Goal: Information Seeking & Learning: Learn about a topic

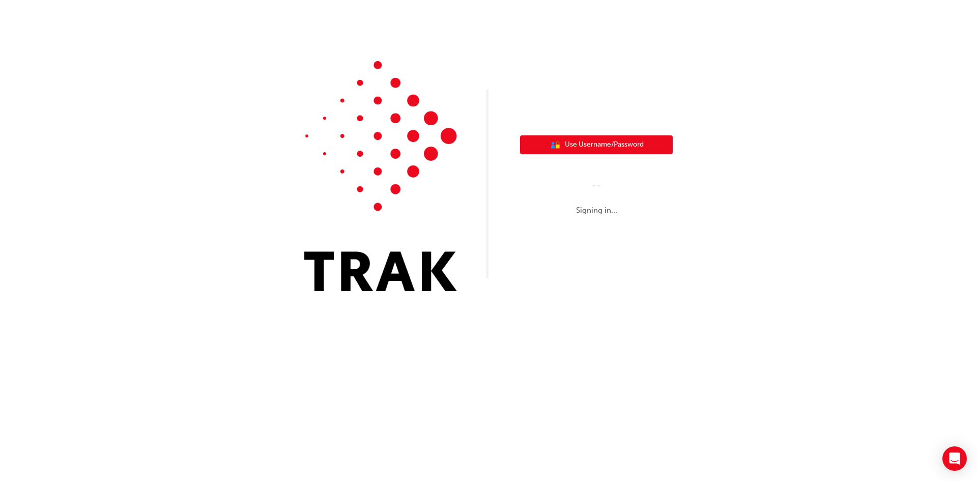
click at [597, 139] on button "User Authentication Icon - Blue Person, Gold Lock Use Username/Password" at bounding box center [596, 144] width 153 height 19
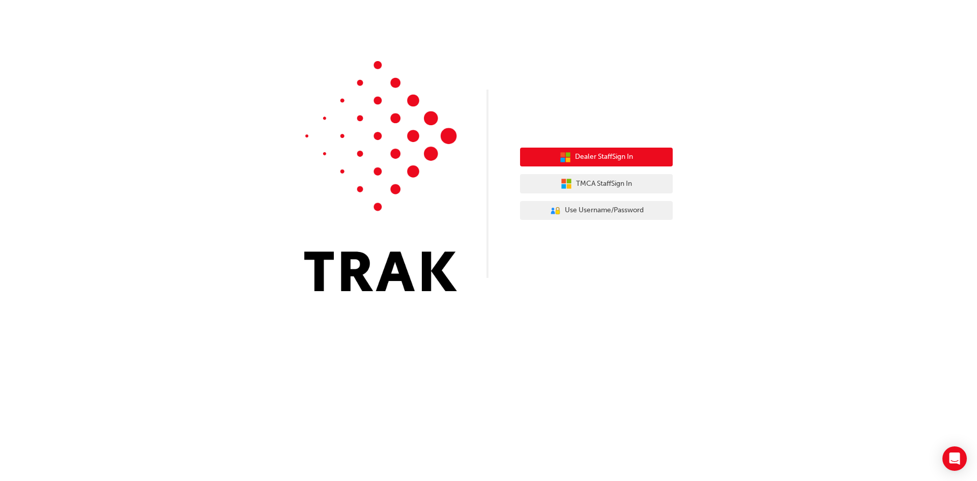
click at [622, 159] on span "Dealer Staff Sign In" at bounding box center [604, 157] width 58 height 12
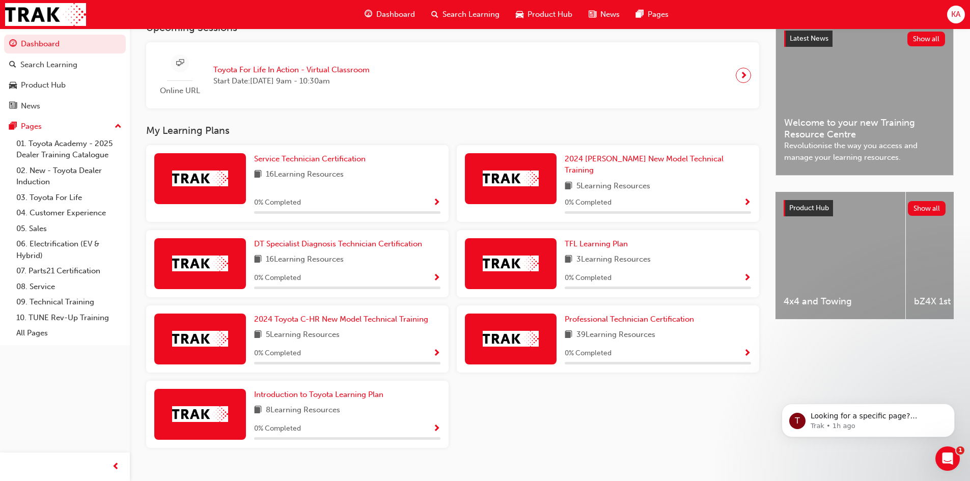
scroll to position [248, 0]
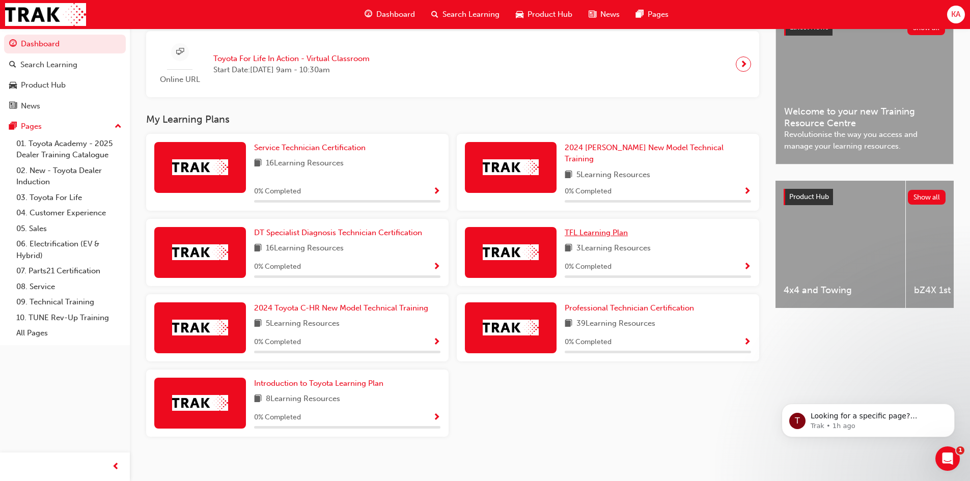
click at [595, 228] on span "TFL Learning Plan" at bounding box center [596, 232] width 63 height 9
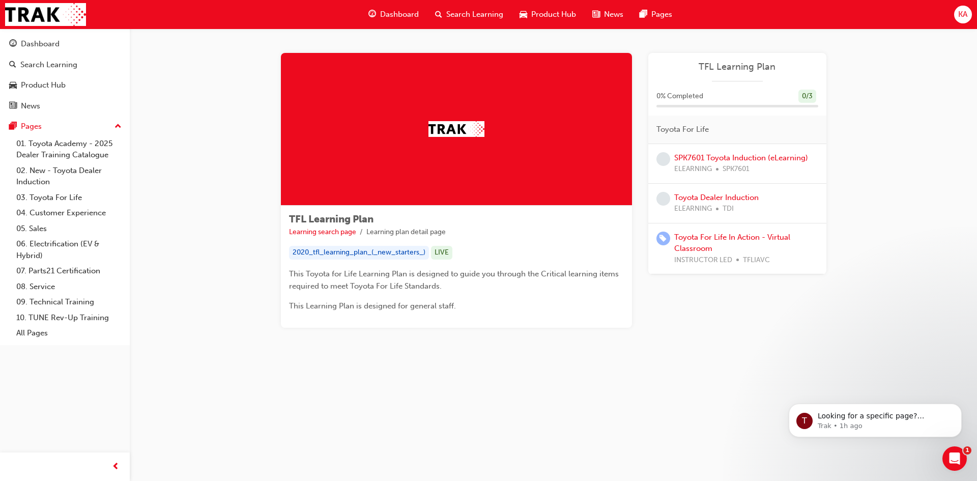
click at [905, 73] on div "TFL Learning Plan Learning search page Learning plan detail page TFL Learning P…" at bounding box center [554, 203] width 848 height 348
click at [887, 64] on div "TFL Learning Plan Learning search page Learning plan detail page TFL Learning P…" at bounding box center [554, 203] width 848 height 348
click at [957, 460] on icon "Open Intercom Messenger" at bounding box center [953, 457] width 17 height 17
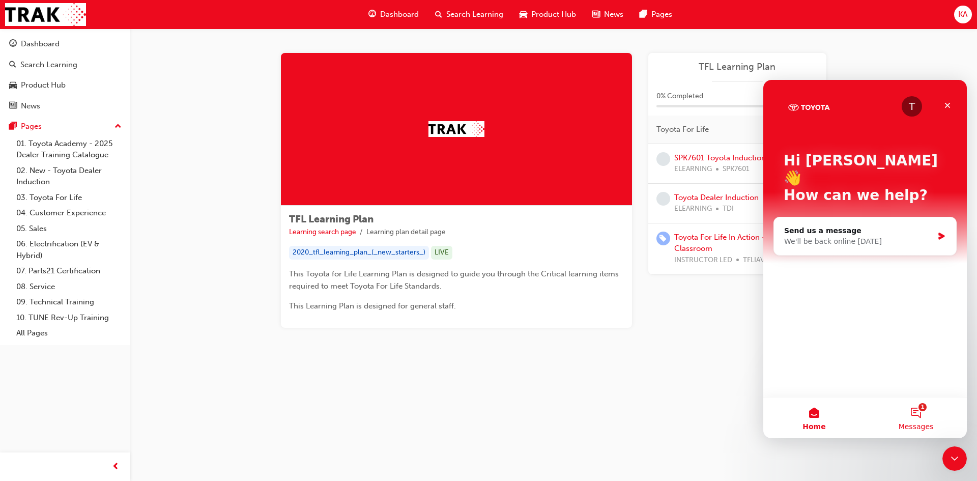
click at [905, 416] on button "1 Messages" at bounding box center [916, 418] width 102 height 41
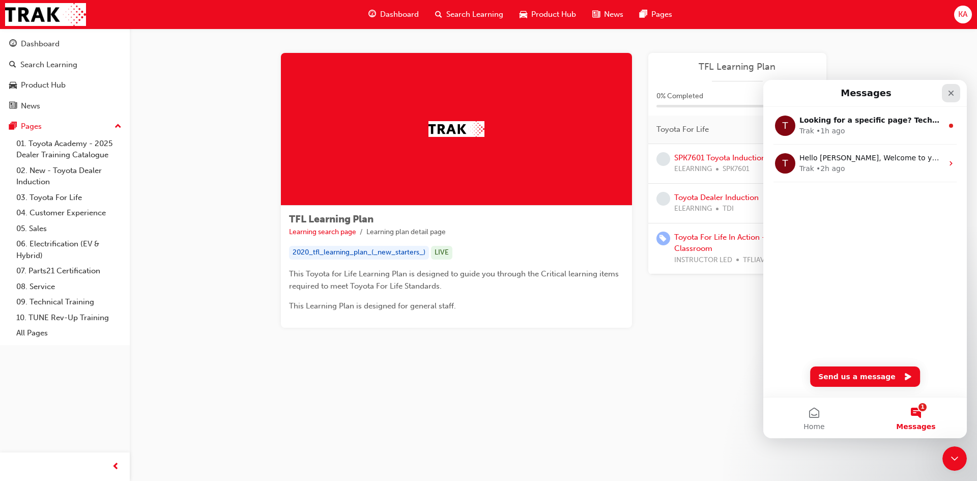
click at [955, 95] on icon "Close" at bounding box center [951, 93] width 8 height 8
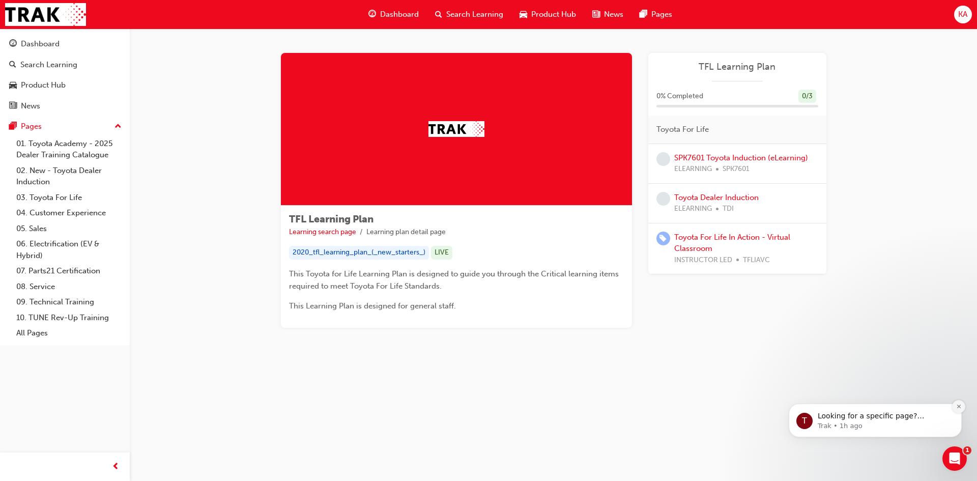
click at [957, 408] on icon "Dismiss notification" at bounding box center [959, 407] width 6 height 6
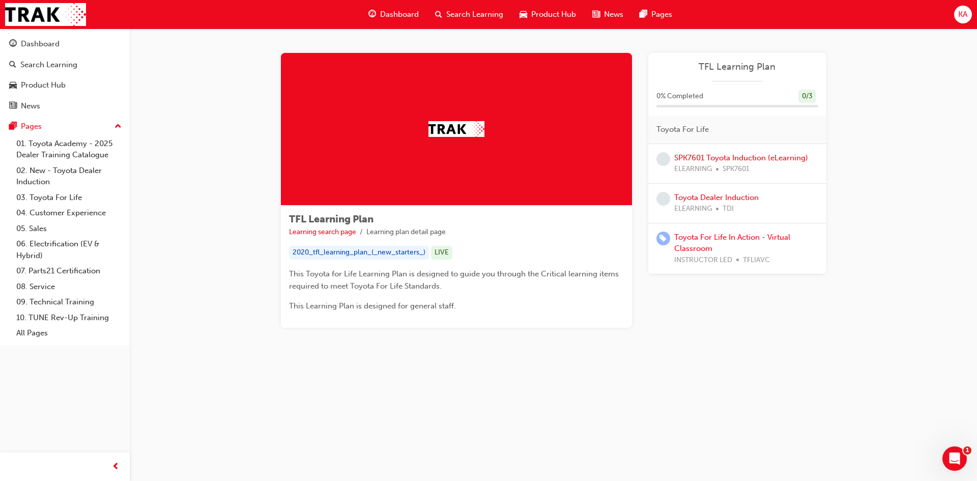
drag, startPoint x: 445, startPoint y: 311, endPoint x: 480, endPoint y: 309, distance: 34.6
click at [480, 309] on p "This Learning Plan is designed for general staff." at bounding box center [456, 306] width 335 height 12
click at [727, 339] on div "TFL Learning Plan Learning search page Learning plan detail page TFL Learning P…" at bounding box center [554, 206] width 578 height 307
drag, startPoint x: 463, startPoint y: 306, endPoint x: 456, endPoint y: 306, distance: 7.1
click at [456, 306] on p "This Learning Plan is designed for general staff." at bounding box center [456, 306] width 335 height 12
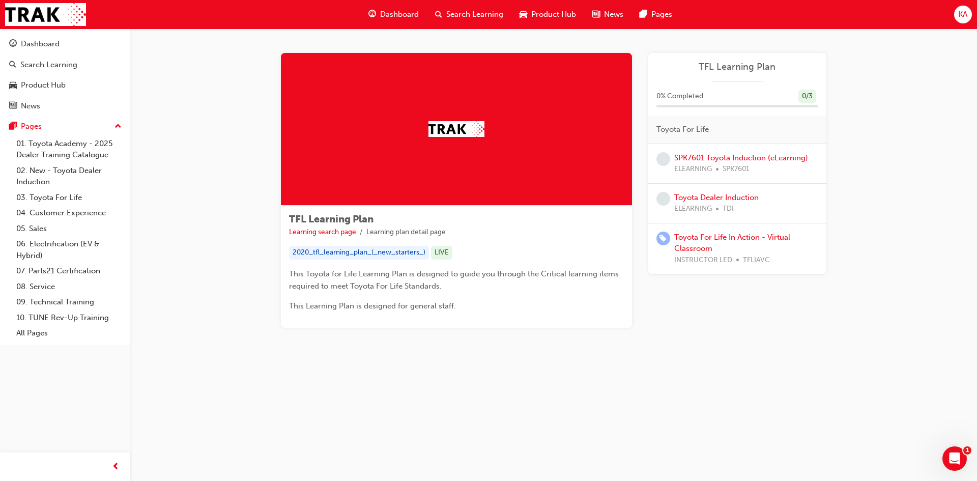
drag, startPoint x: 449, startPoint y: 305, endPoint x: 288, endPoint y: 275, distance: 164.2
click at [288, 275] on div "TFL Learning Plan Learning search page Learning plan detail page 2020_tfl_learn…" at bounding box center [456, 267] width 351 height 122
click at [289, 275] on span "This Toyota for Life Learning Plan is designed to guide you through the Critica…" at bounding box center [455, 279] width 332 height 21
drag, startPoint x: 288, startPoint y: 271, endPoint x: 474, endPoint y: 319, distance: 191.7
click at [474, 319] on div "TFL Learning Plan Learning search page Learning plan detail page 2020_tfl_learn…" at bounding box center [456, 267] width 351 height 122
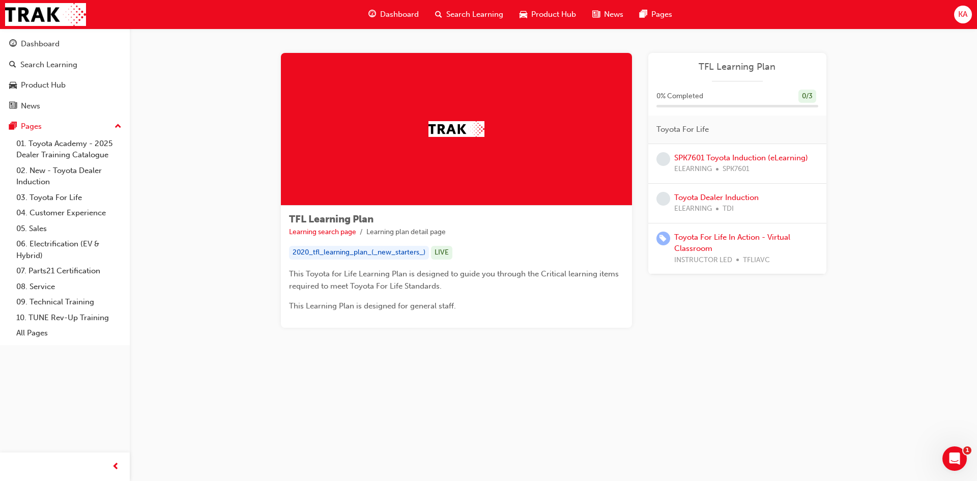
click at [471, 312] on div "TFL Learning Plan Learning search page Learning plan detail page 2020_tfl_learn…" at bounding box center [456, 267] width 351 height 122
drag, startPoint x: 466, startPoint y: 308, endPoint x: 287, endPoint y: 269, distance: 182.8
click at [287, 269] on div "TFL Learning Plan Learning search page Learning plan detail page 2020_tfl_learn…" at bounding box center [456, 267] width 351 height 122
click at [466, 300] on p "This Learning Plan is designed for general staff." at bounding box center [456, 306] width 335 height 12
click at [760, 350] on div "TFL Learning Plan Learning search page Learning plan detail page TFL Learning P…" at bounding box center [554, 206] width 578 height 307
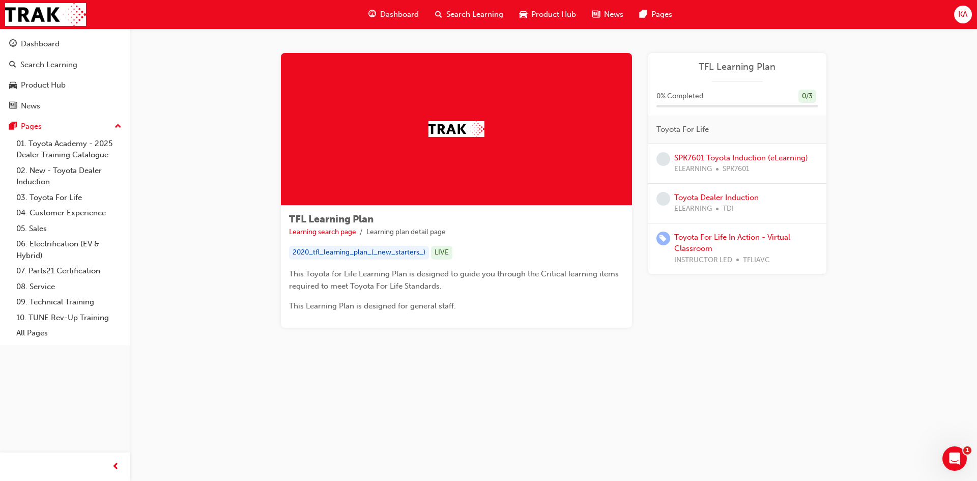
click at [737, 375] on div "TFL Learning Plan Learning search page Learning plan detail page TFL Learning P…" at bounding box center [553, 203] width 611 height 348
click at [366, 250] on div "2020_tfl_learning_plan_(_new_starters_)" at bounding box center [359, 253] width 140 height 14
click at [54, 149] on link "01. Toyota Academy - 2025 Dealer Training Catalogue" at bounding box center [69, 149] width 114 height 27
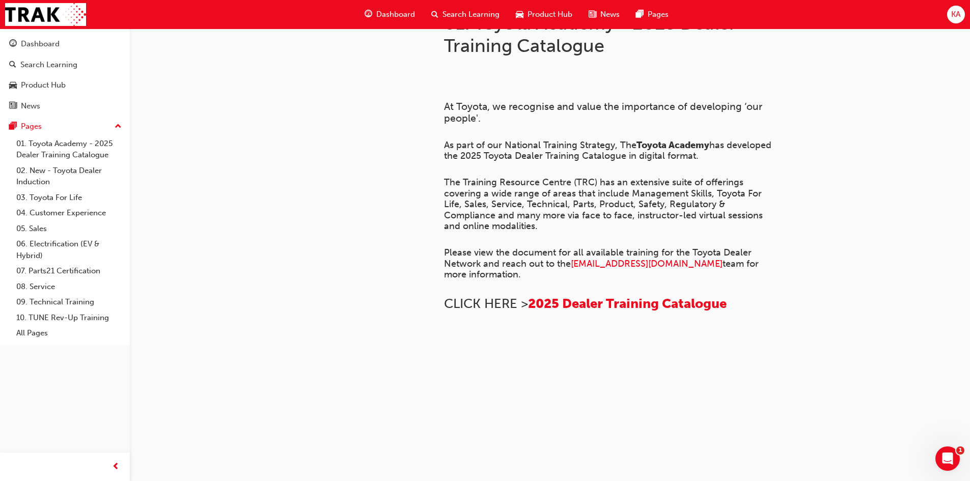
scroll to position [221, 0]
click at [57, 173] on link "02. New - Toyota Dealer Induction" at bounding box center [69, 176] width 114 height 27
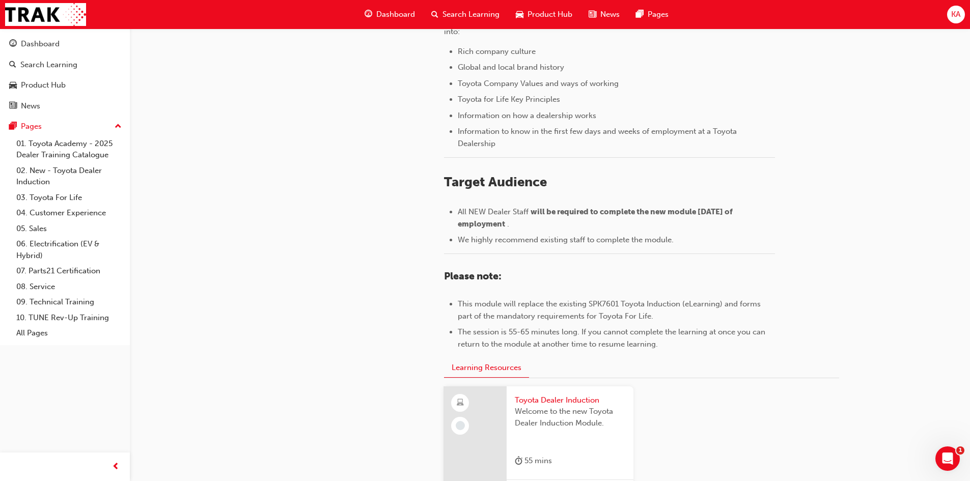
scroll to position [227, 0]
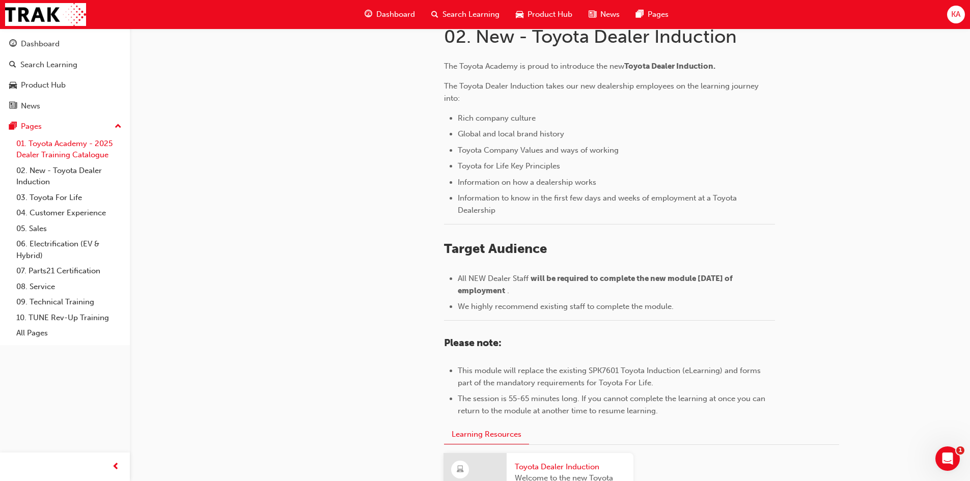
click at [66, 150] on link "01. Toyota Academy - 2025 Dealer Training Catalogue" at bounding box center [69, 149] width 114 height 27
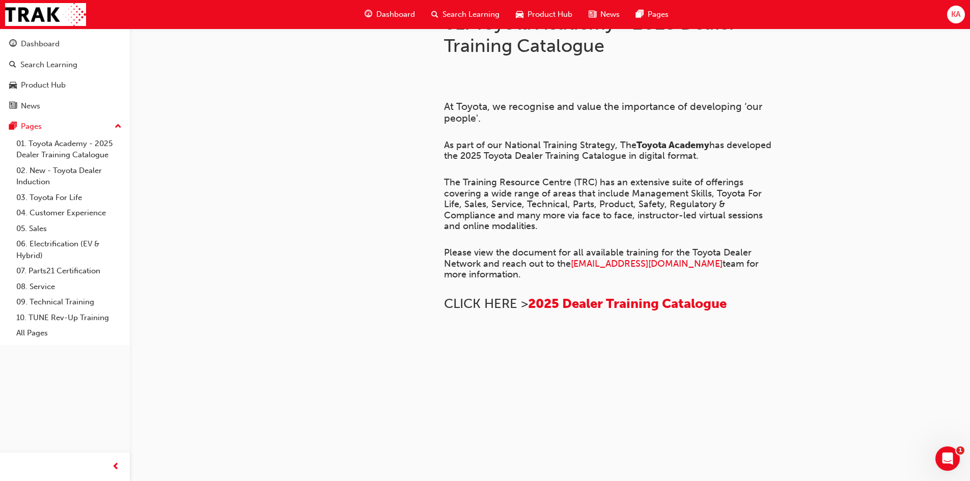
scroll to position [679, 0]
click at [68, 47] on div "Dashboard" at bounding box center [64, 44] width 111 height 13
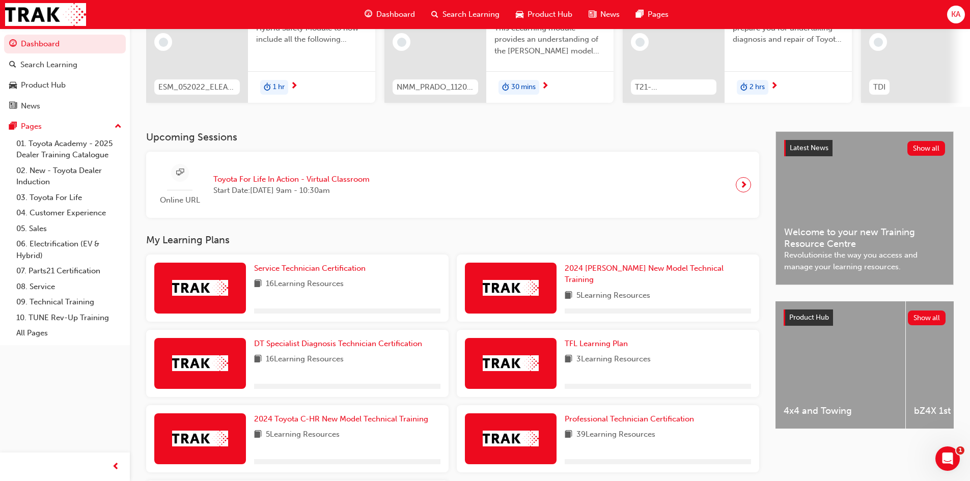
scroll to position [204, 0]
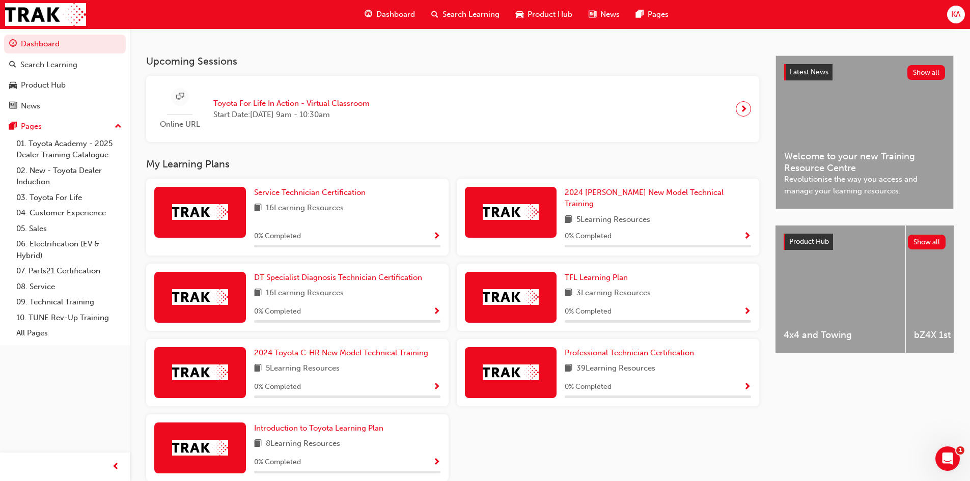
click at [747, 307] on span "Show Progress" at bounding box center [747, 311] width 8 height 9
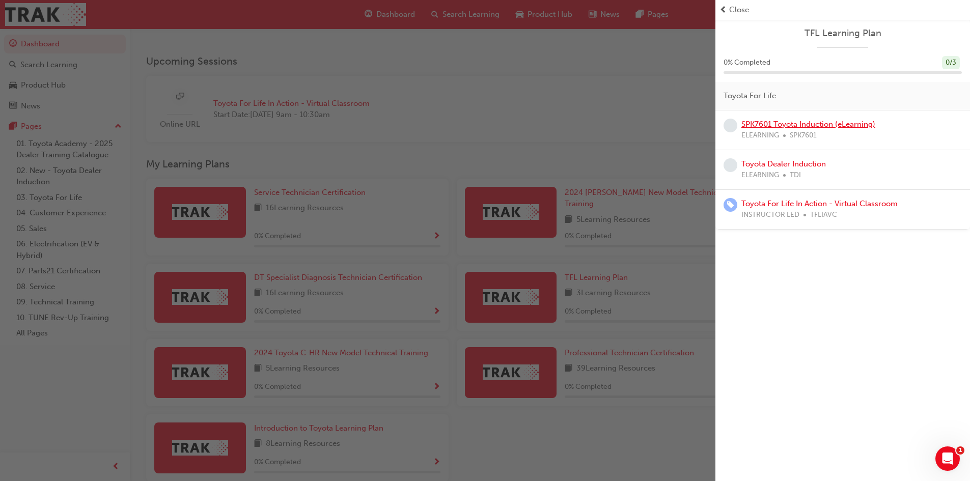
click at [776, 121] on link "SPK7601 Toyota Induction (eLearning)" at bounding box center [808, 124] width 134 height 9
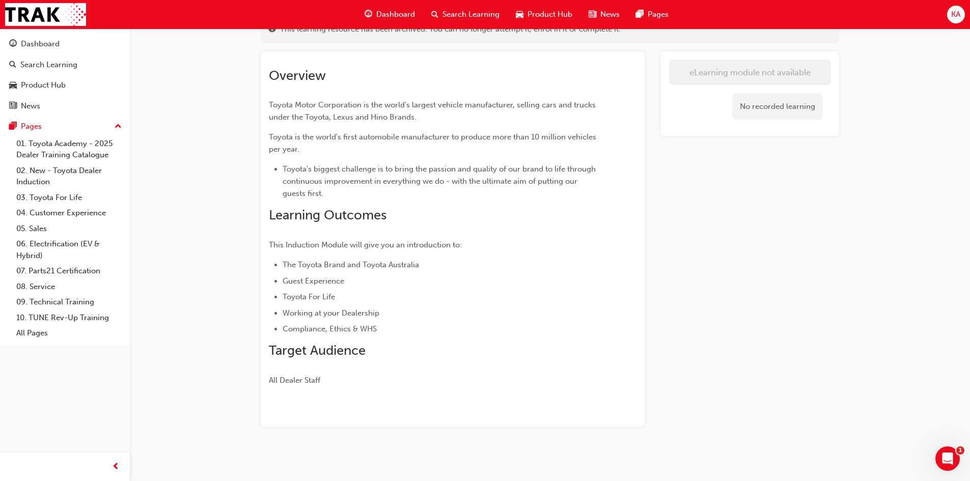
scroll to position [80, 0]
click at [69, 145] on link "01. Toyota Academy - 2025 Dealer Training Catalogue" at bounding box center [69, 149] width 114 height 27
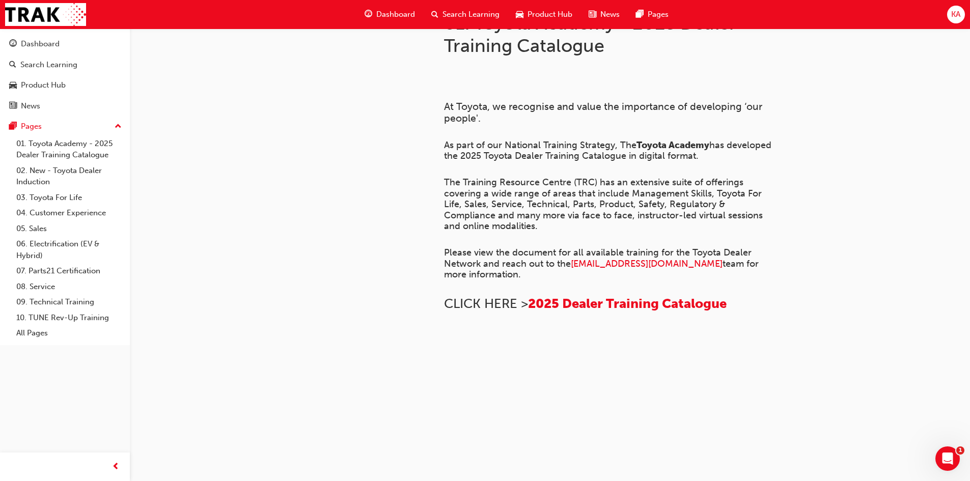
scroll to position [679, 0]
click at [71, 170] on link "02. New - Toyota Dealer Induction" at bounding box center [69, 176] width 114 height 27
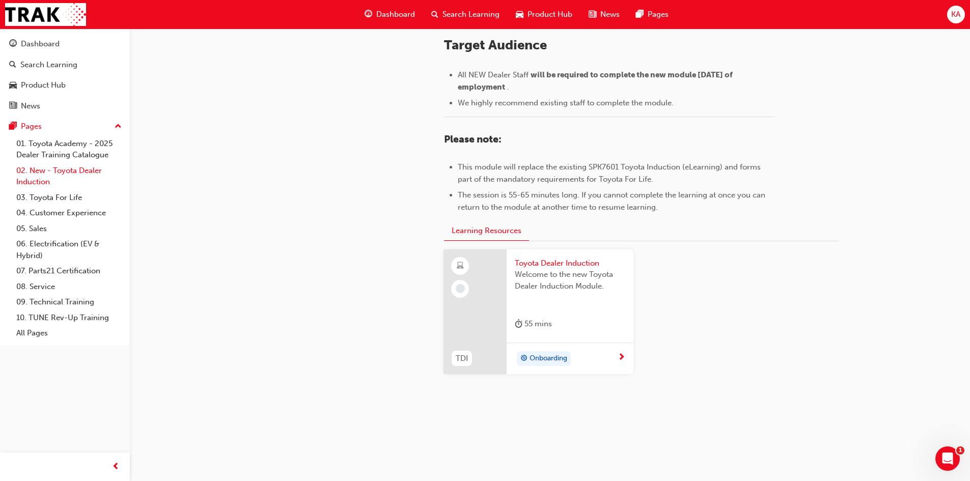
scroll to position [431, 0]
click at [49, 199] on link "03. Toyota For Life" at bounding box center [69, 198] width 114 height 16
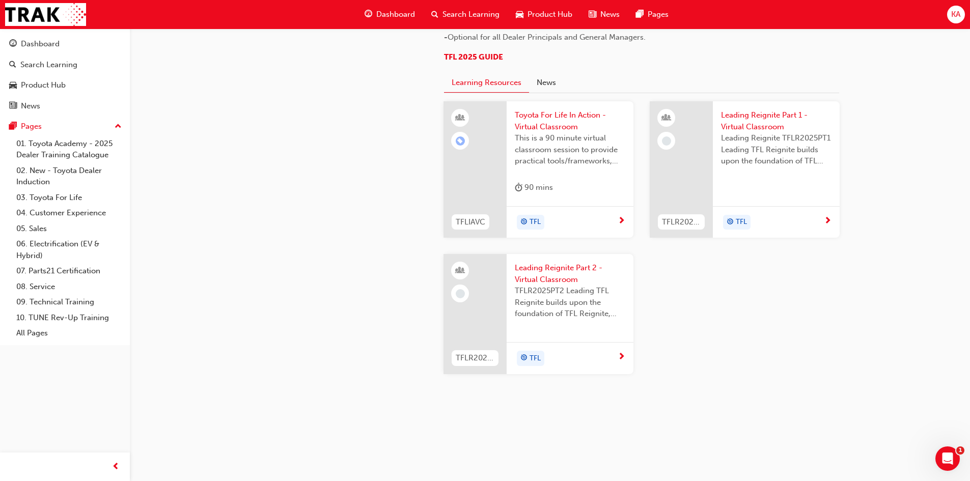
scroll to position [963, 0]
click at [62, 170] on link "02. New - Toyota Dealer Induction" at bounding box center [69, 176] width 114 height 27
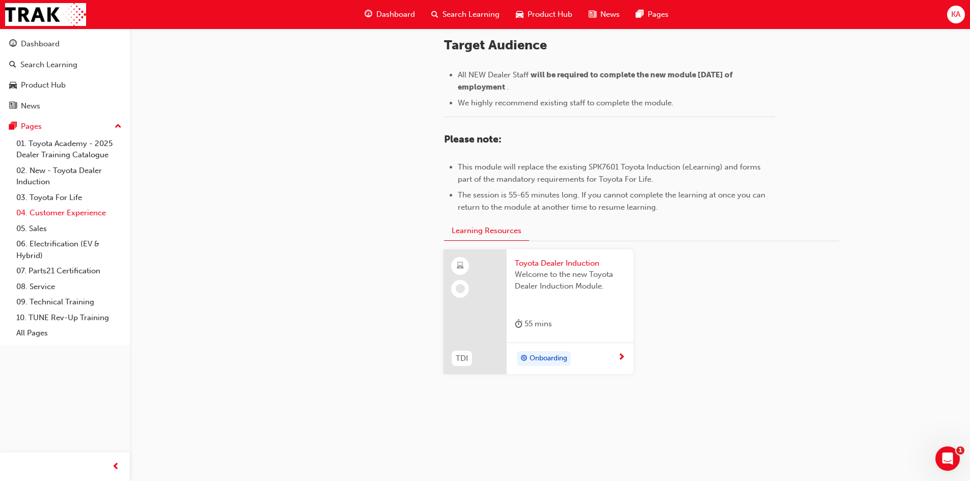
click at [67, 211] on link "04. Customer Experience" at bounding box center [69, 213] width 114 height 16
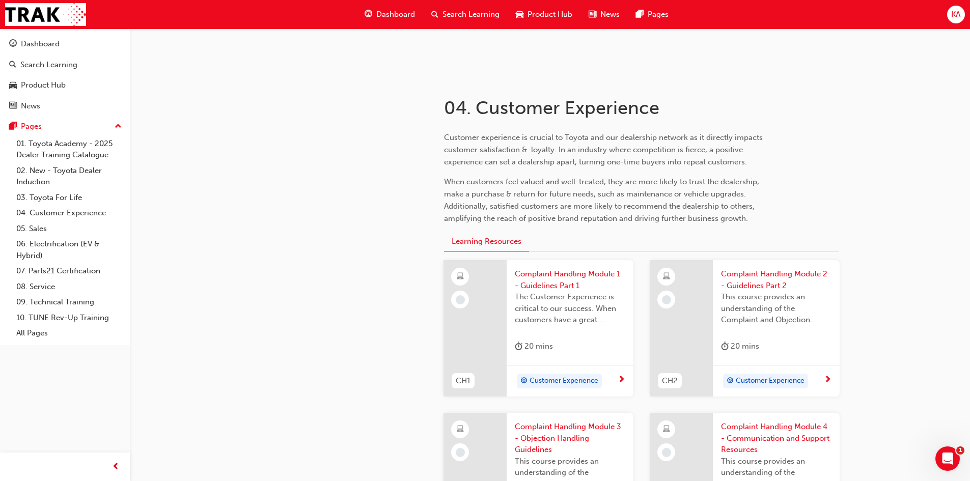
scroll to position [153, 0]
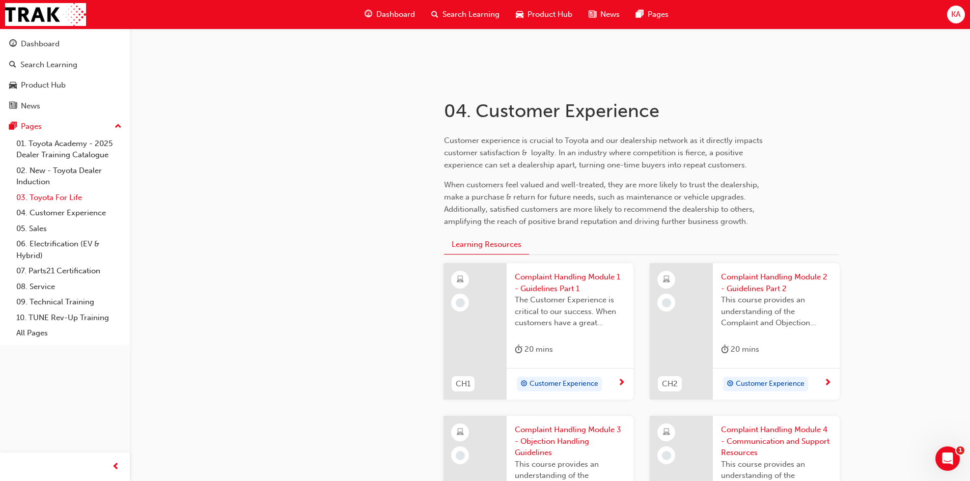
click at [53, 193] on link "03. Toyota For Life" at bounding box center [69, 198] width 114 height 16
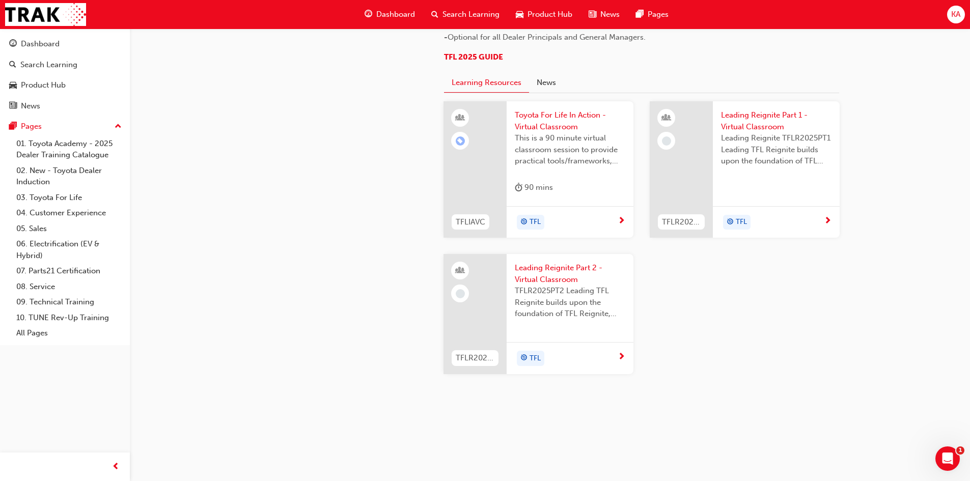
scroll to position [967, 0]
click at [563, 132] on span "Toyota For Life In Action - Virtual Classroom" at bounding box center [570, 120] width 110 height 23
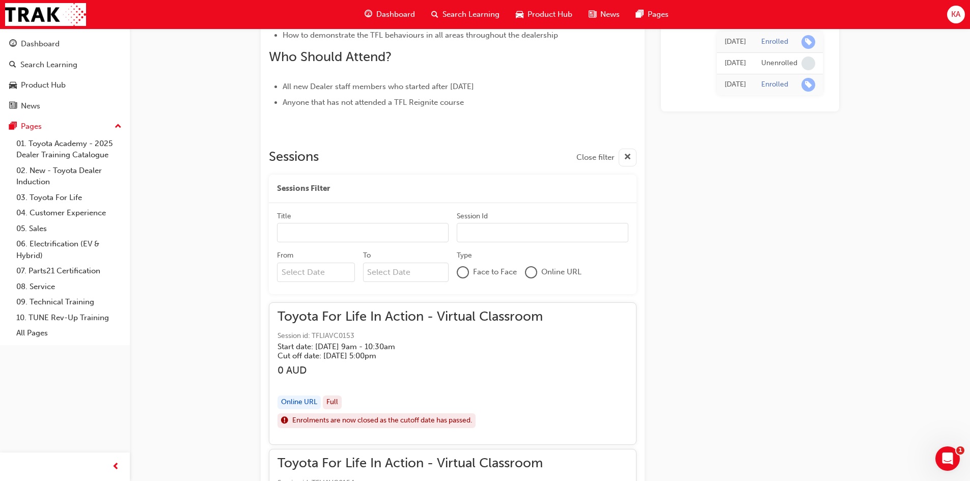
scroll to position [509, 0]
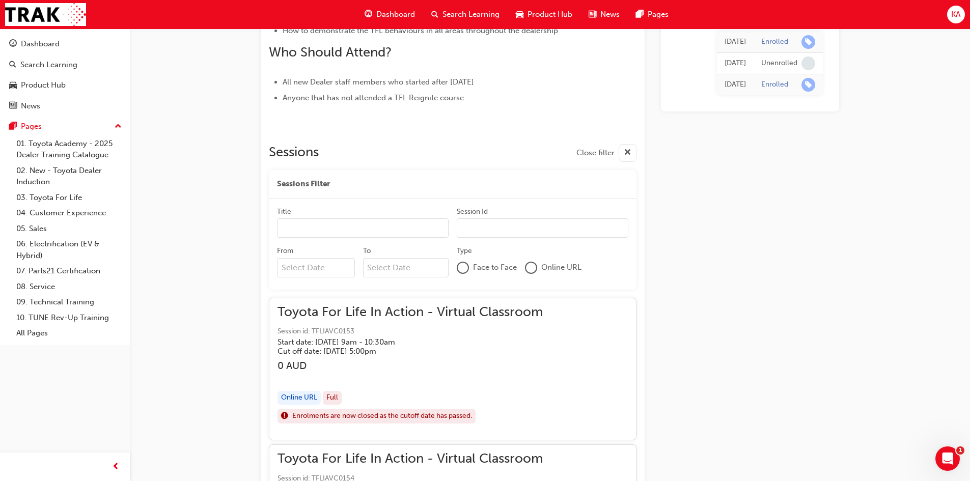
click at [632, 148] on div "button" at bounding box center [627, 153] width 18 height 18
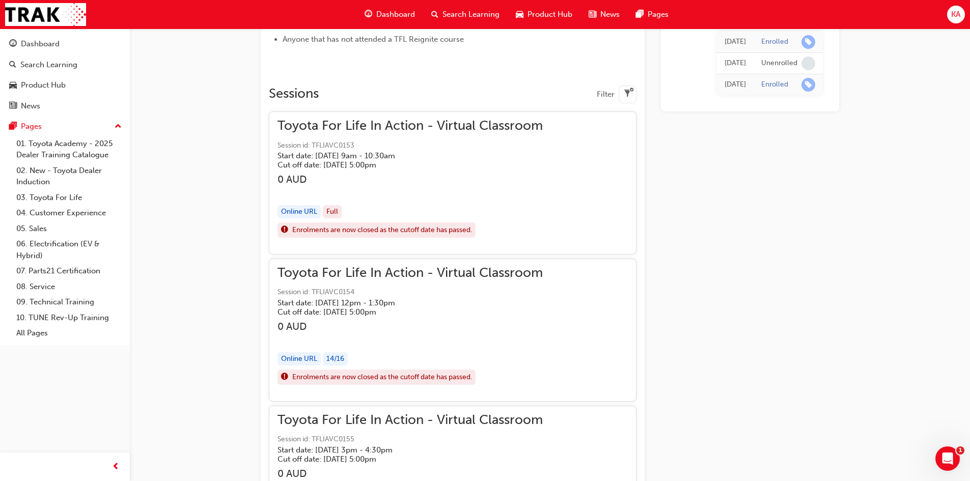
scroll to position [611, 0]
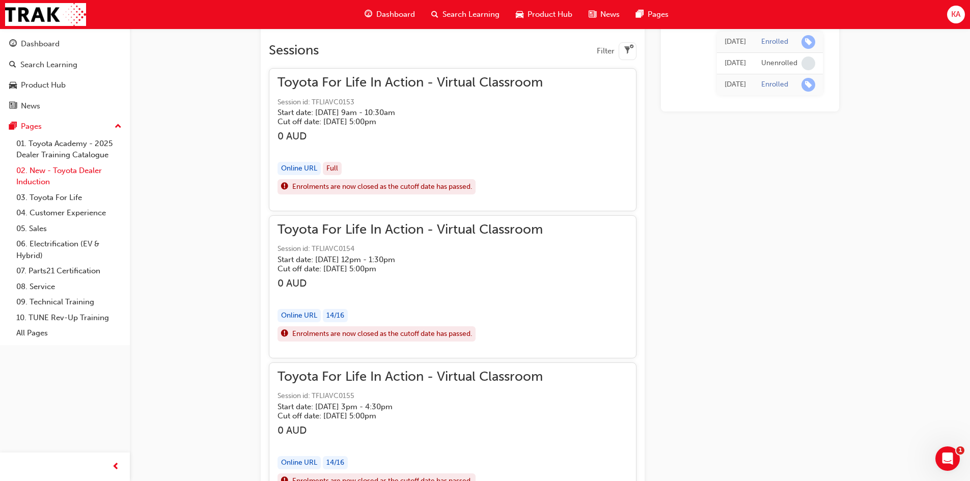
click at [68, 177] on link "02. New - Toyota Dealer Induction" at bounding box center [69, 176] width 114 height 27
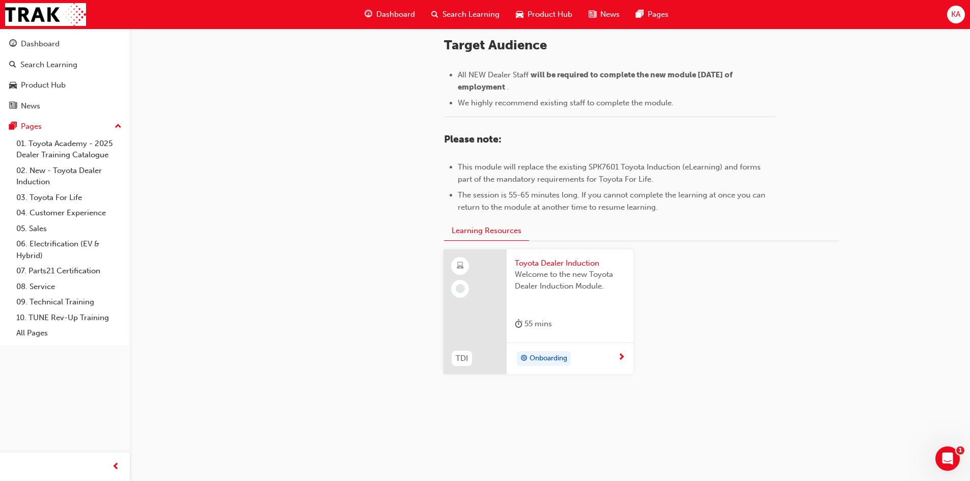
click at [613, 353] on div "Onboarding" at bounding box center [566, 358] width 103 height 15
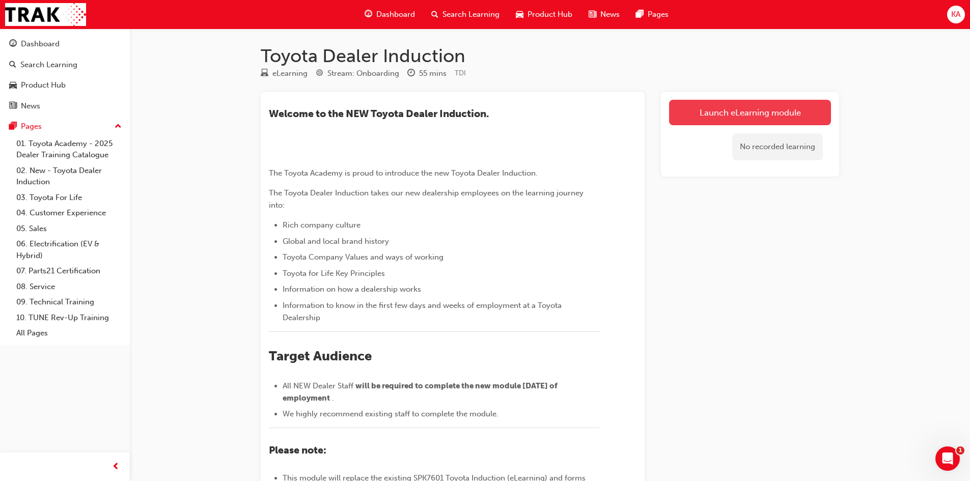
click at [703, 114] on link "Launch eLearning module" at bounding box center [750, 112] width 162 height 25
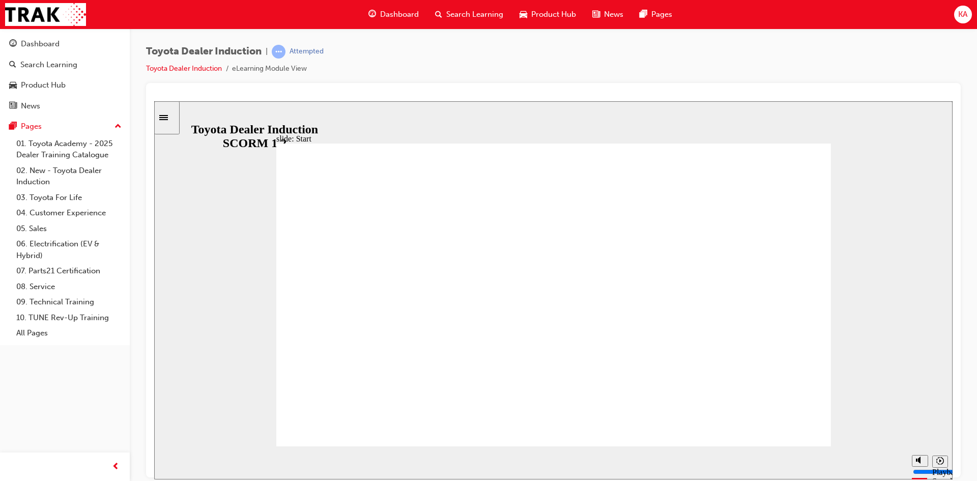
type input "15600"
click at [65, 200] on link "03. Toyota For Life" at bounding box center [69, 198] width 114 height 16
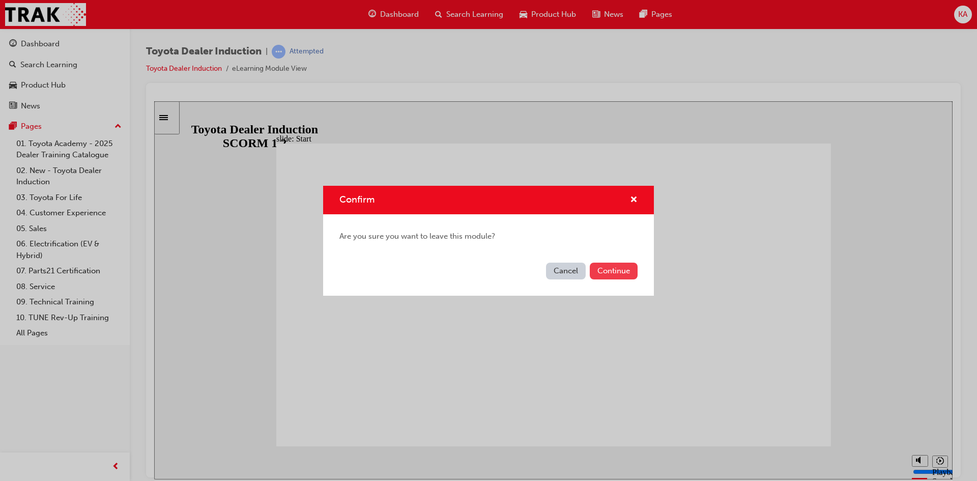
click at [602, 265] on button "Continue" at bounding box center [614, 271] width 48 height 17
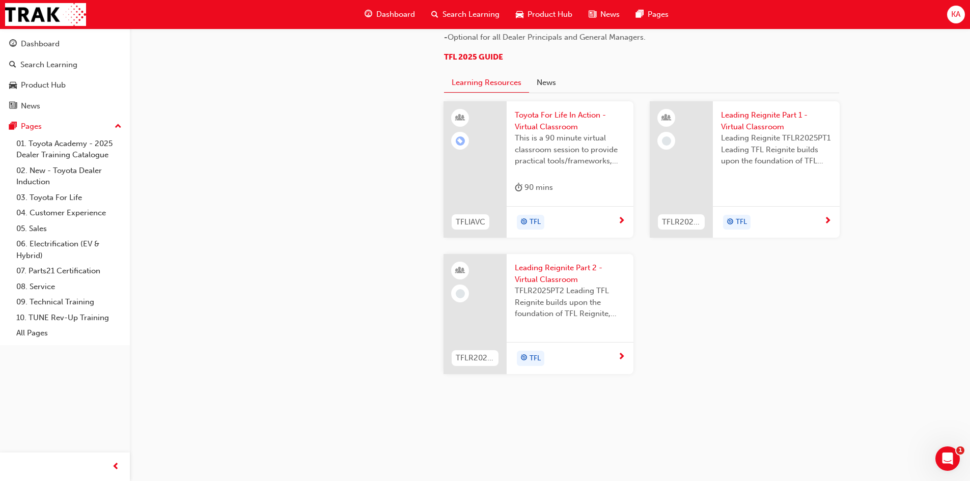
scroll to position [1065, 0]
click at [69, 214] on link "04. Customer Experience" at bounding box center [69, 213] width 114 height 16
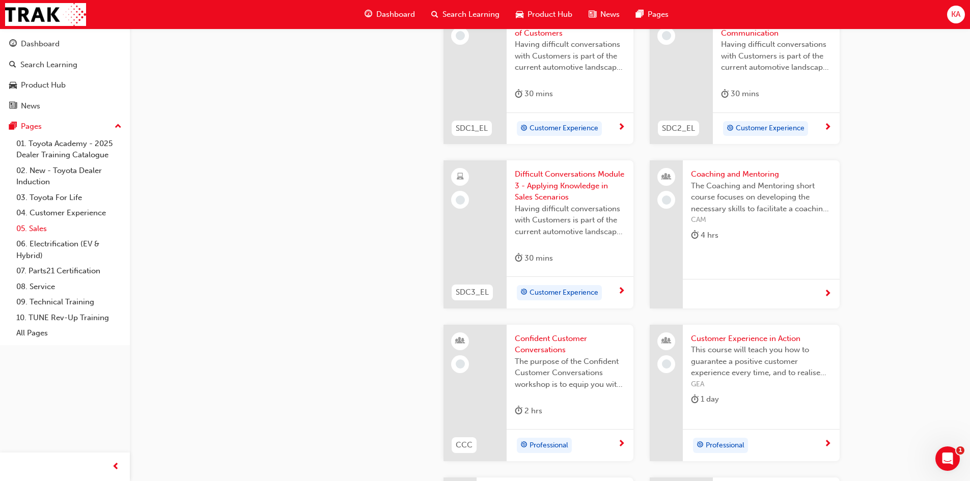
click at [65, 229] on link "05. Sales" at bounding box center [69, 229] width 114 height 16
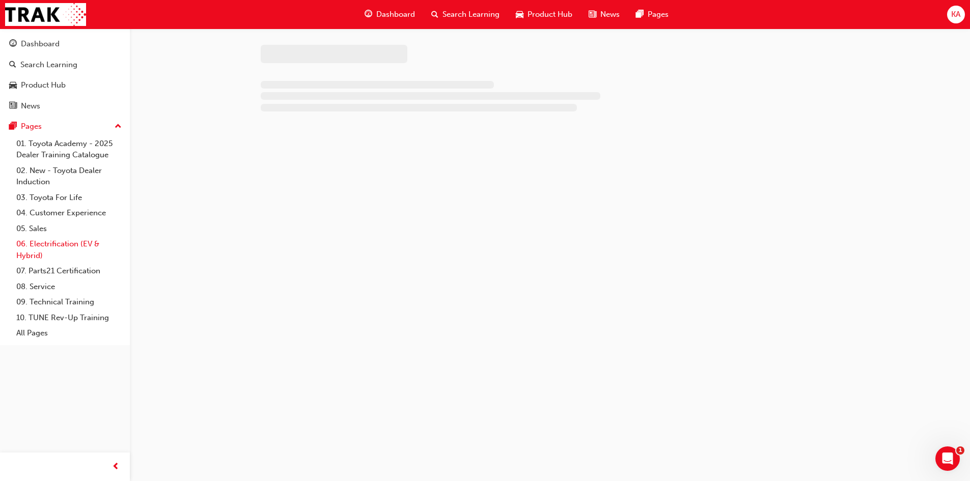
click at [65, 244] on link "06. Electrification (EV & Hybrid)" at bounding box center [69, 249] width 114 height 27
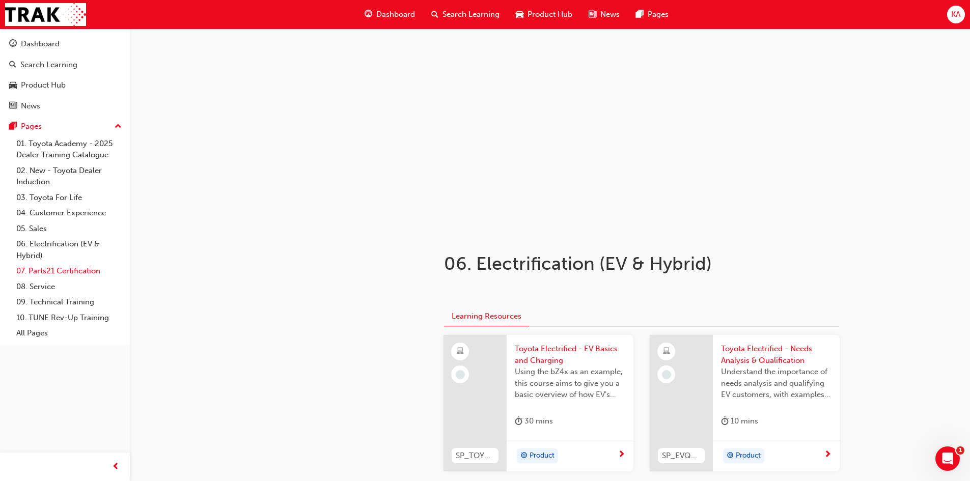
click at [68, 269] on link "07. Parts21 Certification" at bounding box center [69, 271] width 114 height 16
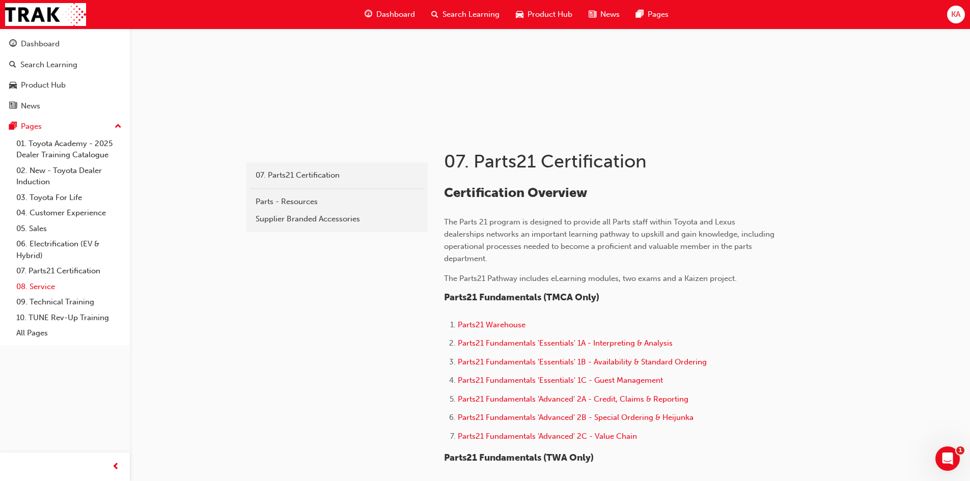
scroll to position [153, 0]
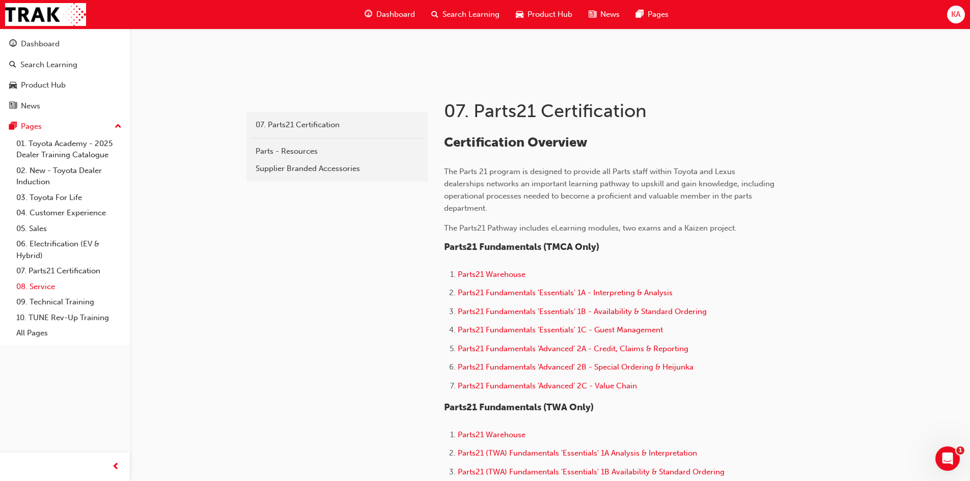
click at [51, 289] on link "08. Service" at bounding box center [69, 287] width 114 height 16
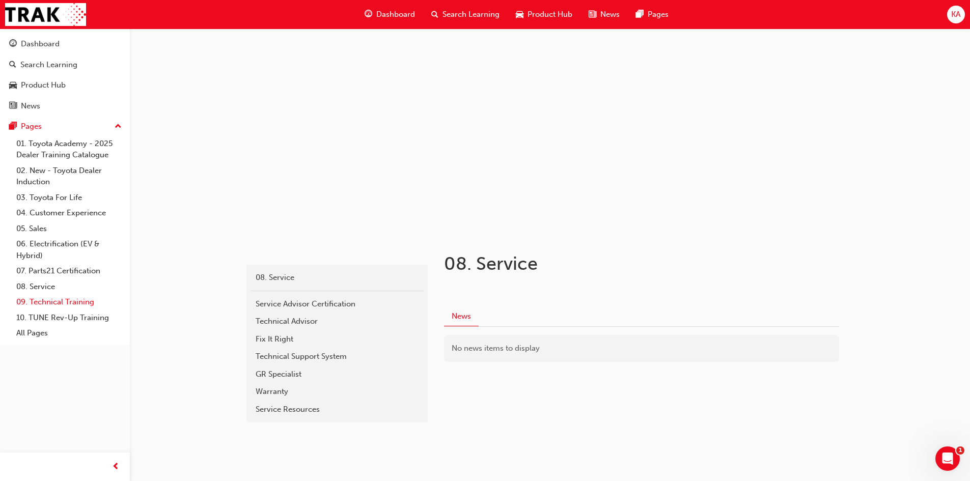
click at [73, 300] on link "09. Technical Training" at bounding box center [69, 302] width 114 height 16
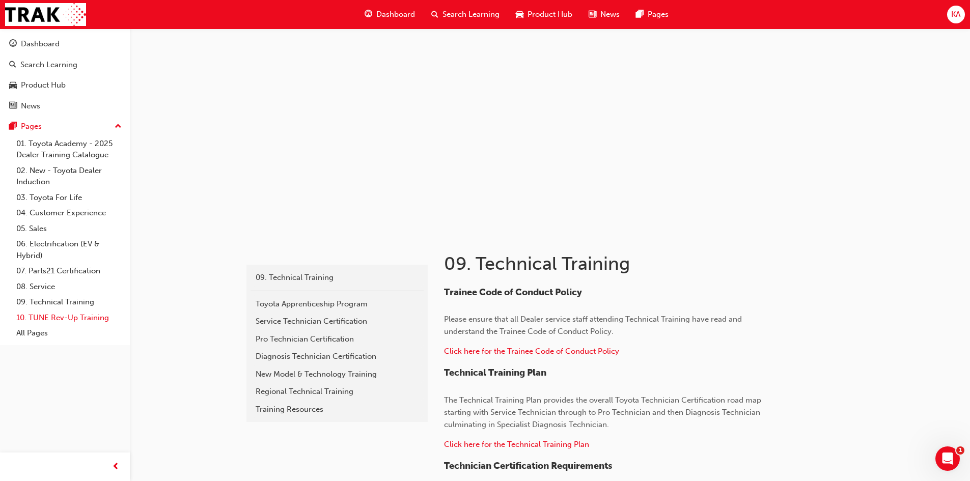
click at [72, 316] on link "10. TUNE Rev-Up Training" at bounding box center [69, 318] width 114 height 16
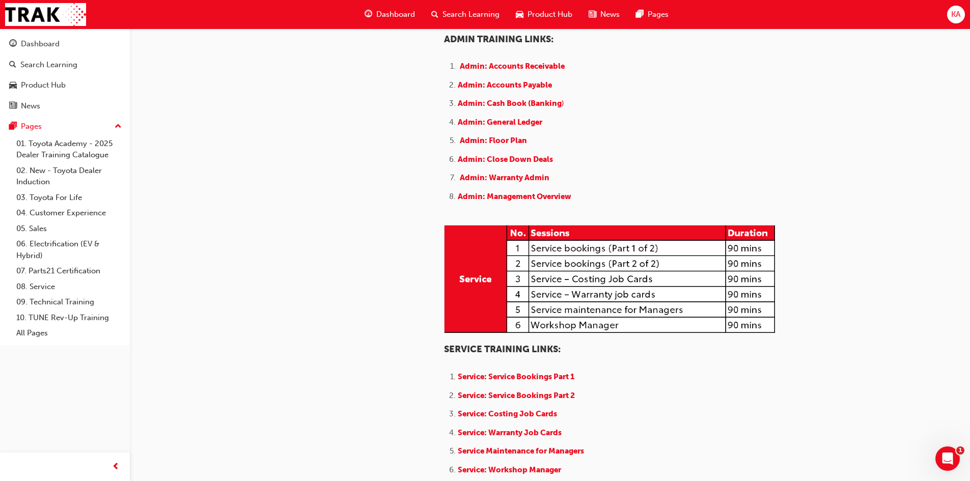
scroll to position [458, 0]
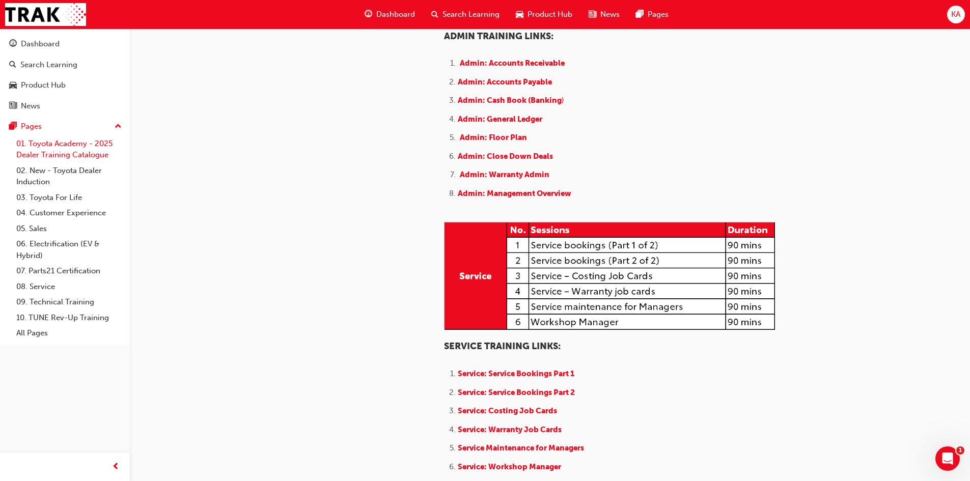
click at [55, 155] on link "01. Toyota Academy - 2025 Dealer Training Catalogue" at bounding box center [69, 149] width 114 height 27
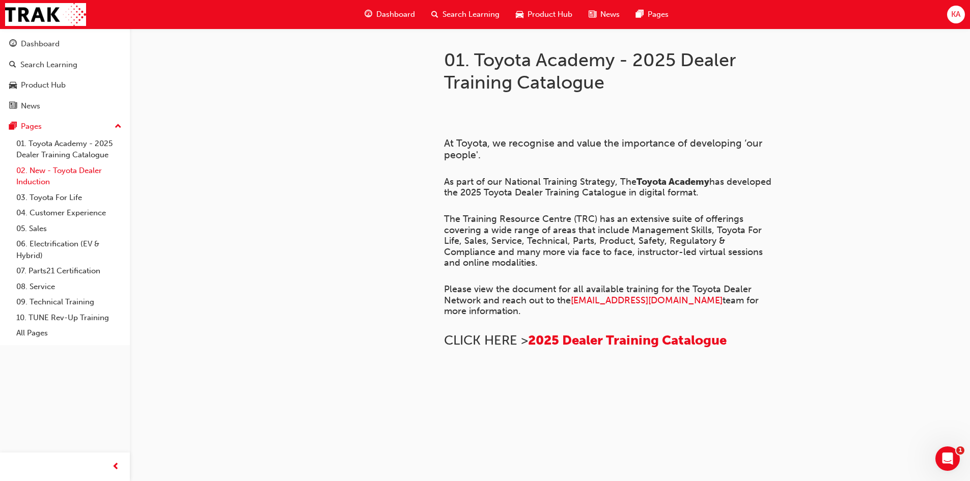
click at [62, 175] on link "02. New - Toyota Dealer Induction" at bounding box center [69, 176] width 114 height 27
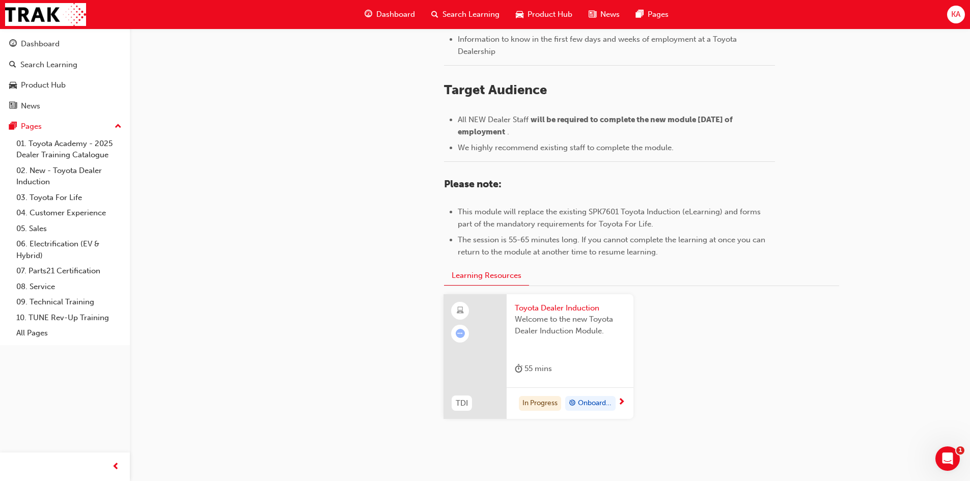
scroll to position [431, 0]
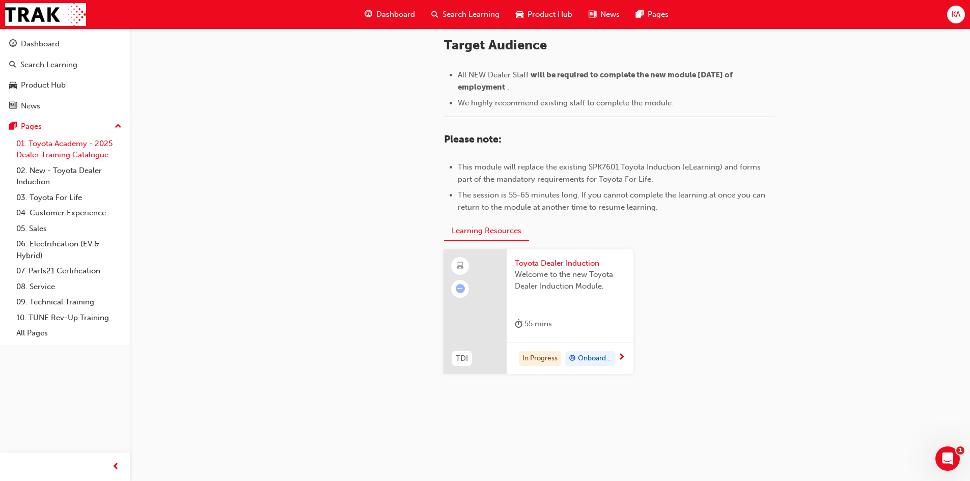
click at [62, 153] on link "01. Toyota Academy - 2025 Dealer Training Catalogue" at bounding box center [69, 149] width 114 height 27
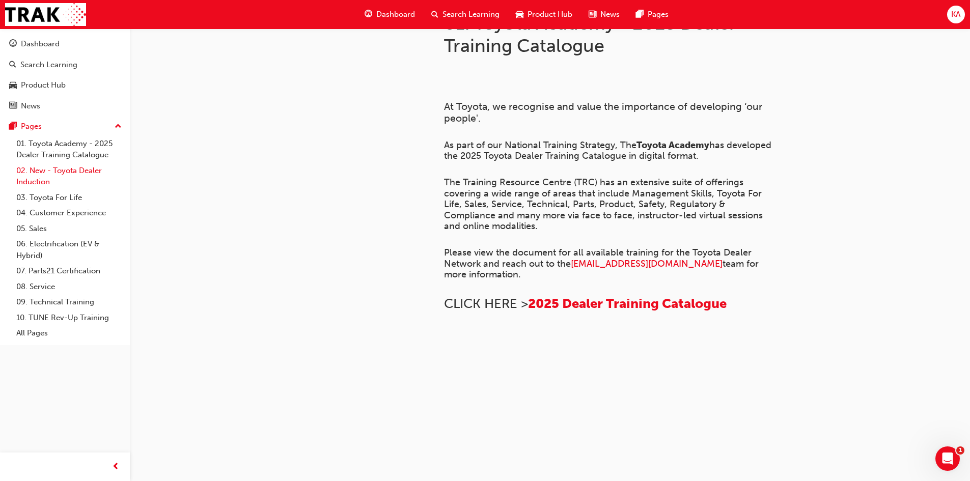
click at [74, 176] on link "02. New - Toyota Dealer Induction" at bounding box center [69, 176] width 114 height 27
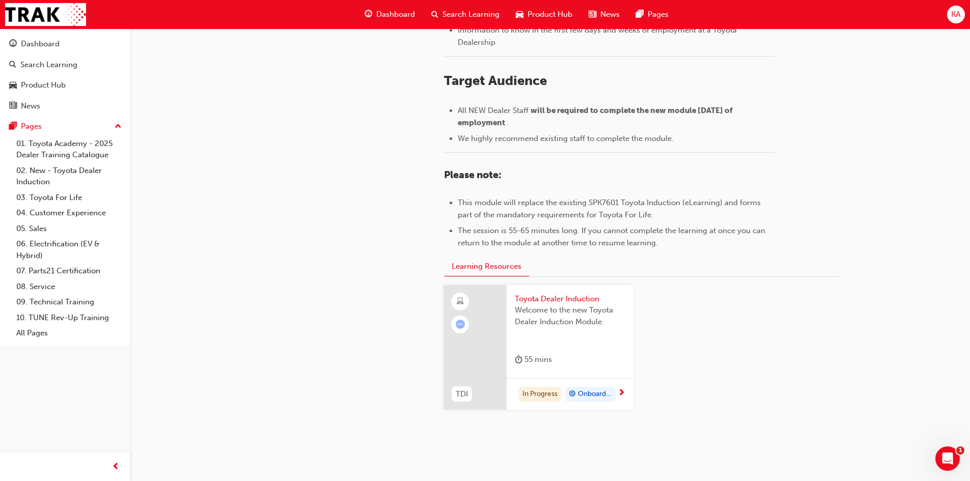
scroll to position [431, 0]
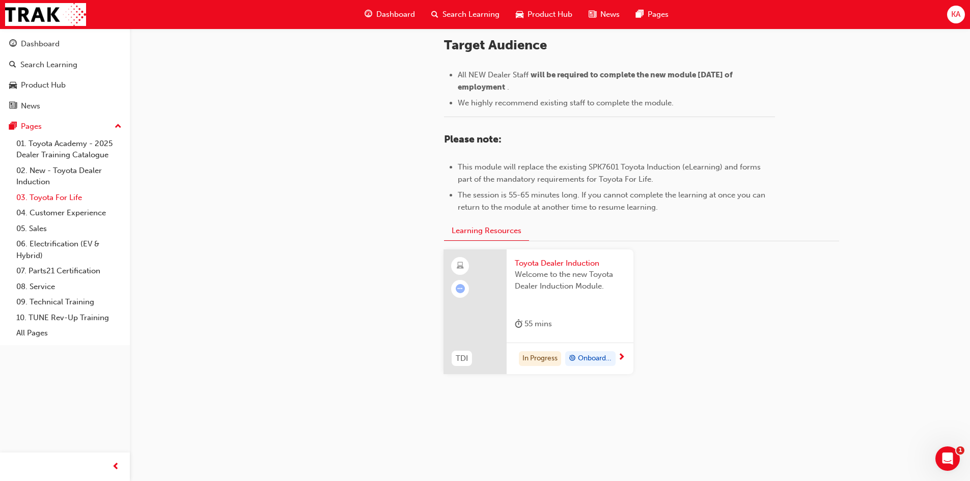
click at [74, 196] on link "03. Toyota For Life" at bounding box center [69, 198] width 114 height 16
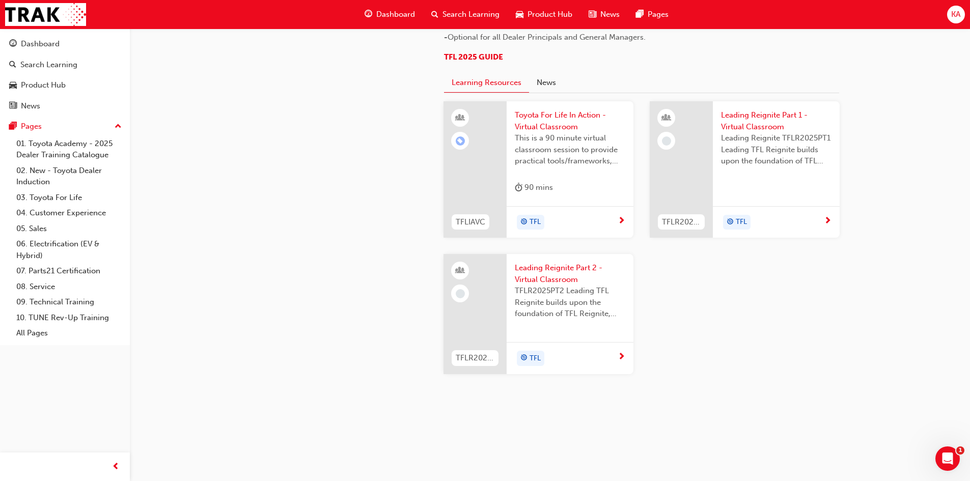
scroll to position [1041, 0]
click at [61, 206] on link "04. Customer Experience" at bounding box center [69, 213] width 114 height 16
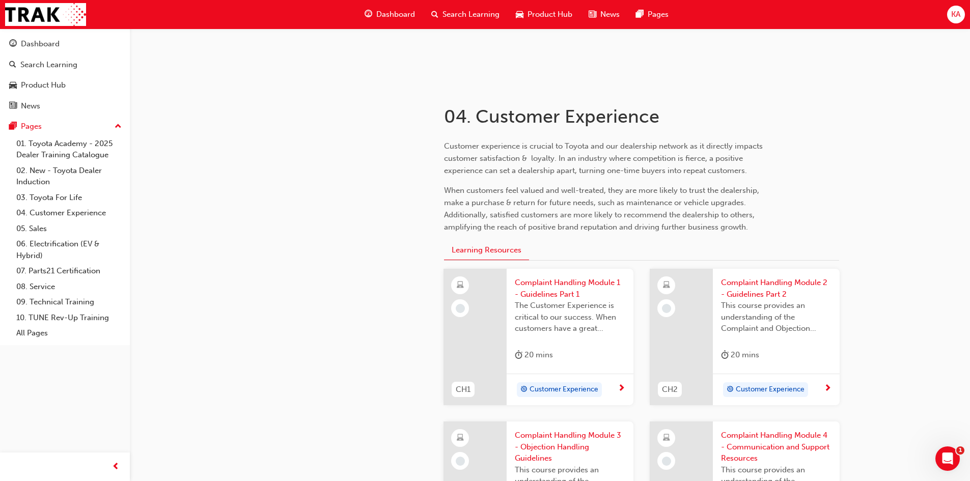
scroll to position [153, 0]
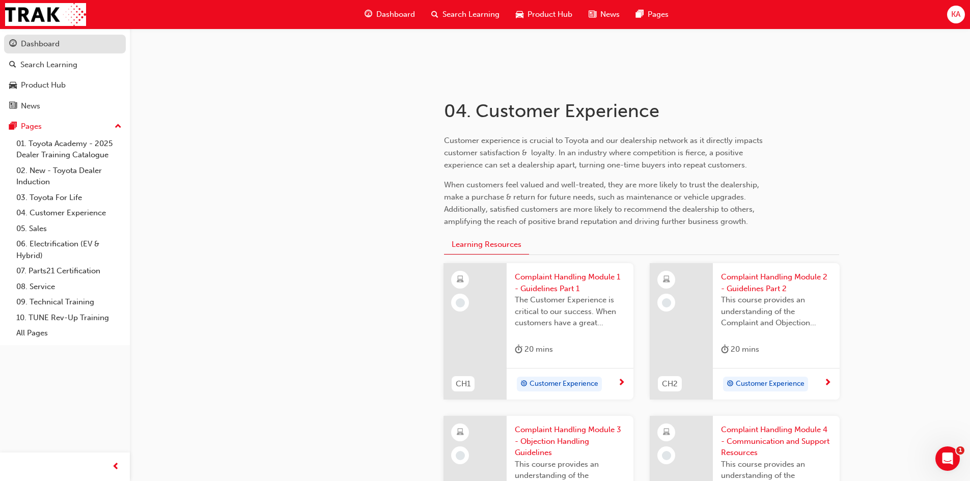
click at [49, 35] on link "Dashboard" at bounding box center [65, 44] width 122 height 19
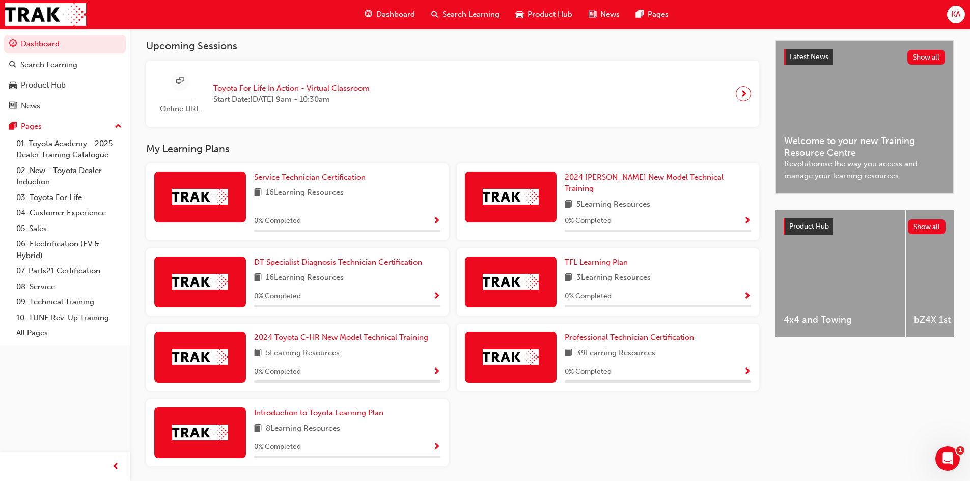
scroll to position [248, 0]
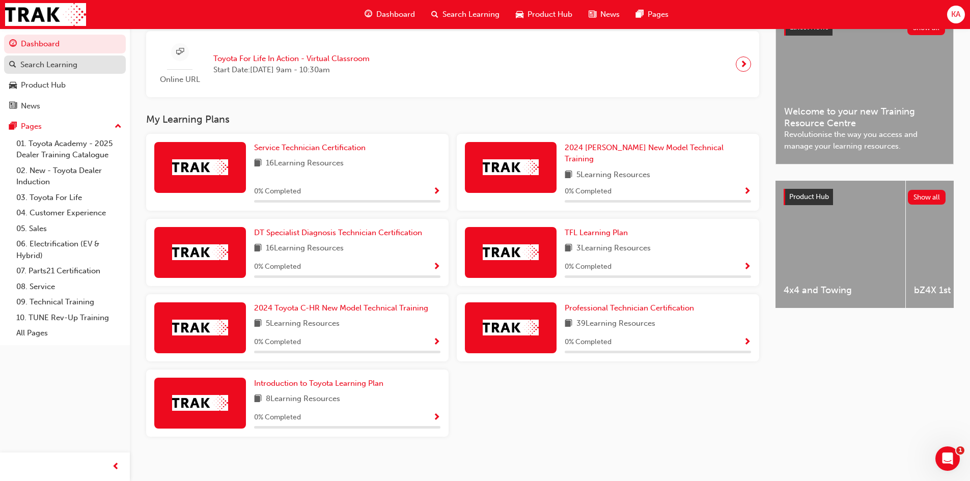
click at [25, 56] on link "Search Learning" at bounding box center [65, 64] width 122 height 19
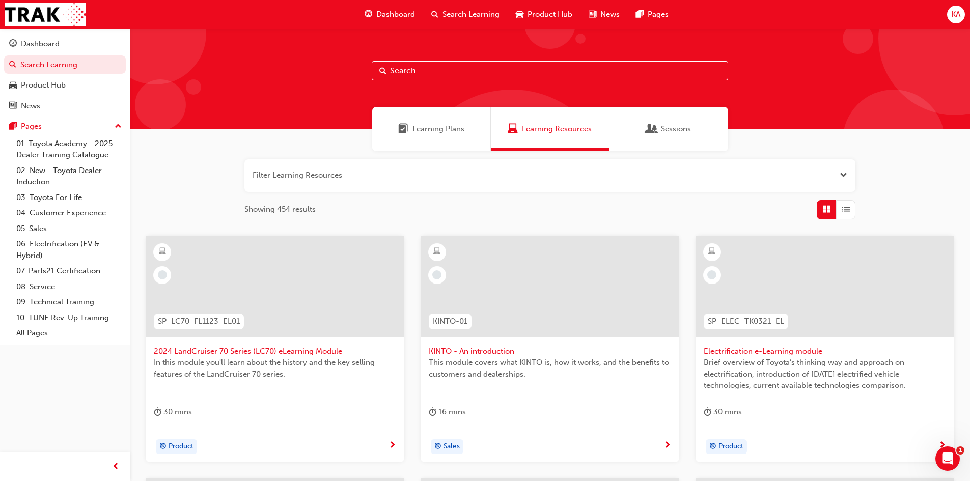
click at [465, 71] on input "text" at bounding box center [550, 70] width 356 height 19
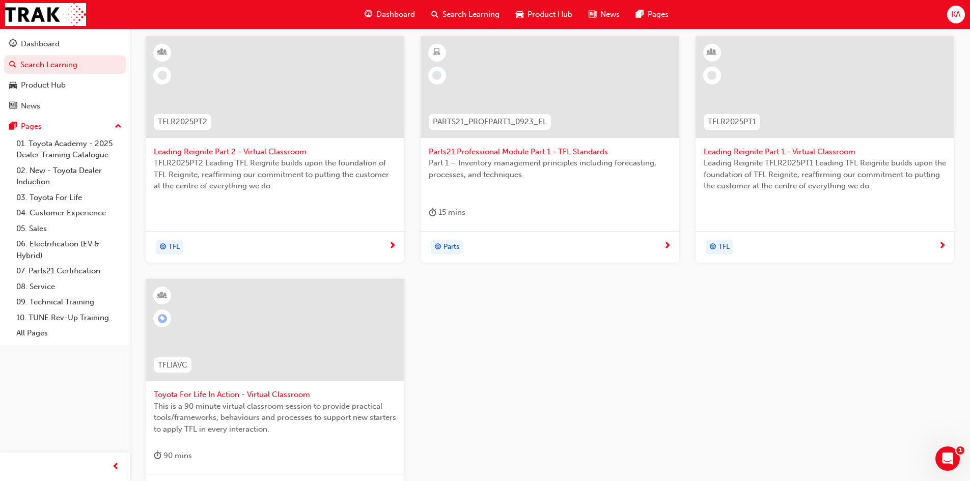
scroll to position [204, 0]
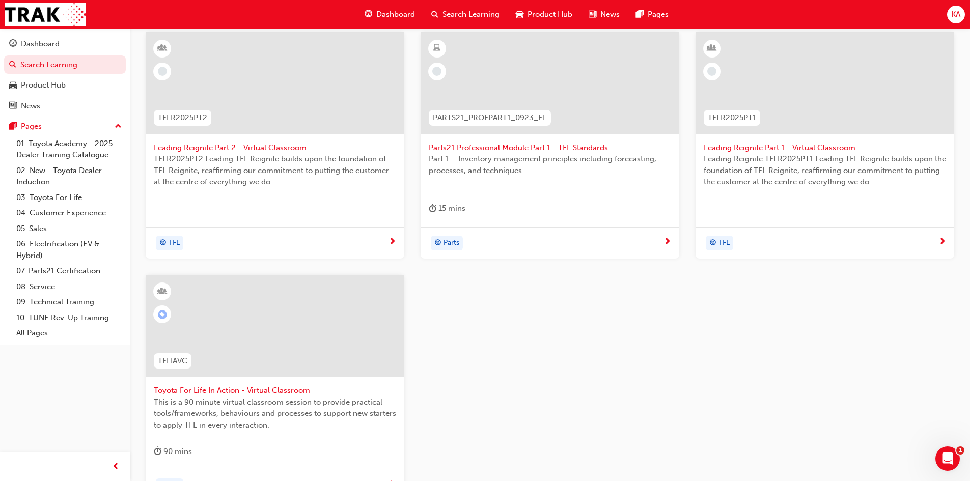
type input "tfl"
click at [760, 145] on span "Leading Reignite Part 1 - Virtual Classroom" at bounding box center [824, 148] width 242 height 12
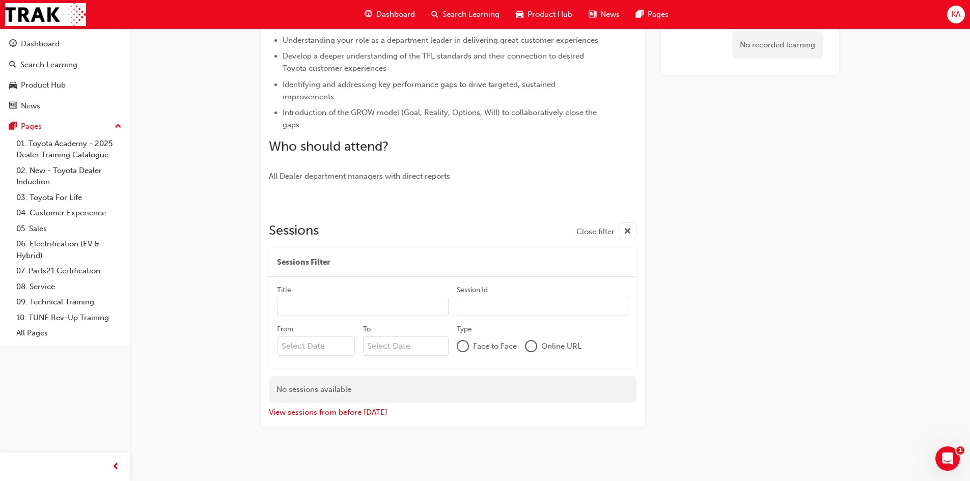
scroll to position [277, 0]
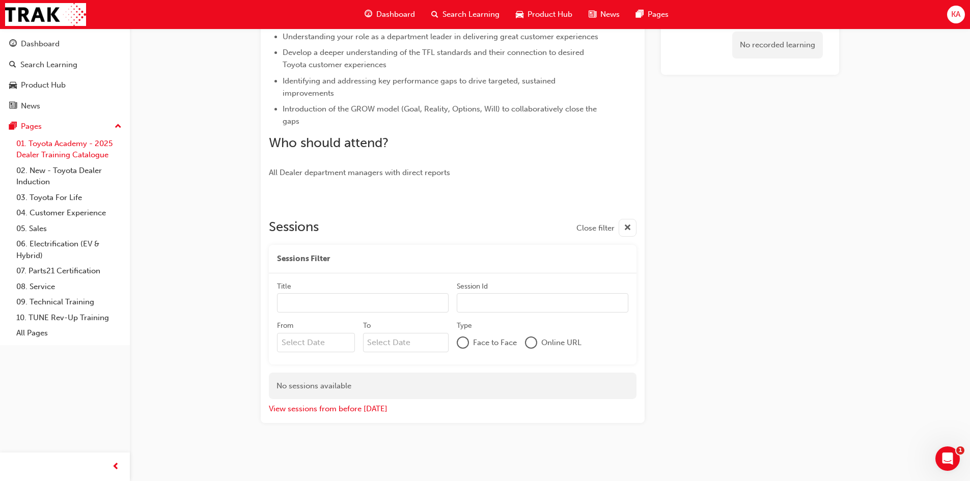
click at [72, 142] on link "01. Toyota Academy - 2025 Dealer Training Catalogue" at bounding box center [69, 149] width 114 height 27
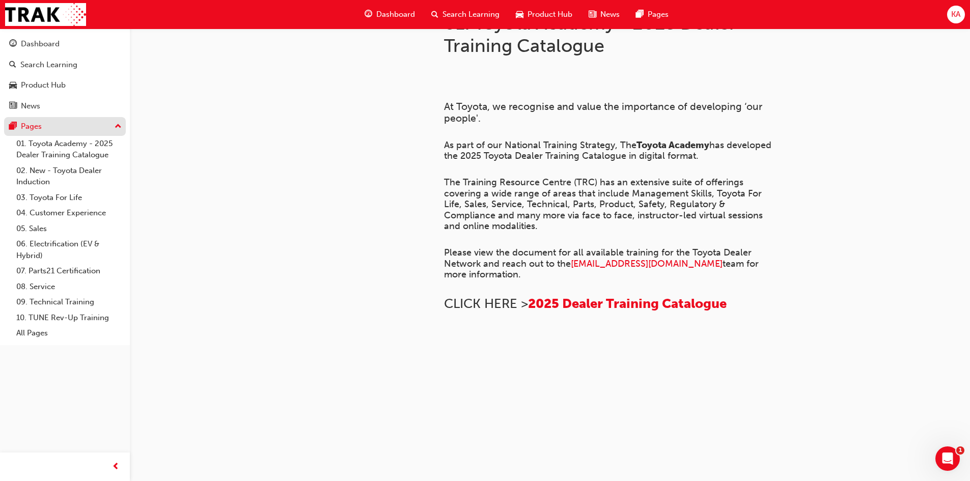
click at [37, 131] on div "Pages" at bounding box center [31, 127] width 21 height 12
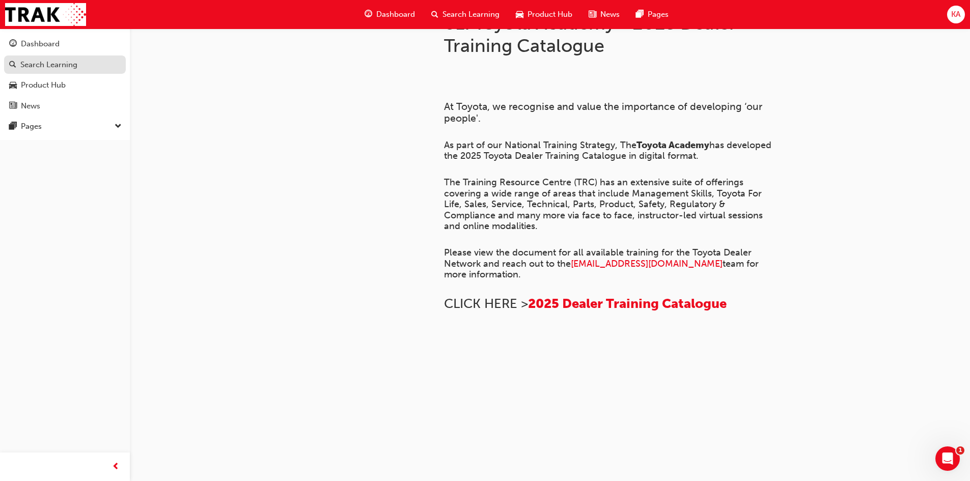
click at [63, 60] on div "Search Learning" at bounding box center [48, 65] width 57 height 12
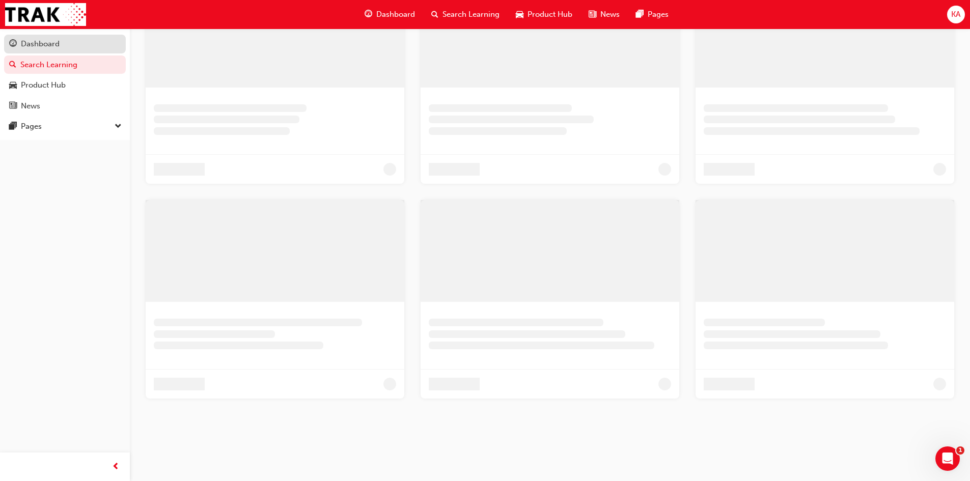
click at [69, 48] on div "Dashboard" at bounding box center [64, 44] width 111 height 13
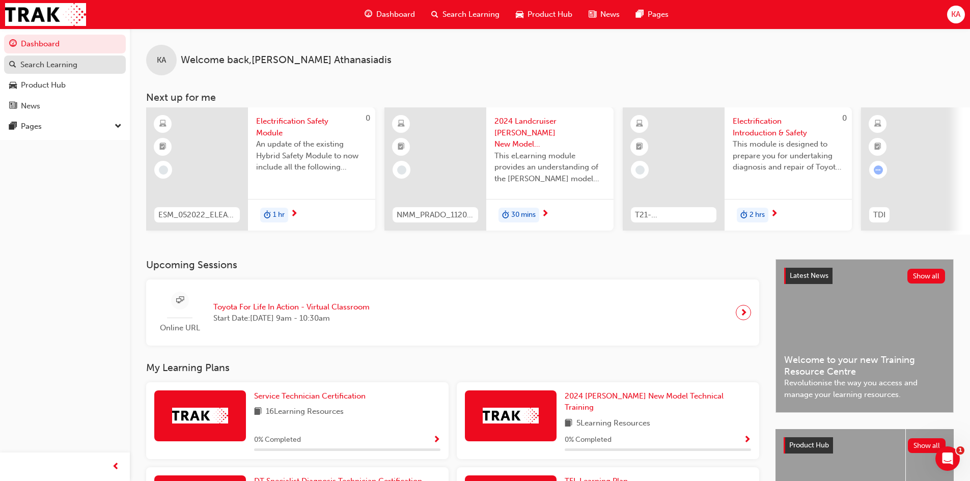
click at [65, 67] on div "Search Learning" at bounding box center [48, 65] width 57 height 12
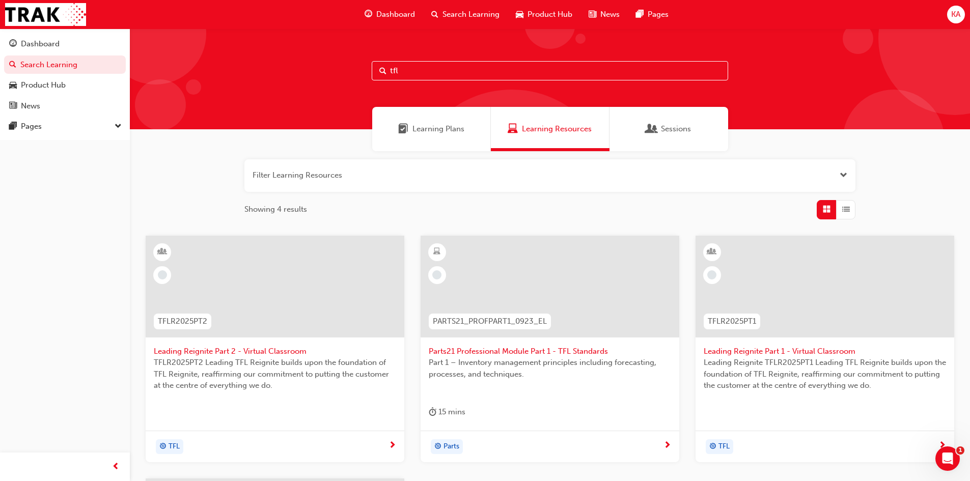
click at [448, 75] on input "tfl" at bounding box center [550, 70] width 356 height 19
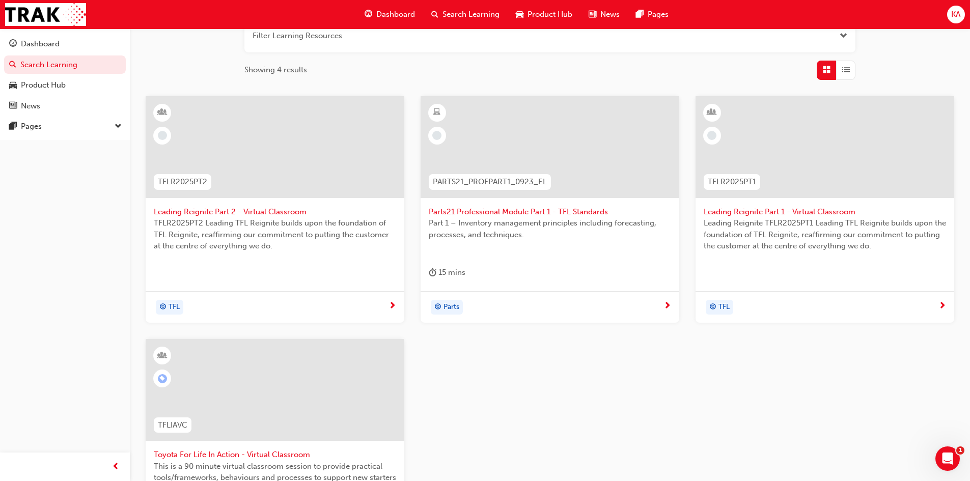
scroll to position [153, 0]
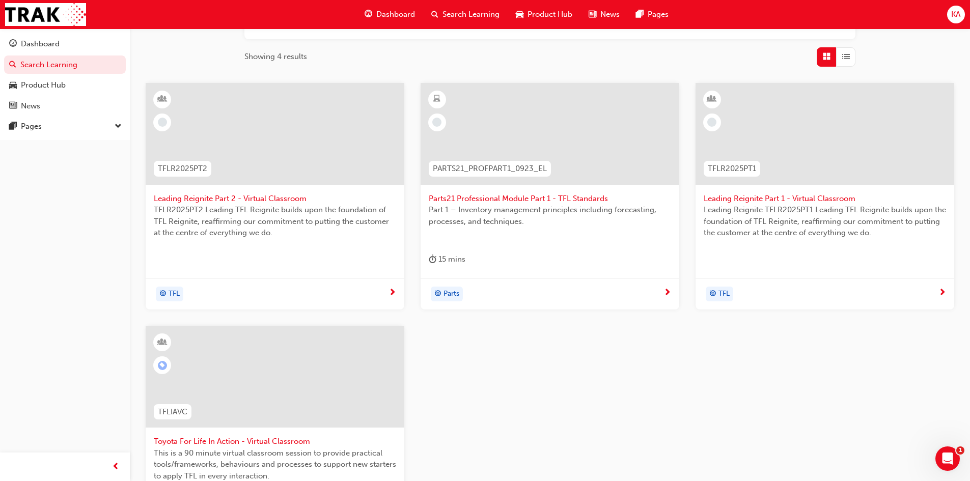
click at [559, 196] on span "Parts21 Professional Module Part 1 - TFL Standards" at bounding box center [550, 199] width 242 height 12
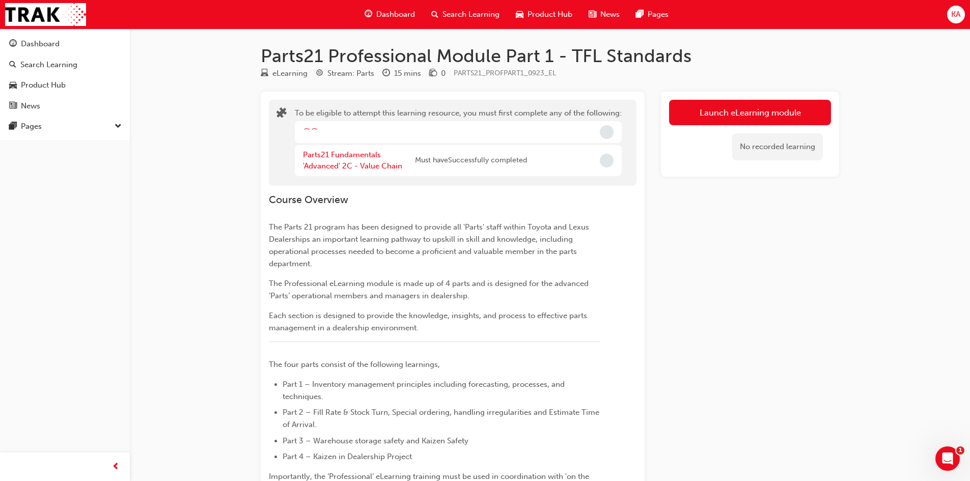
click at [607, 128] on span "Incomplete" at bounding box center [607, 132] width 14 height 14
click at [365, 163] on link "Parts21 Fundamentals 'Advanced' 2C - Value Chain" at bounding box center [352, 160] width 99 height 21
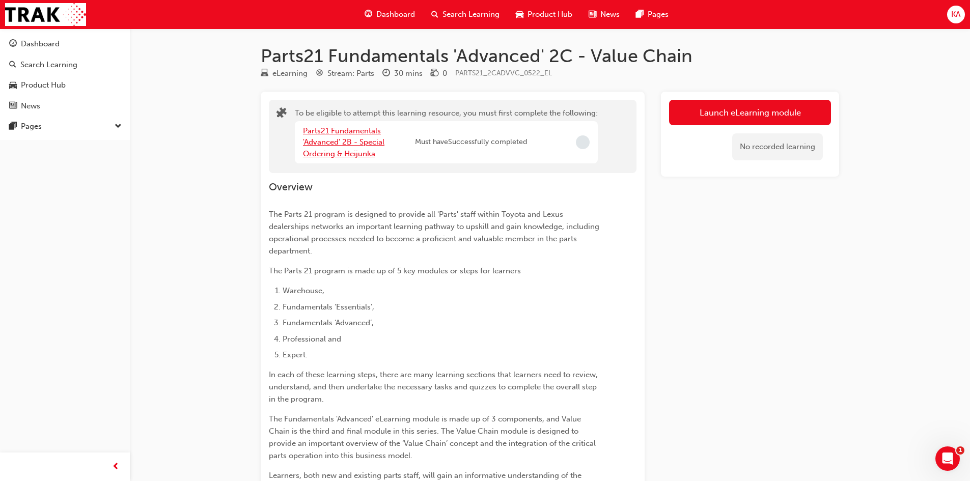
click at [315, 134] on link "Parts21 Fundamentals 'Advanced' 2B - Special Ordering & Heijunka" at bounding box center [343, 142] width 81 height 32
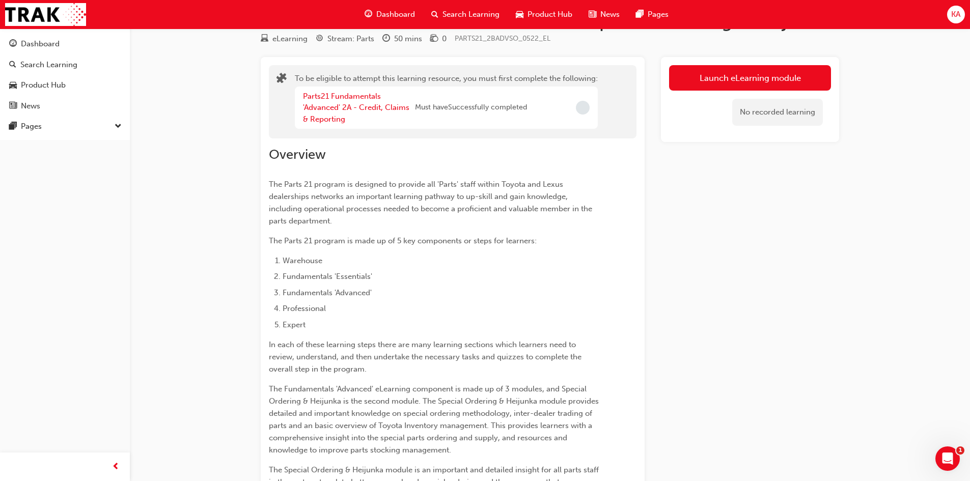
scroll to position [4, 0]
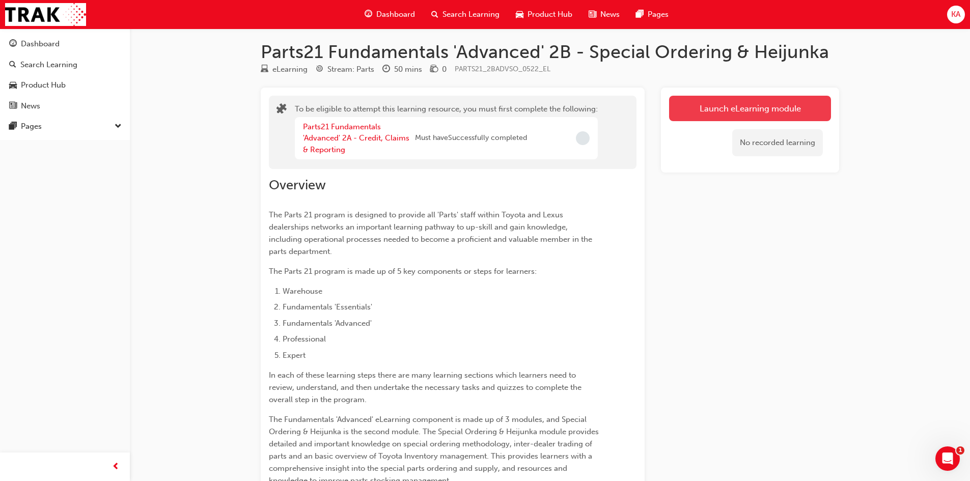
click at [707, 110] on button "Launch eLearning module" at bounding box center [750, 108] width 162 height 25
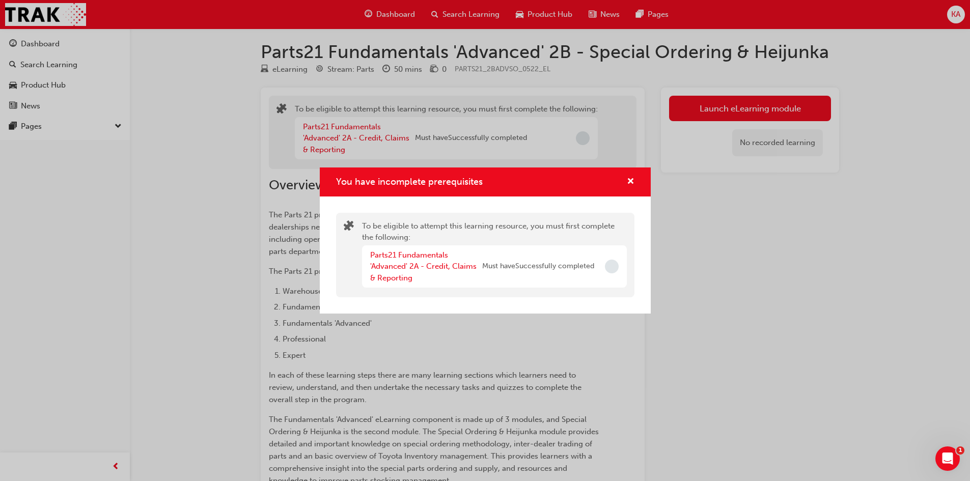
click at [597, 265] on div "Parts21 Fundamentals 'Advanced' 2A - Credit, Claims & Reporting Must have Succe…" at bounding box center [494, 266] width 265 height 43
click at [632, 179] on span "cross-icon" at bounding box center [631, 182] width 8 height 9
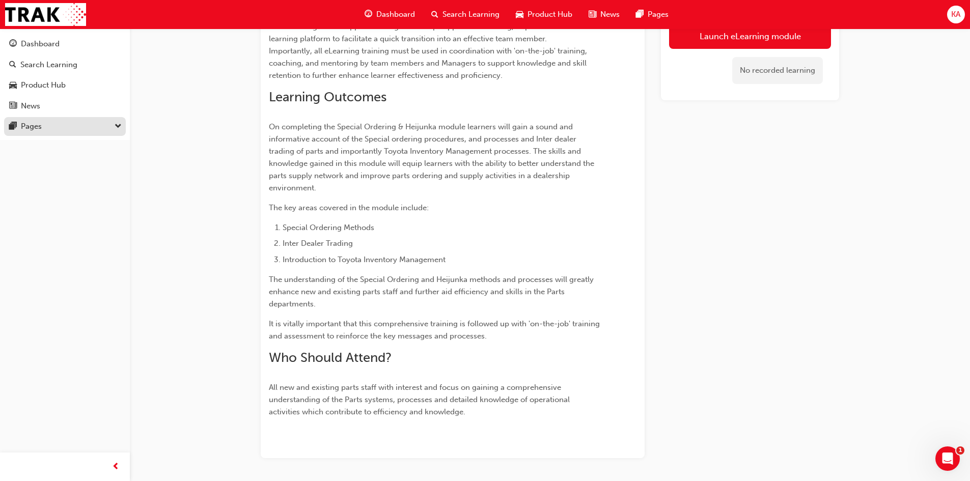
scroll to position [615, 0]
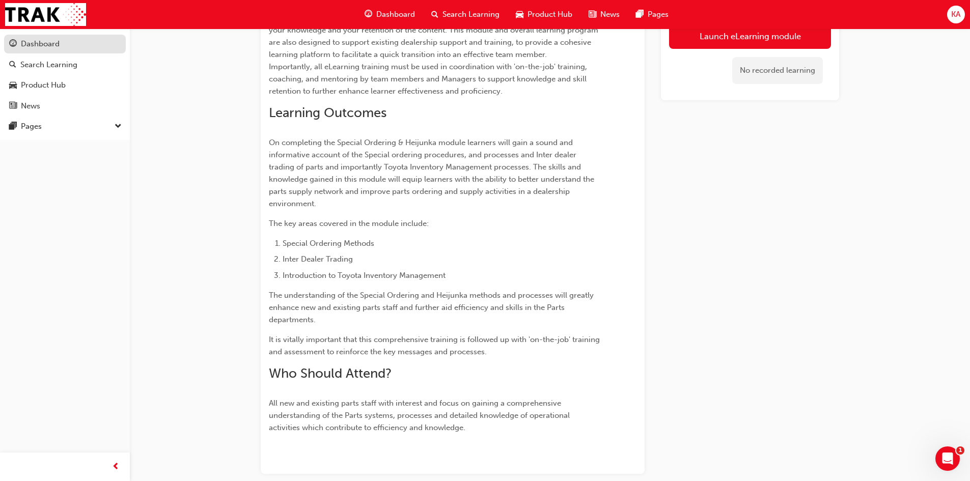
click at [99, 49] on div "Dashboard" at bounding box center [64, 44] width 111 height 13
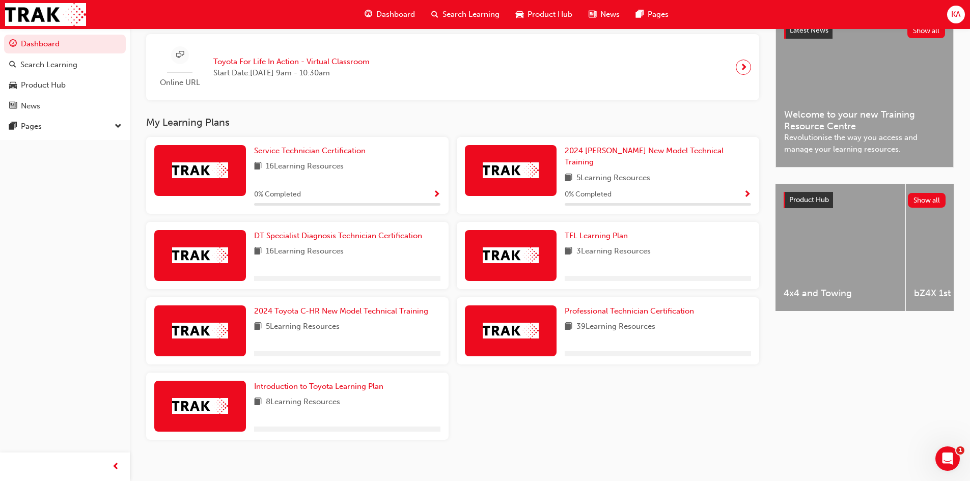
scroll to position [248, 0]
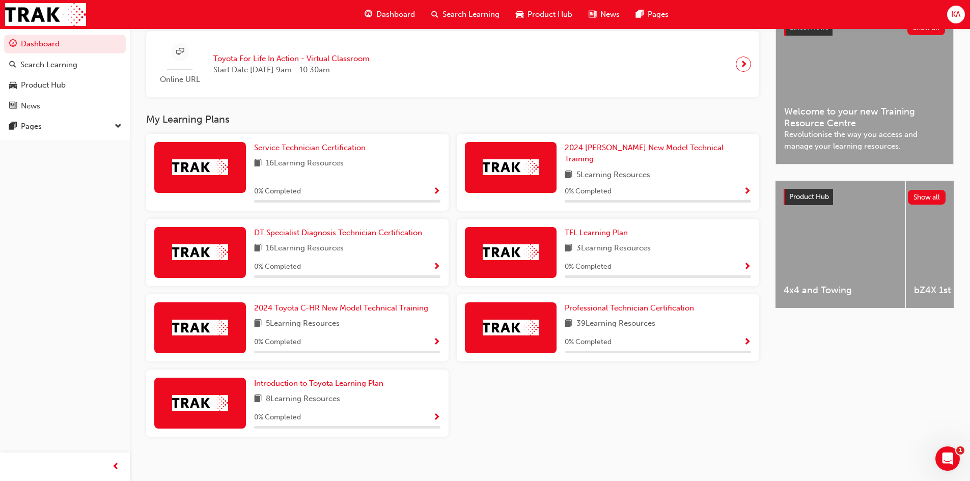
click at [748, 263] on span "Show Progress" at bounding box center [747, 267] width 8 height 9
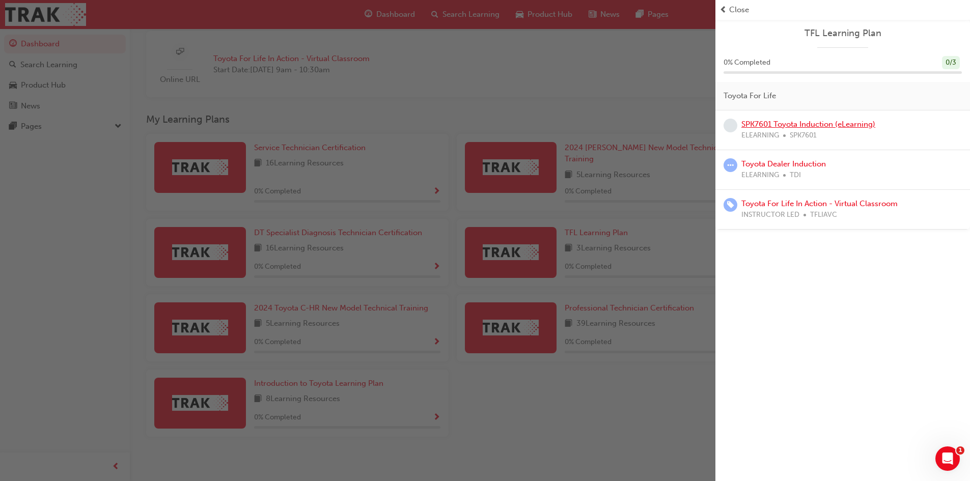
click at [851, 127] on link "SPK7601 Toyota Induction (eLearning)" at bounding box center [808, 124] width 134 height 9
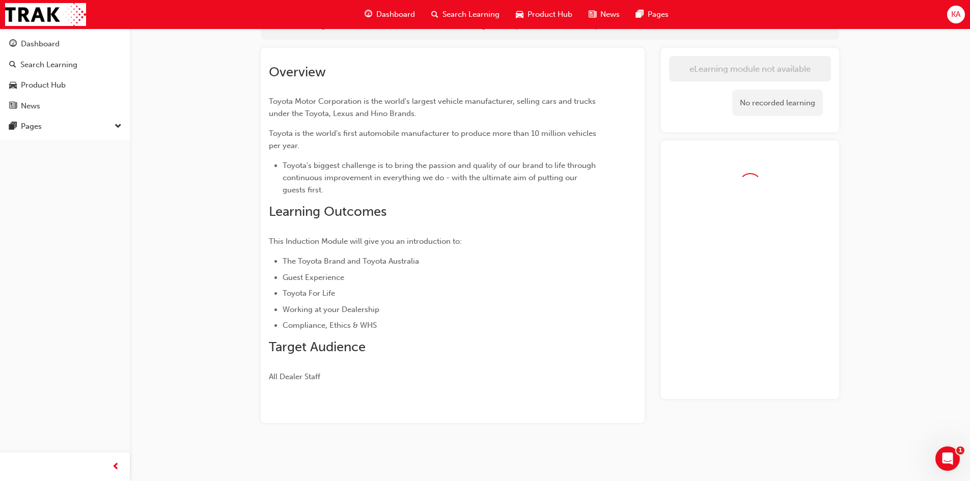
scroll to position [80, 0]
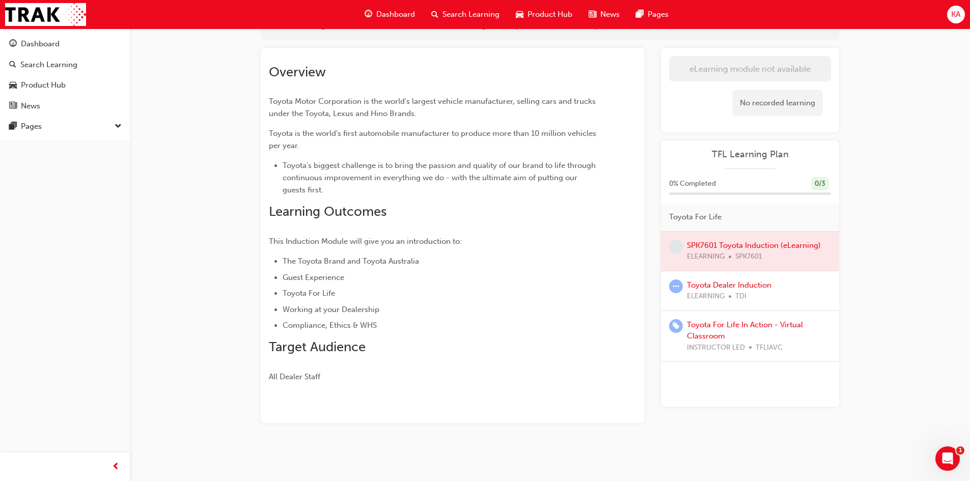
click at [746, 256] on div at bounding box center [750, 251] width 178 height 39
click at [742, 285] on link "Toyota Dealer Induction" at bounding box center [729, 284] width 84 height 9
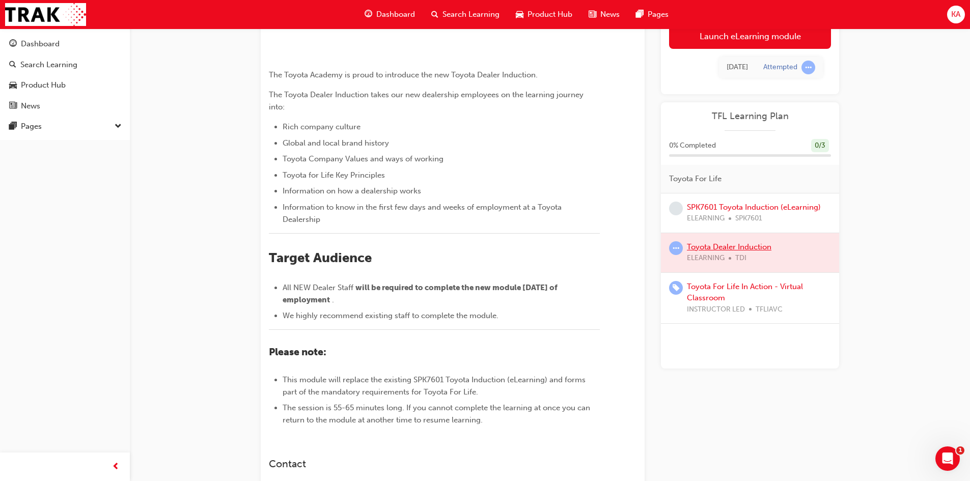
scroll to position [334, 0]
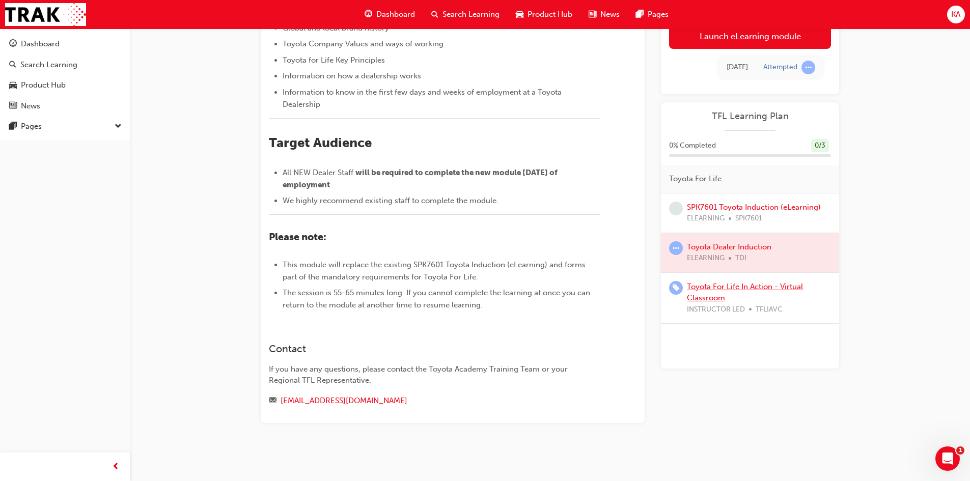
click at [732, 290] on link "Toyota For Life In Action - Virtual Classroom" at bounding box center [745, 292] width 116 height 21
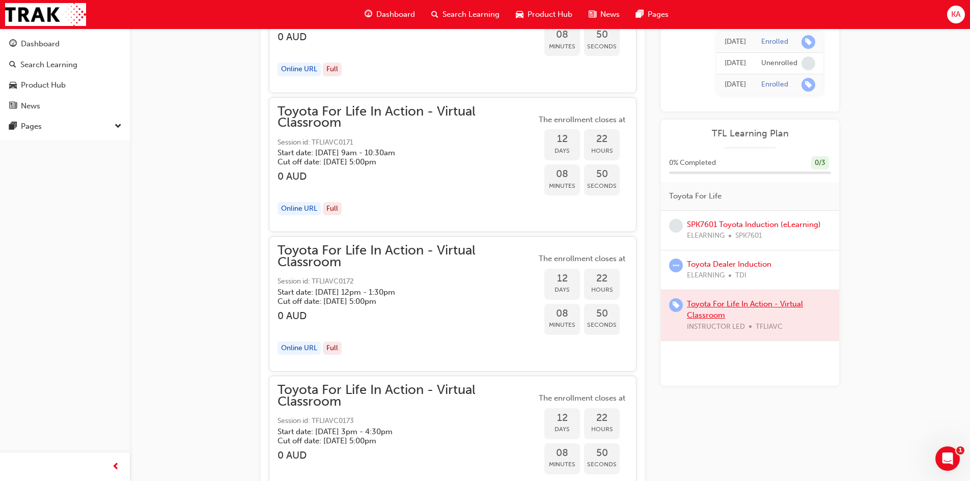
scroll to position [3286, 0]
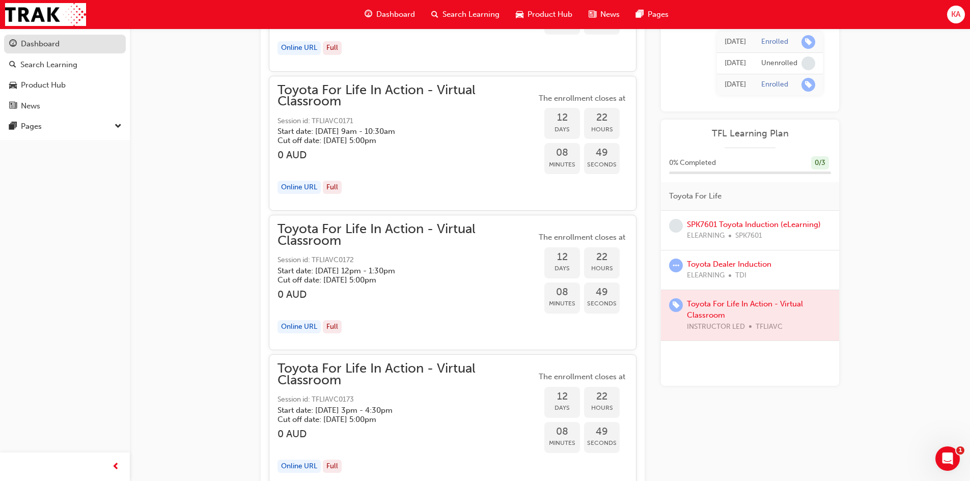
click at [61, 40] on div "Dashboard" at bounding box center [64, 44] width 111 height 13
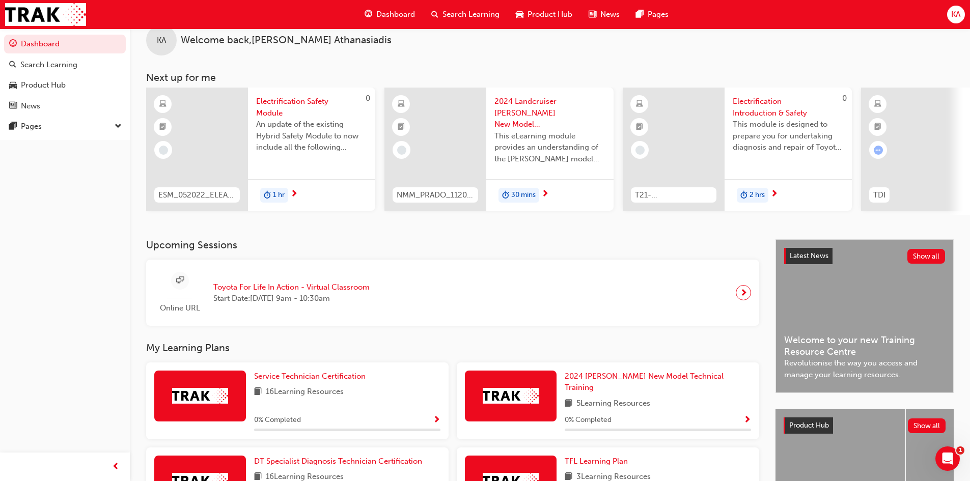
scroll to position [102, 0]
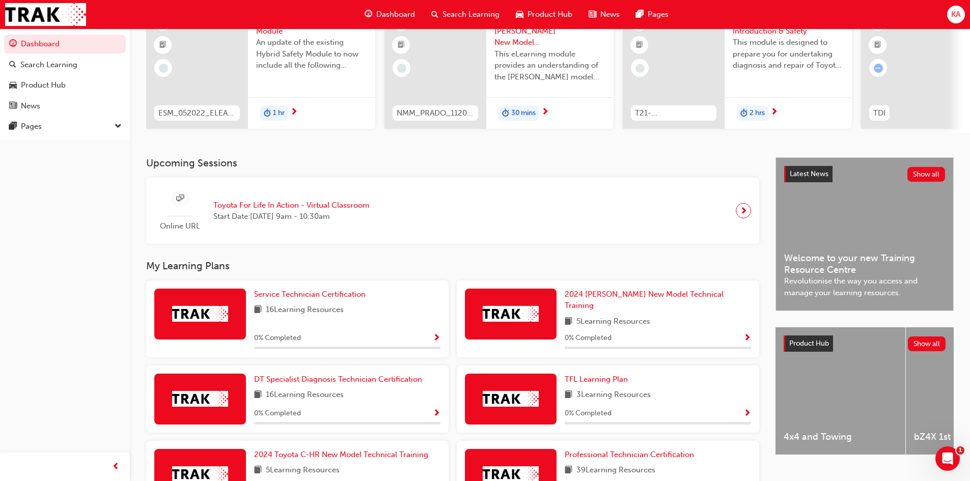
click at [255, 209] on span "Toyota For Life In Action - Virtual Classroom" at bounding box center [291, 206] width 156 height 12
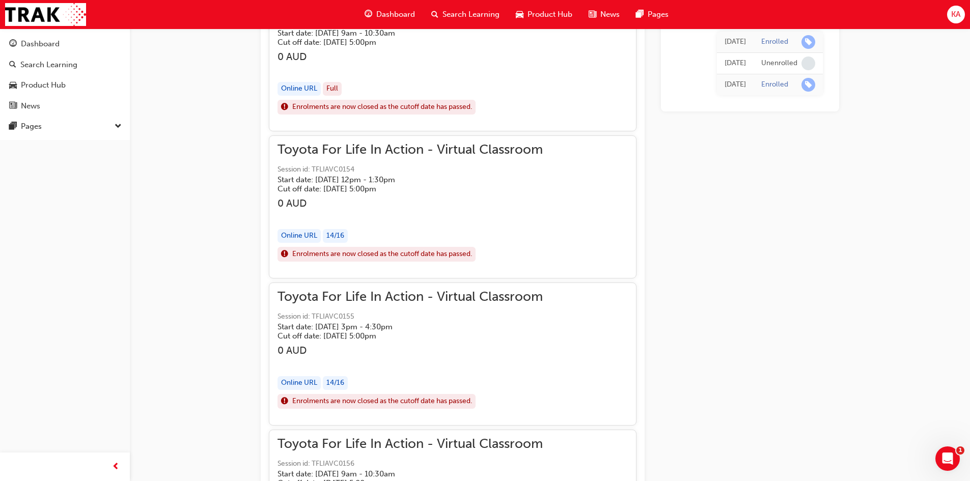
scroll to position [807, 0]
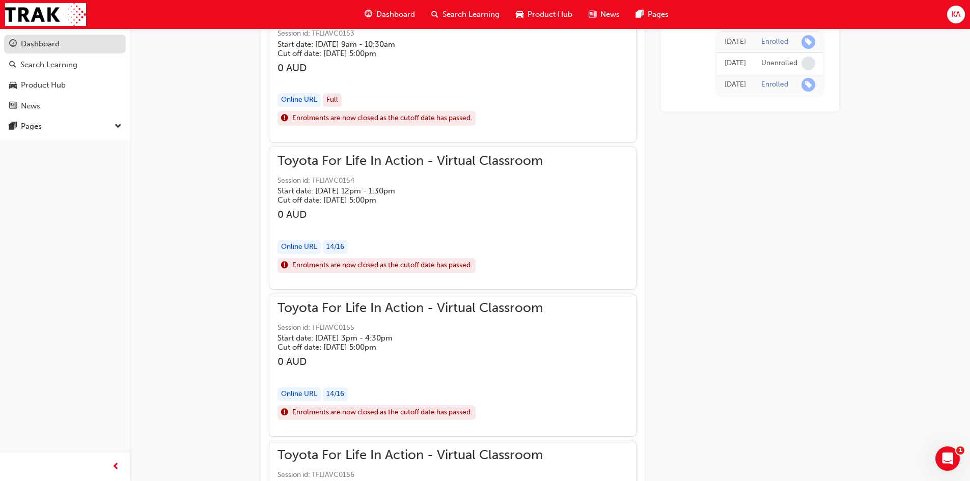
click at [69, 46] on div "Dashboard" at bounding box center [64, 44] width 111 height 13
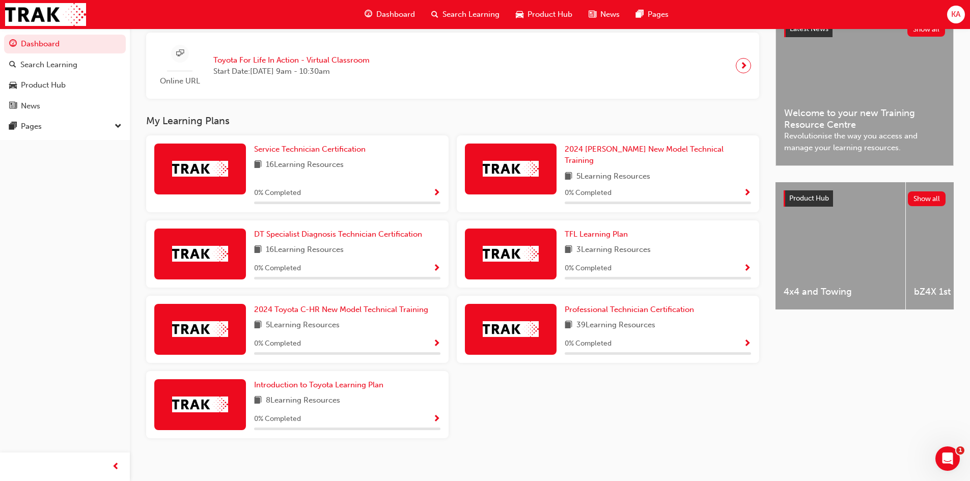
scroll to position [248, 0]
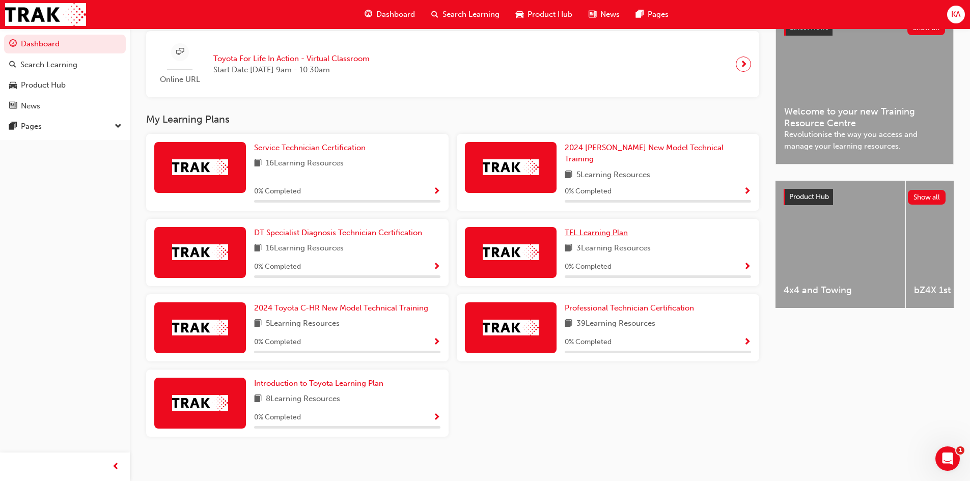
click at [596, 228] on span "TFL Learning Plan" at bounding box center [596, 232] width 63 height 9
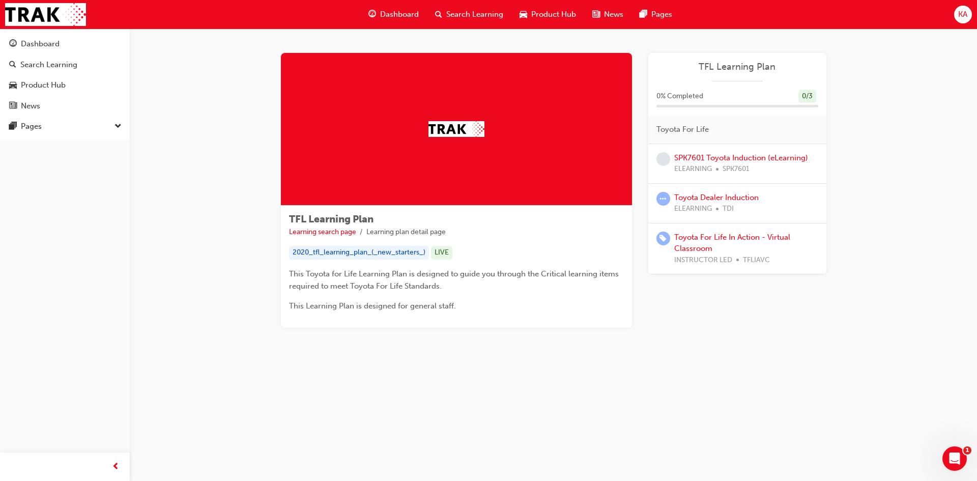
click at [349, 257] on div "2020_tfl_learning_plan_(_new_starters_)" at bounding box center [359, 253] width 140 height 14
click at [352, 255] on div "2020_tfl_learning_plan_(_new_starters_)" at bounding box center [359, 253] width 140 height 14
drag, startPoint x: 352, startPoint y: 255, endPoint x: 435, endPoint y: 254, distance: 83.0
click at [357, 253] on div "2020_tfl_learning_plan_(_new_starters_)" at bounding box center [359, 253] width 140 height 14
click at [439, 254] on div "LIVE" at bounding box center [441, 253] width 21 height 14
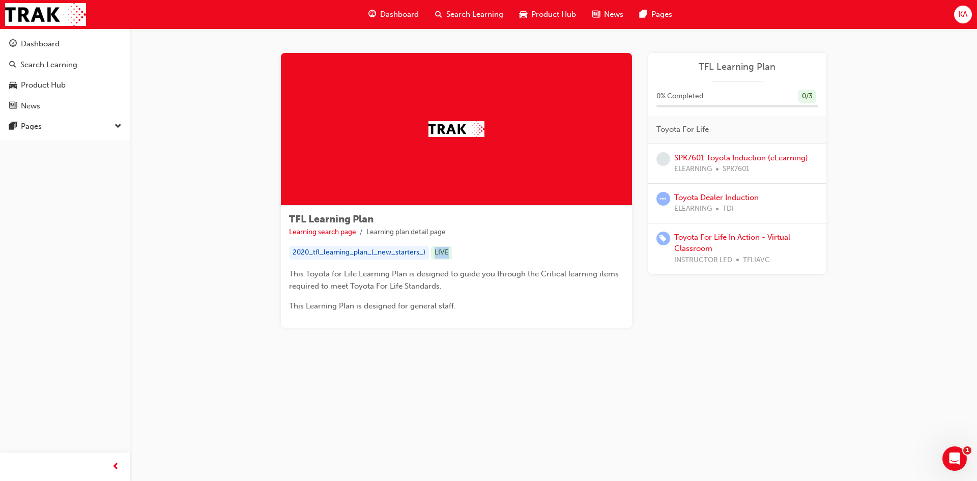
click at [439, 254] on div "LIVE" at bounding box center [441, 253] width 21 height 14
click at [476, 283] on p "This Toyota for Life Learning Plan is designed to guide you through the Critica…" at bounding box center [456, 280] width 335 height 24
click at [318, 230] on link "Learning search page" at bounding box center [322, 232] width 67 height 9
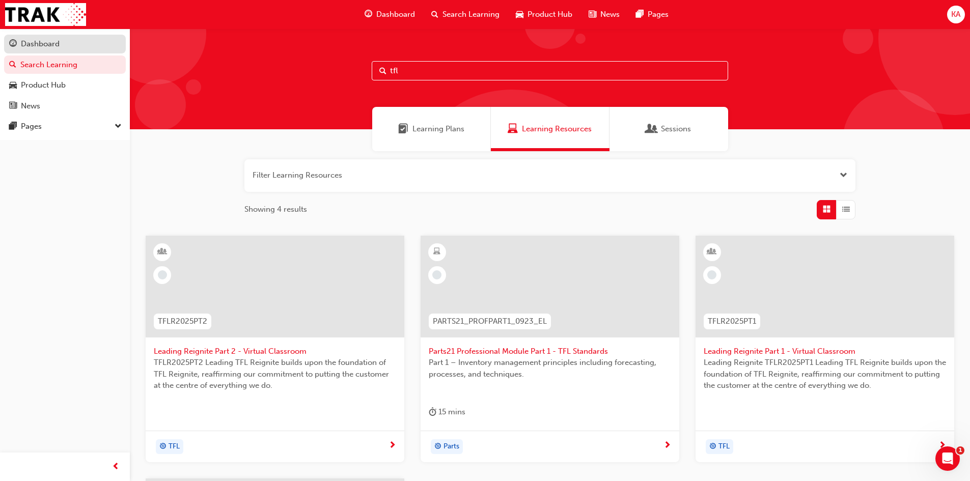
click at [74, 49] on div "Dashboard" at bounding box center [64, 44] width 111 height 13
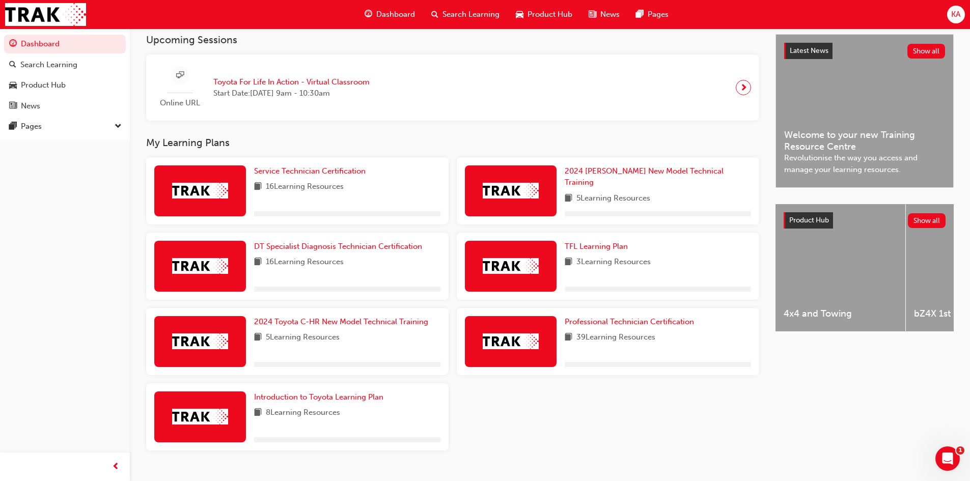
scroll to position [248, 0]
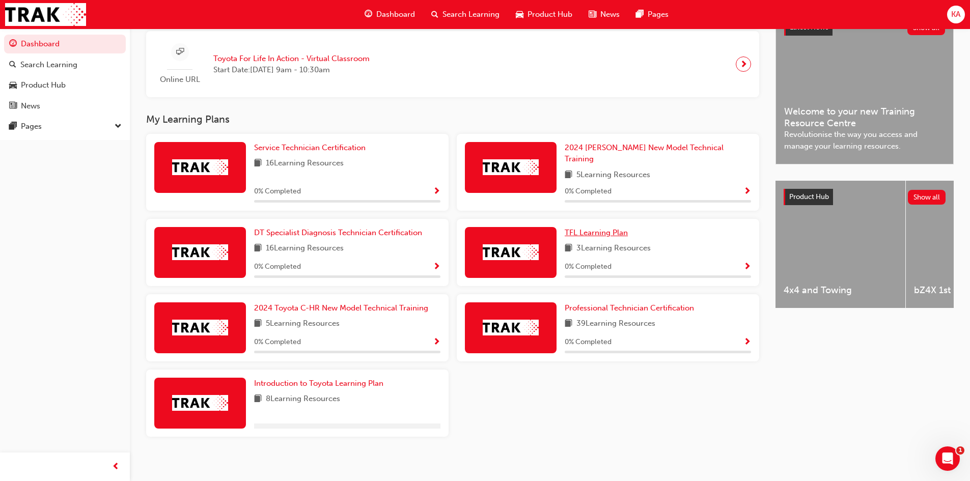
click at [608, 228] on span "TFL Learning Plan" at bounding box center [596, 232] width 63 height 9
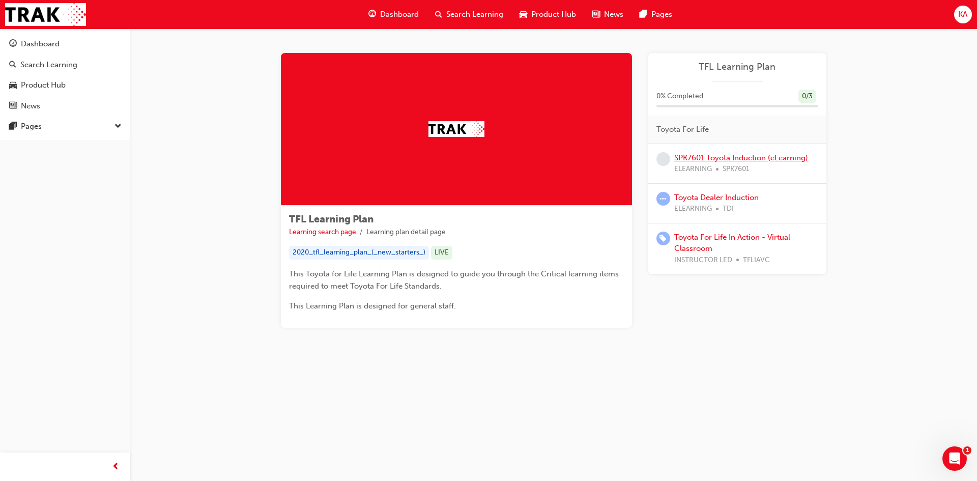
click at [719, 158] on link "SPK7601 Toyota Induction (eLearning)" at bounding box center [741, 157] width 134 height 9
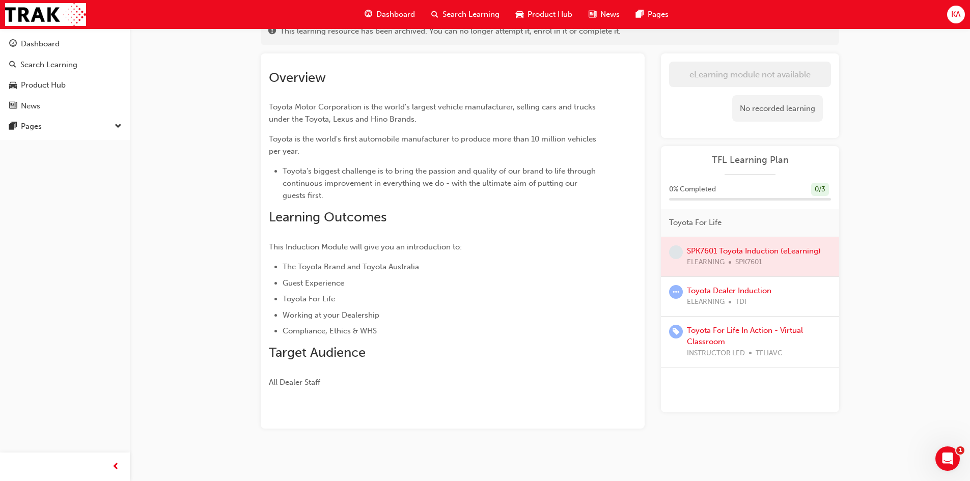
scroll to position [80, 0]
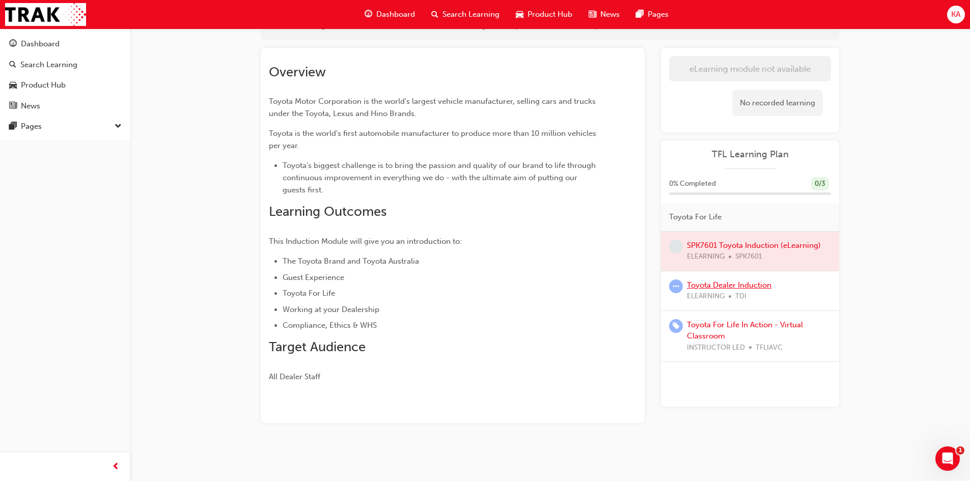
click at [721, 283] on link "Toyota Dealer Induction" at bounding box center [729, 284] width 84 height 9
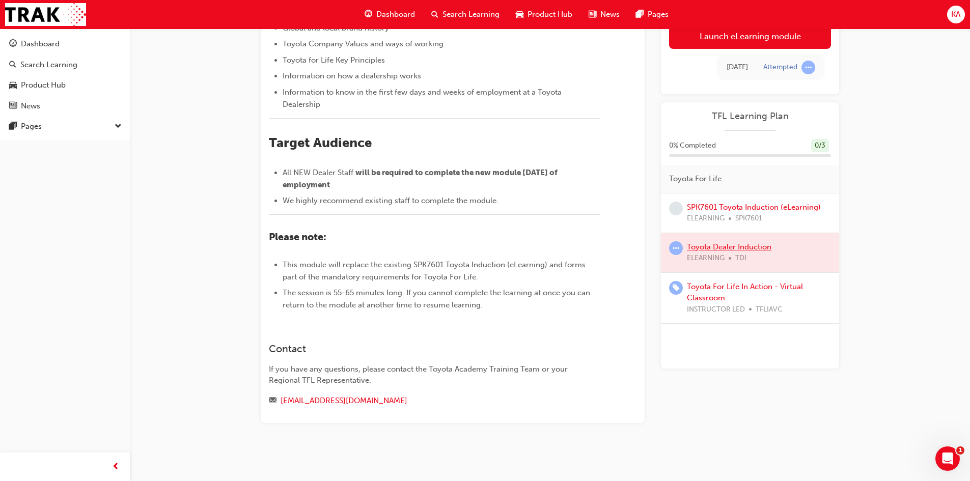
scroll to position [334, 0]
click at [716, 289] on link "Toyota For Life In Action - Virtual Classroom" at bounding box center [745, 292] width 116 height 21
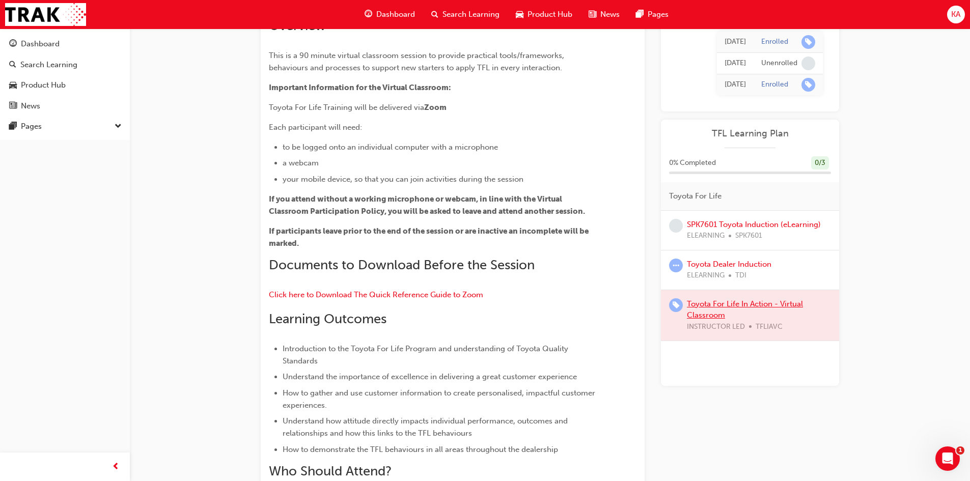
scroll to position [79, 0]
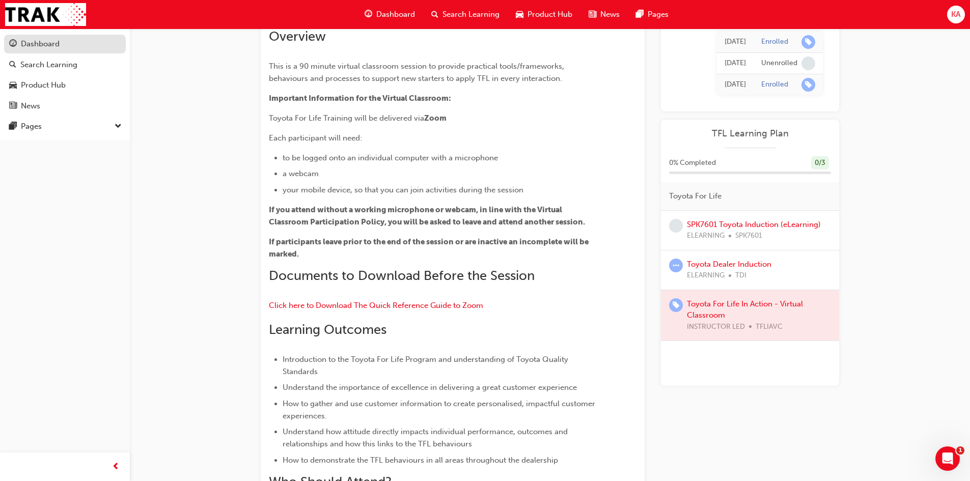
click at [69, 42] on div "Dashboard" at bounding box center [64, 44] width 111 height 13
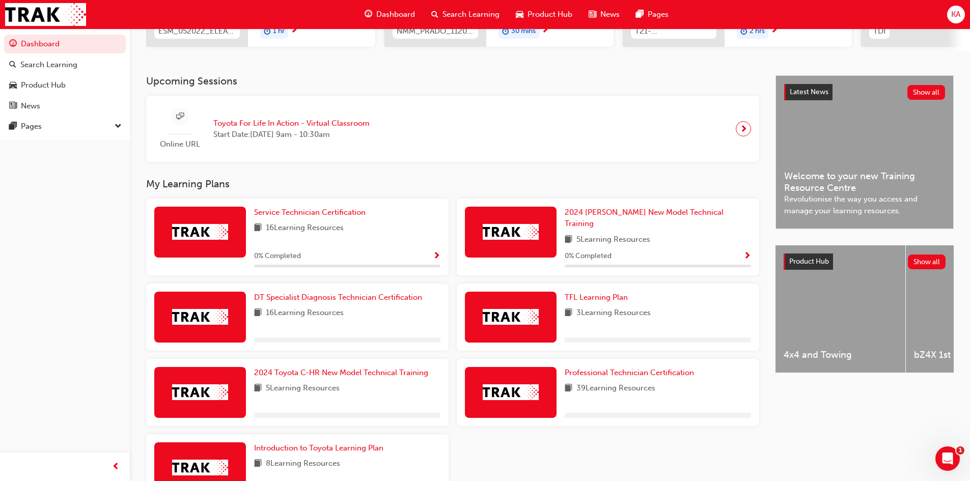
scroll to position [204, 0]
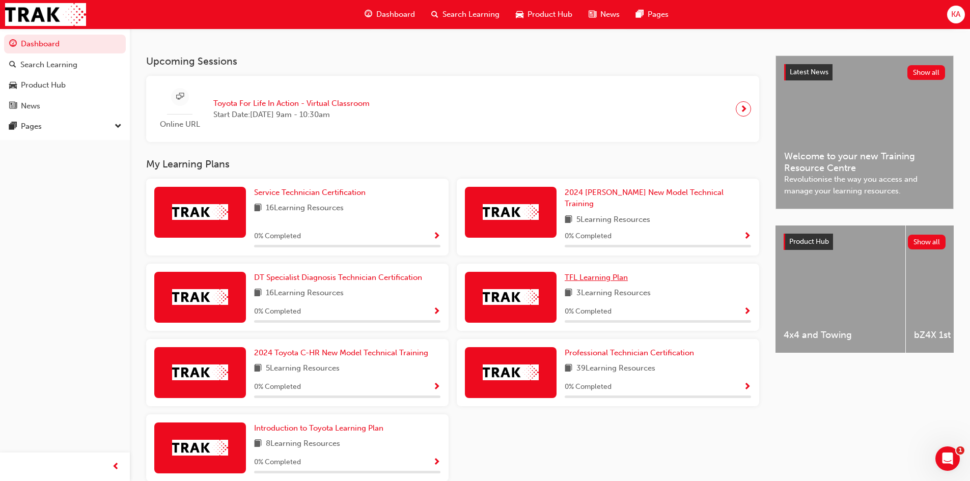
click at [610, 274] on span "TFL Learning Plan" at bounding box center [596, 277] width 63 height 9
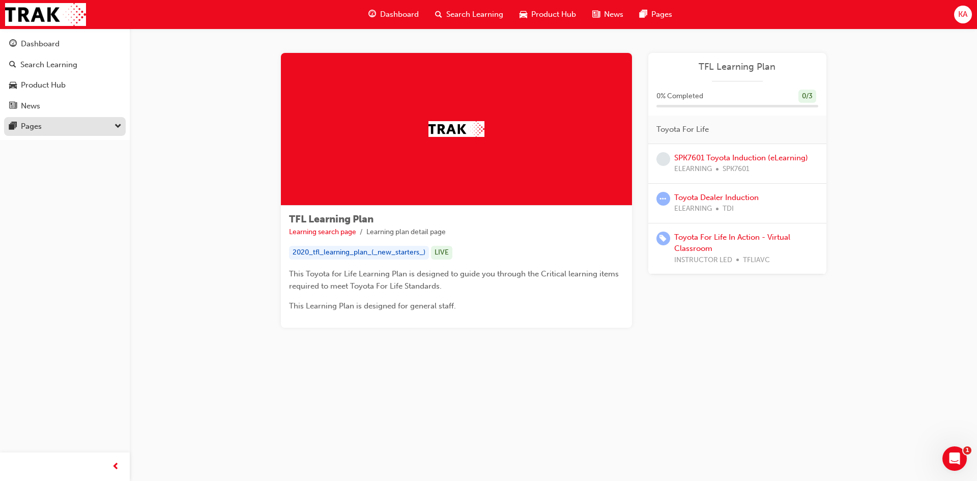
click at [110, 120] on div "Pages" at bounding box center [64, 126] width 111 height 13
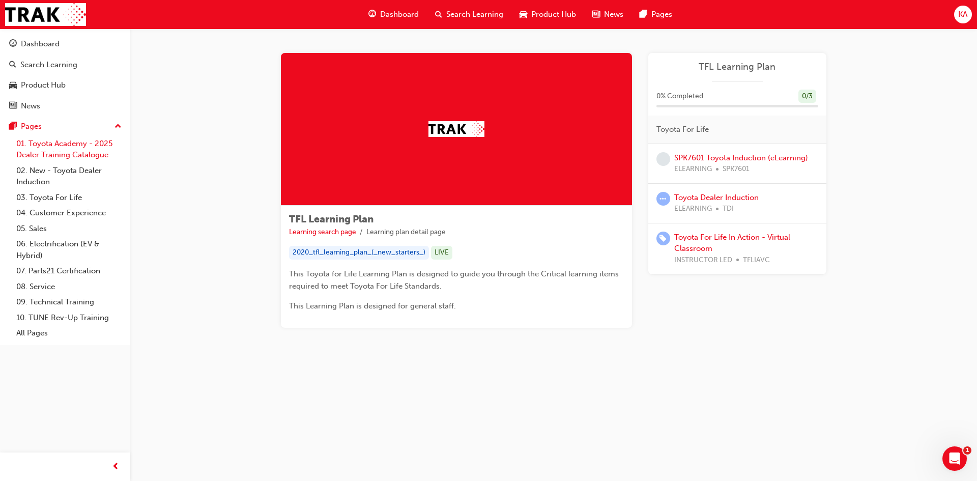
click at [81, 156] on link "01. Toyota Academy - 2025 Dealer Training Catalogue" at bounding box center [69, 149] width 114 height 27
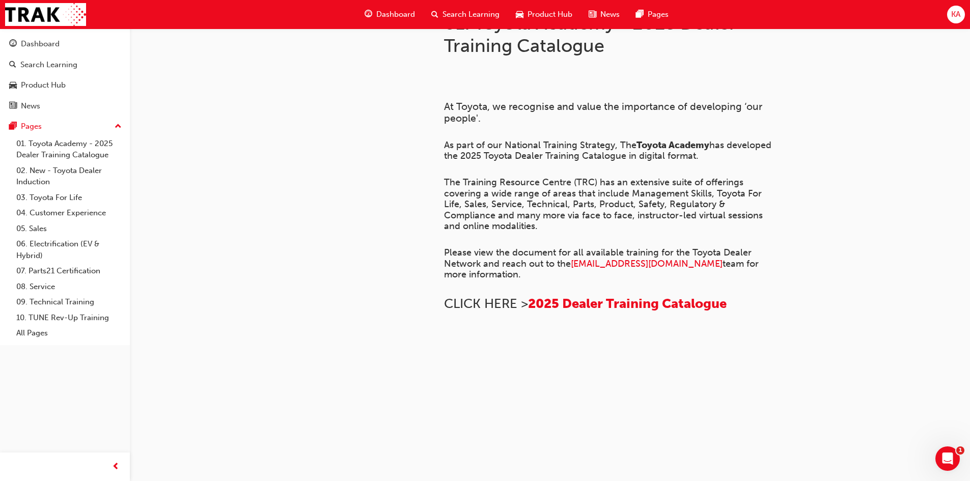
scroll to position [679, 0]
click at [61, 170] on link "02. New - Toyota Dealer Induction" at bounding box center [69, 176] width 114 height 27
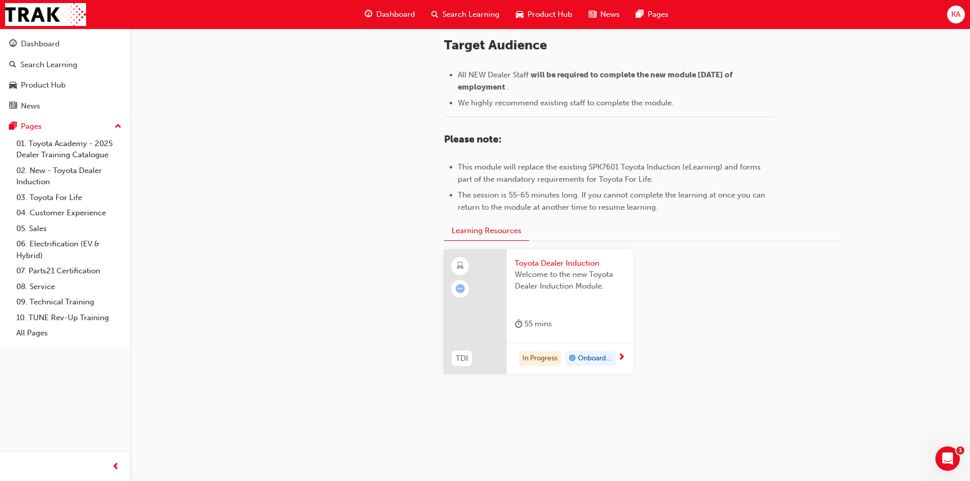
click at [556, 263] on span "Toyota Dealer Induction" at bounding box center [570, 264] width 110 height 12
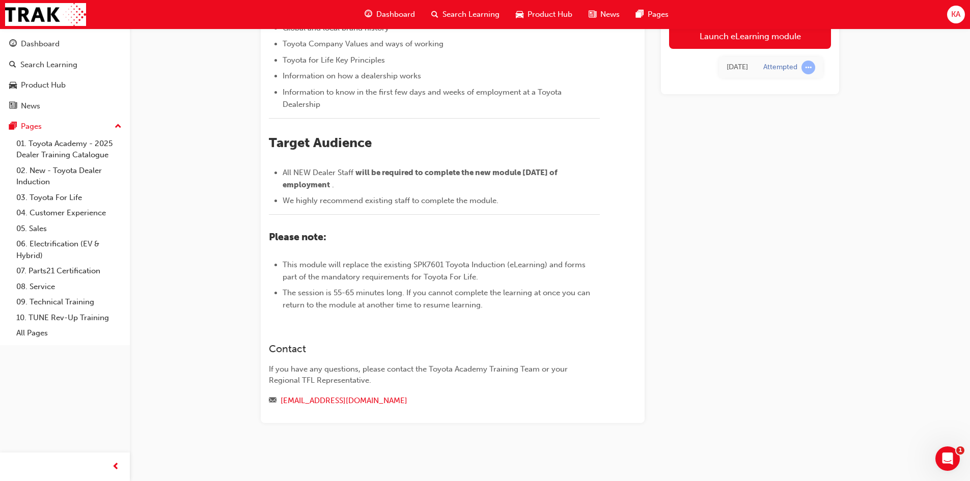
scroll to position [334, 0]
click at [73, 176] on link "02. New - Toyota Dealer Induction" at bounding box center [69, 176] width 114 height 27
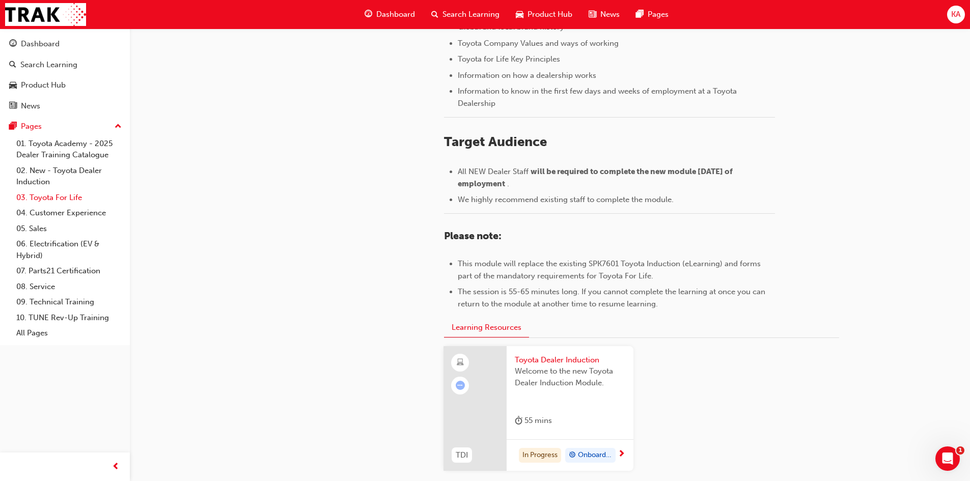
click at [74, 198] on link "03. Toyota For Life" at bounding box center [69, 198] width 114 height 16
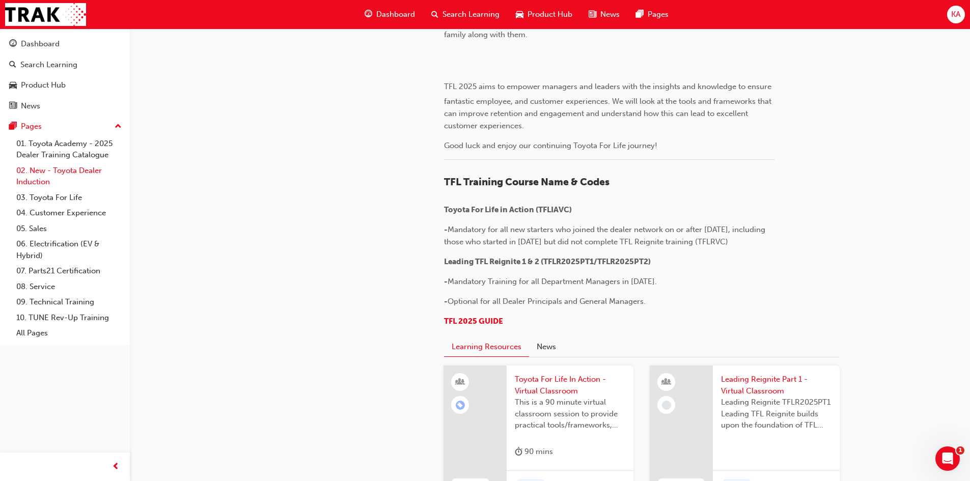
drag, startPoint x: 52, startPoint y: 166, endPoint x: 72, endPoint y: 171, distance: 19.9
click at [53, 166] on link "02. New - Toyota Dealer Induction" at bounding box center [69, 176] width 114 height 27
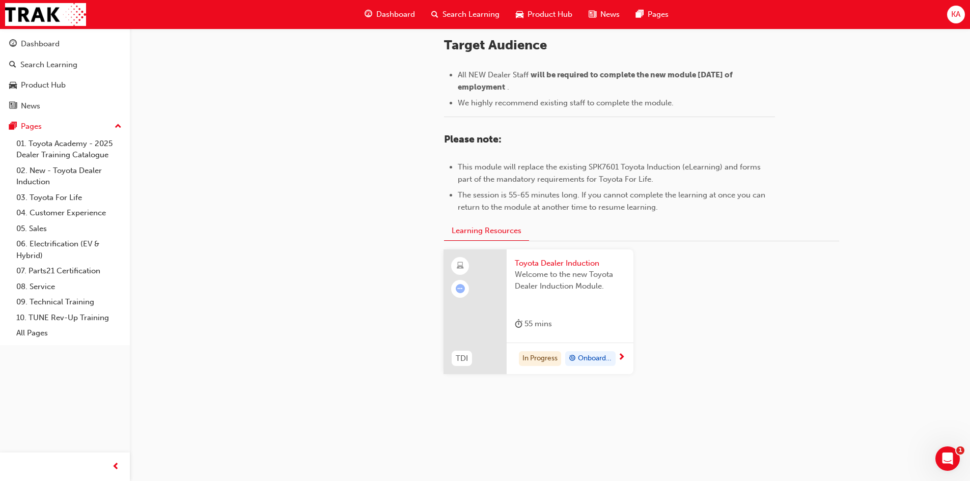
click at [595, 358] on span "Onboarding" at bounding box center [595, 359] width 34 height 12
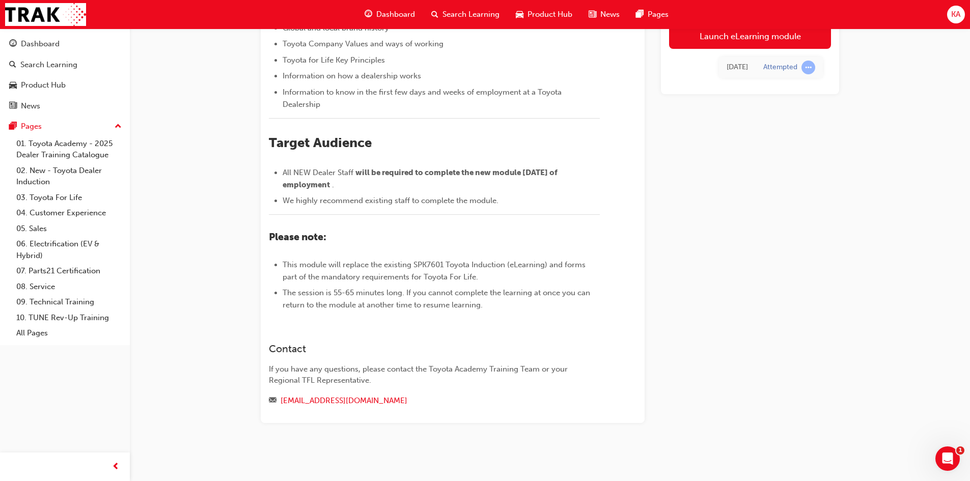
scroll to position [181, 0]
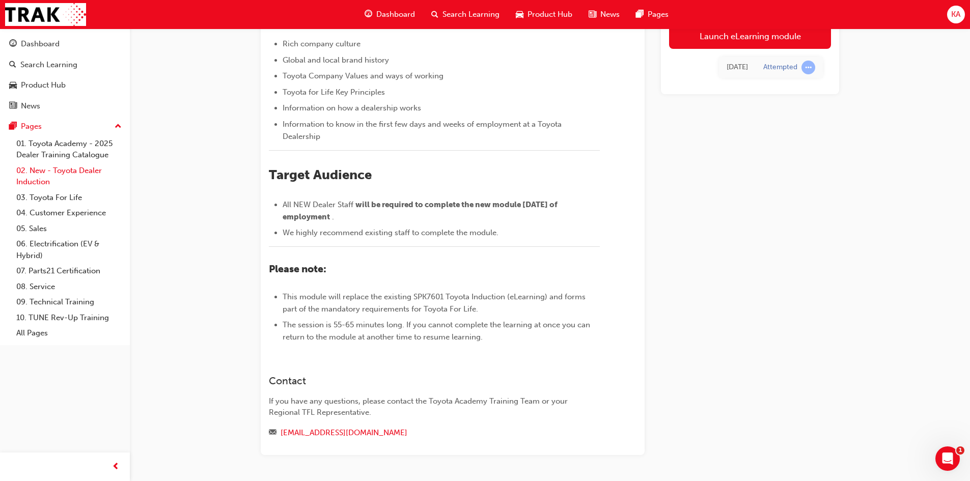
click at [73, 170] on link "02. New - Toyota Dealer Induction" at bounding box center [69, 176] width 114 height 27
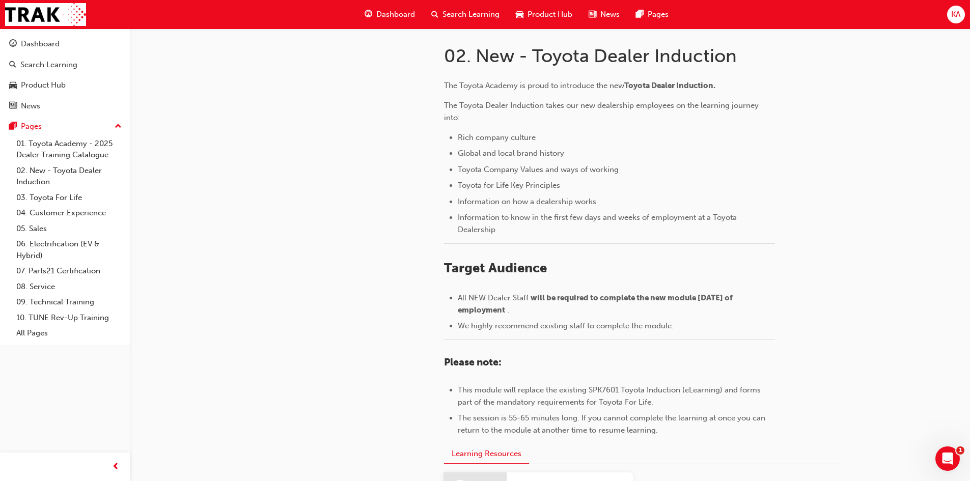
scroll to position [431, 0]
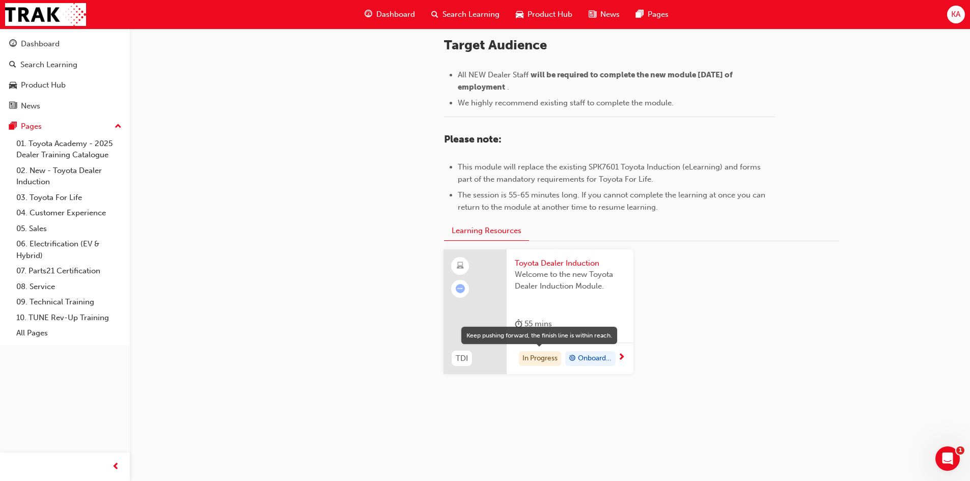
click at [530, 356] on div "In Progress" at bounding box center [540, 358] width 42 height 15
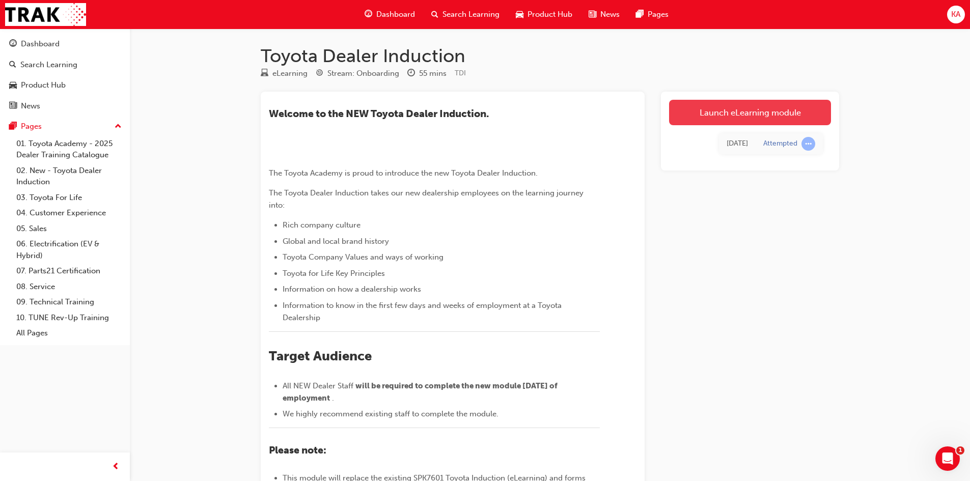
click at [713, 114] on link "Launch eLearning module" at bounding box center [750, 112] width 162 height 25
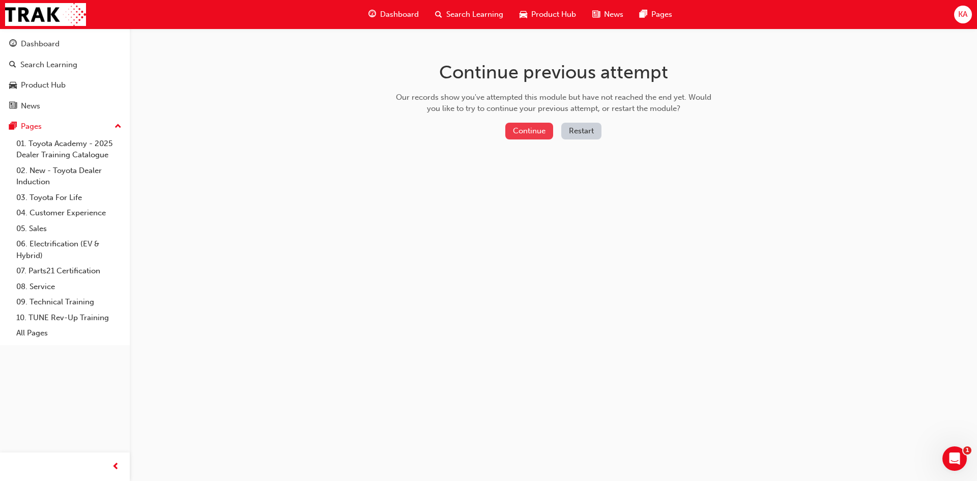
click at [541, 134] on button "Continue" at bounding box center [529, 131] width 48 height 17
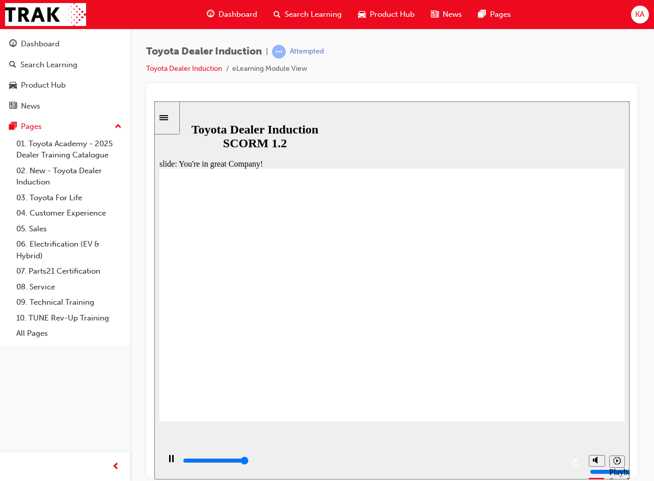
type input "7500"
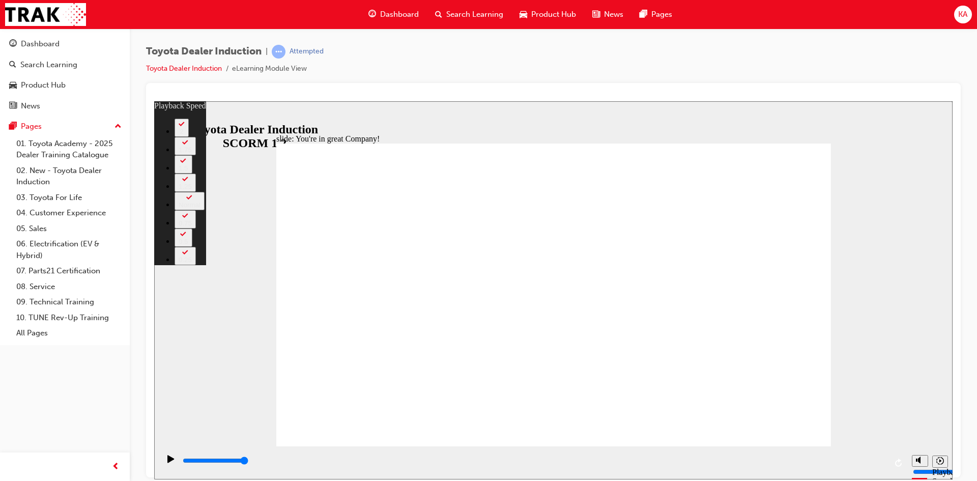
type input "156"
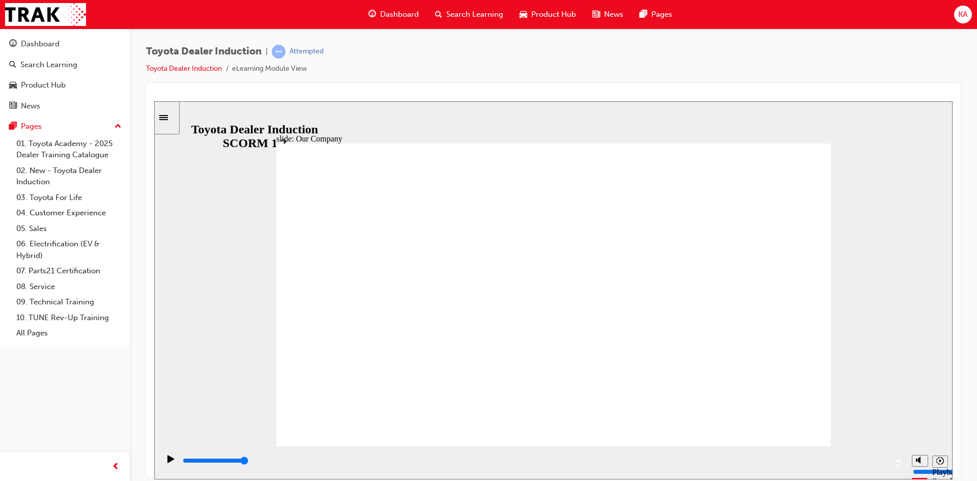
drag, startPoint x: 589, startPoint y: 415, endPoint x: 605, endPoint y: 360, distance: 57.2
drag, startPoint x: 593, startPoint y: 384, endPoint x: 745, endPoint y: 361, distance: 153.4
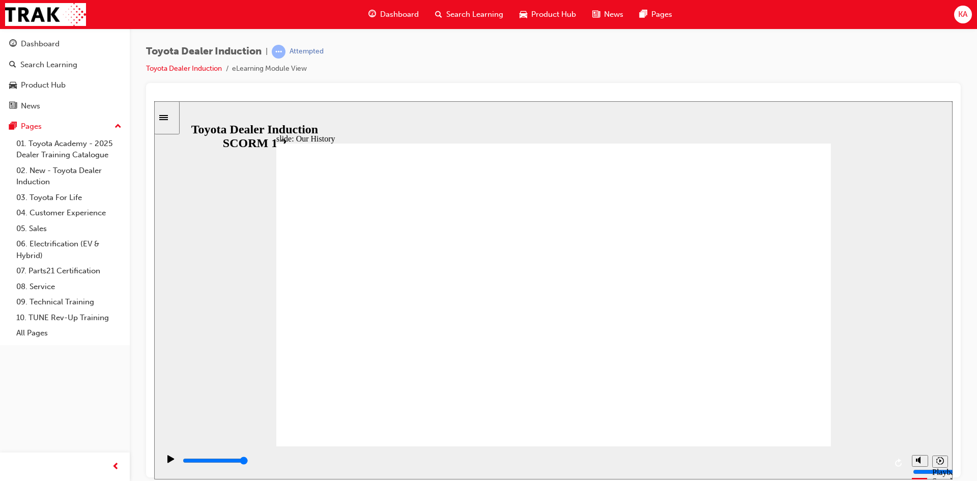
drag, startPoint x: 647, startPoint y: 383, endPoint x: 727, endPoint y: 386, distance: 80.5
drag, startPoint x: 706, startPoint y: 386, endPoint x: 616, endPoint y: 385, distance: 90.1
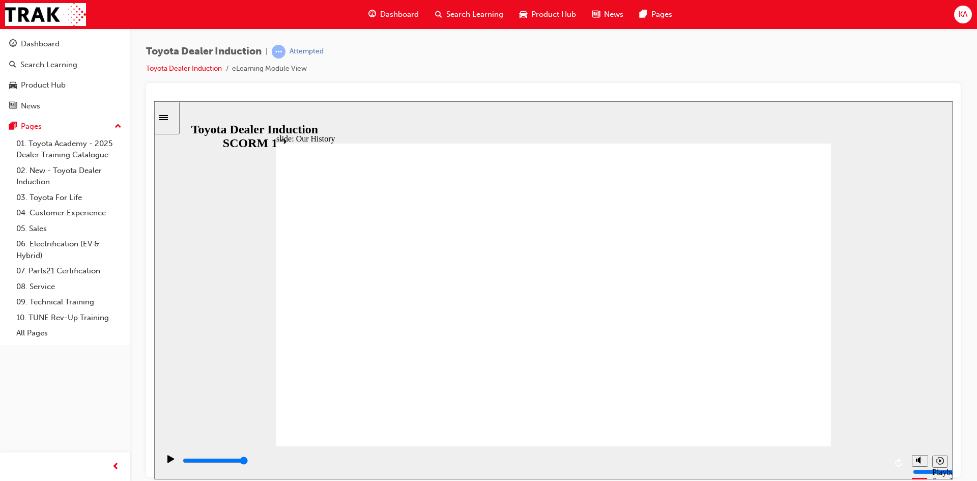
drag, startPoint x: 384, startPoint y: 375, endPoint x: 607, endPoint y: 386, distance: 223.7
drag, startPoint x: 347, startPoint y: 259, endPoint x: 463, endPoint y: 264, distance: 116.7
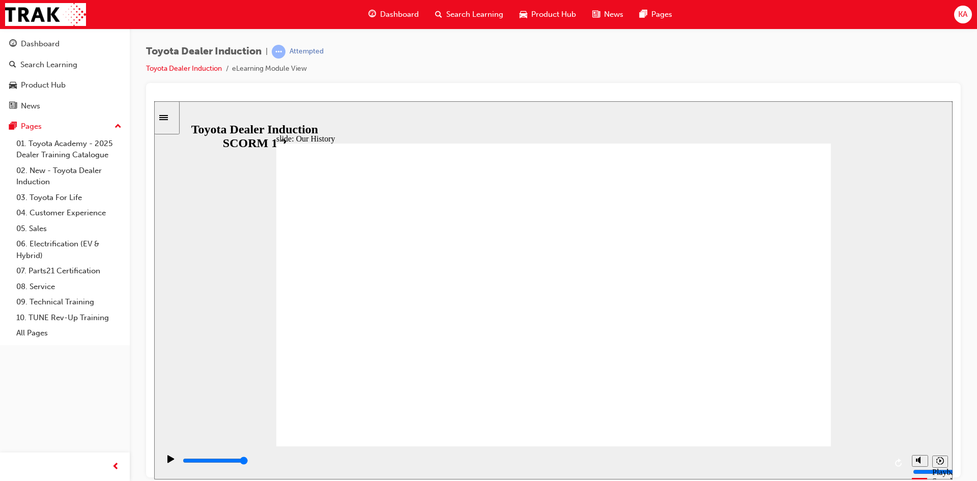
drag, startPoint x: 548, startPoint y: 182, endPoint x: 732, endPoint y: 221, distance: 188.4
drag, startPoint x: 687, startPoint y: 378, endPoint x: 872, endPoint y: 449, distance: 198.5
click at [872, 449] on div "slide: Our History Group 1 Freeform 3 Freeform 1 Freeform 2 Freeform 4 Rectangl…" at bounding box center [553, 290] width 799 height 378
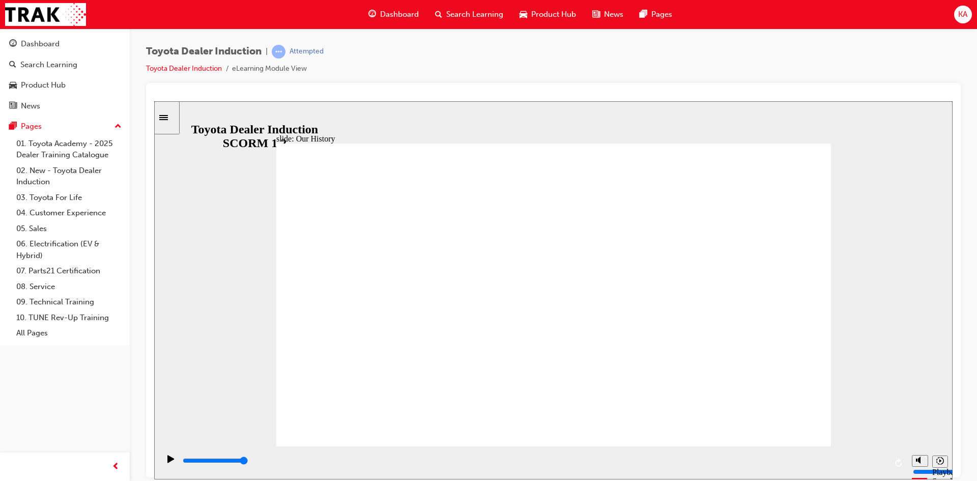
drag, startPoint x: 547, startPoint y: 389, endPoint x: 454, endPoint y: 375, distance: 94.2
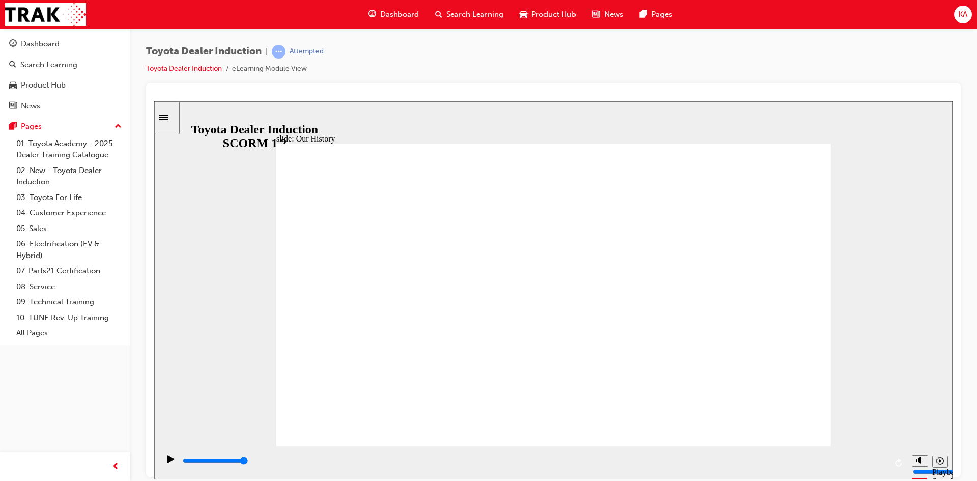
drag, startPoint x: 401, startPoint y: 382, endPoint x: 494, endPoint y: 393, distance: 93.9
drag, startPoint x: 550, startPoint y: 382, endPoint x: 670, endPoint y: 390, distance: 120.4
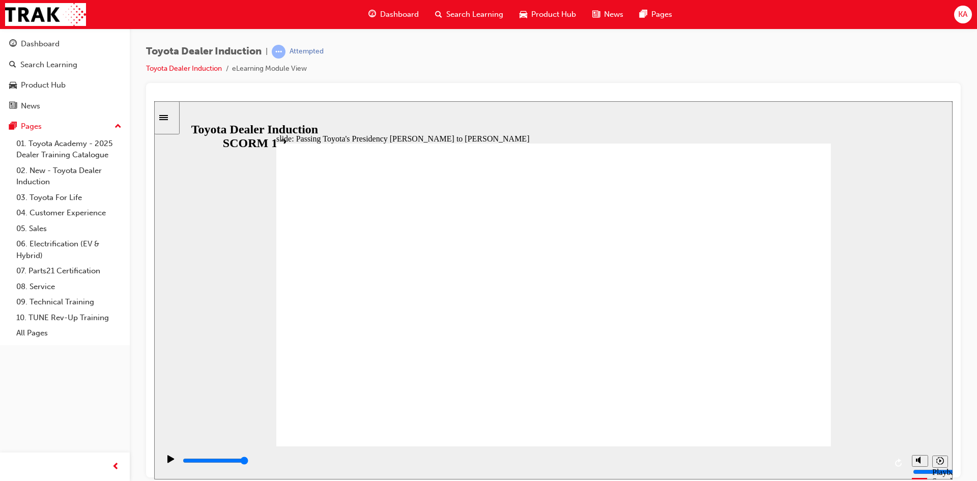
drag, startPoint x: 530, startPoint y: 249, endPoint x: 633, endPoint y: 277, distance: 106.1
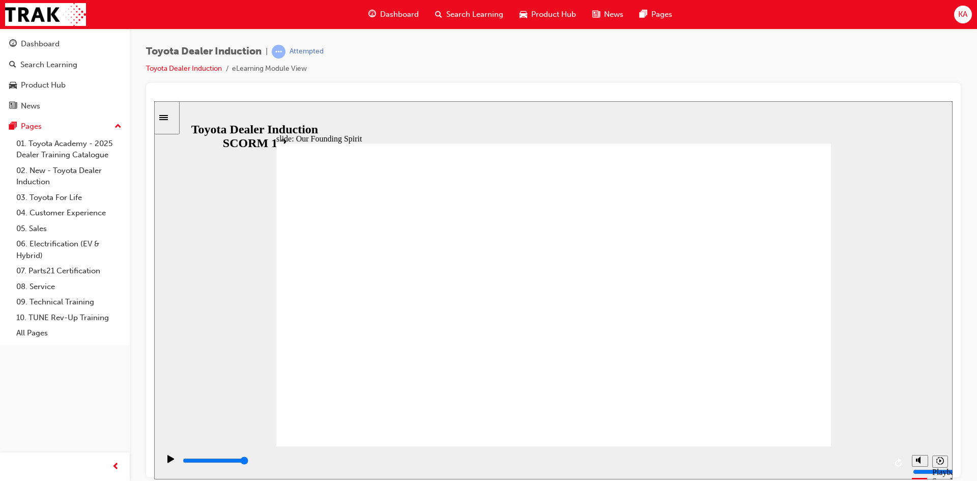
type input "8300"
drag, startPoint x: 397, startPoint y: 384, endPoint x: 561, endPoint y: 392, distance: 164.6
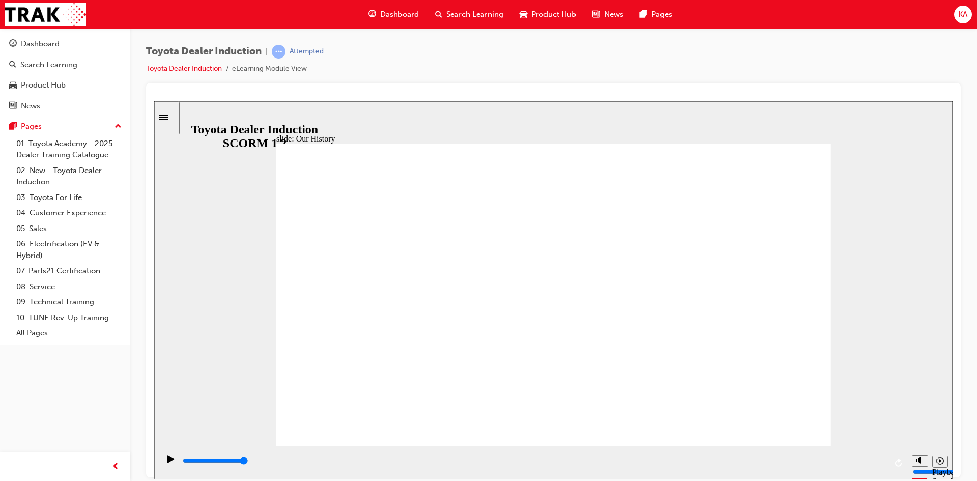
type input "2"
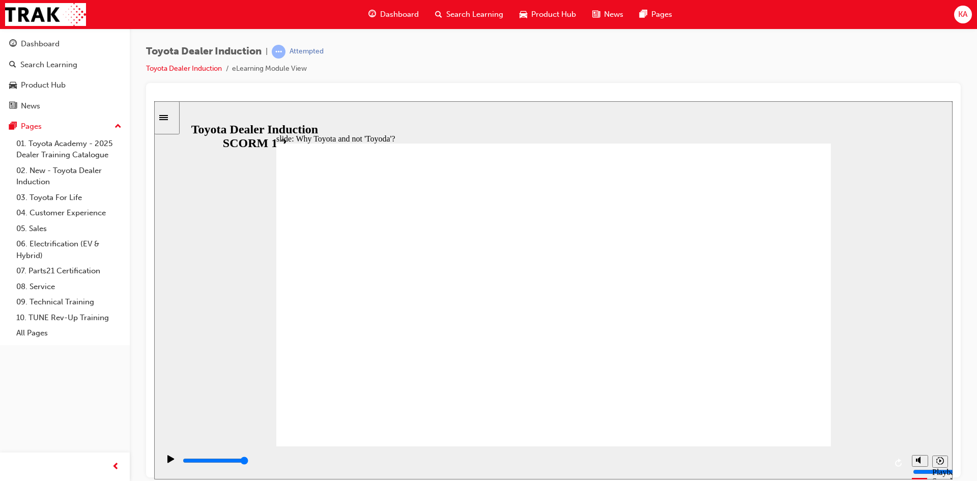
type input "2900"
radio input "true"
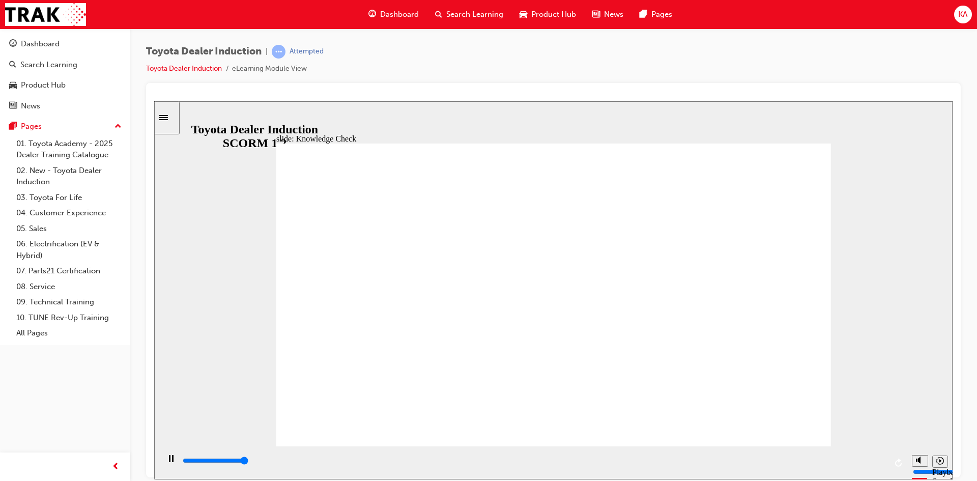
type input "5000"
radio input "true"
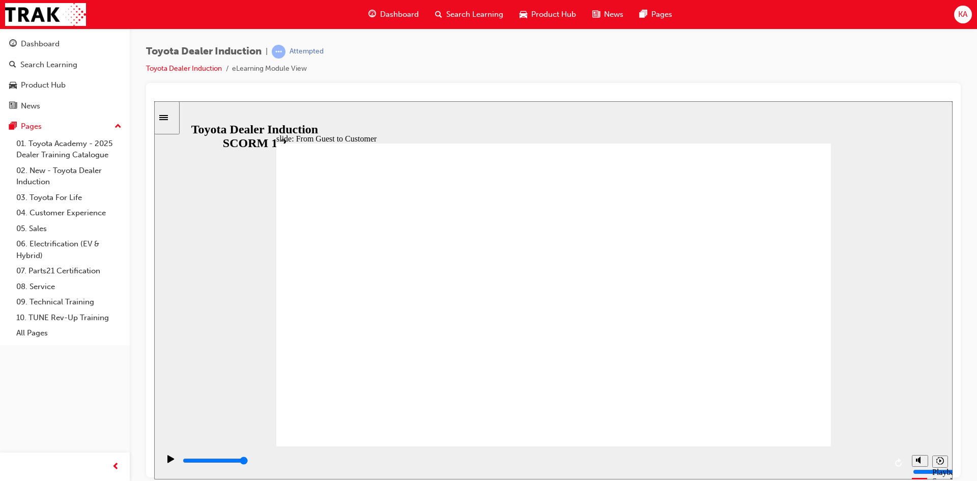
type input "15300"
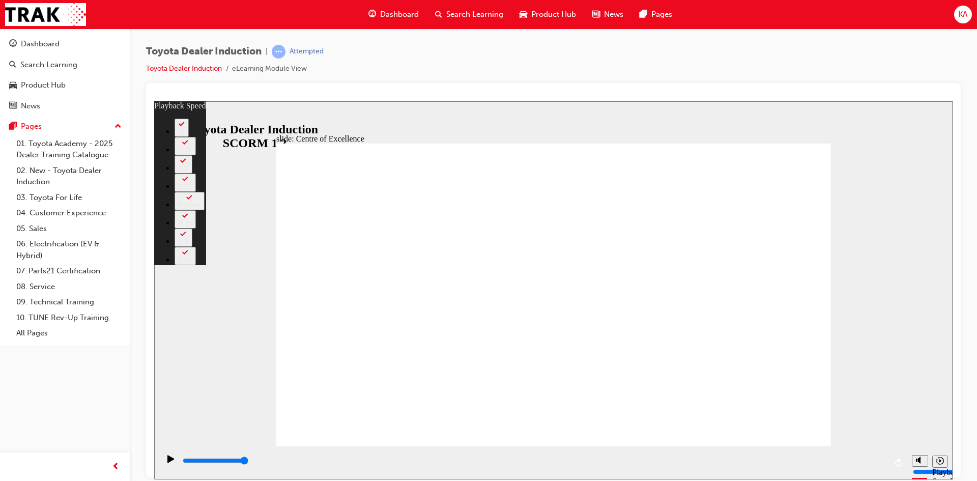
type input "106"
type input "248"
drag, startPoint x: 784, startPoint y: 407, endPoint x: 784, endPoint y: 415, distance: 8.2
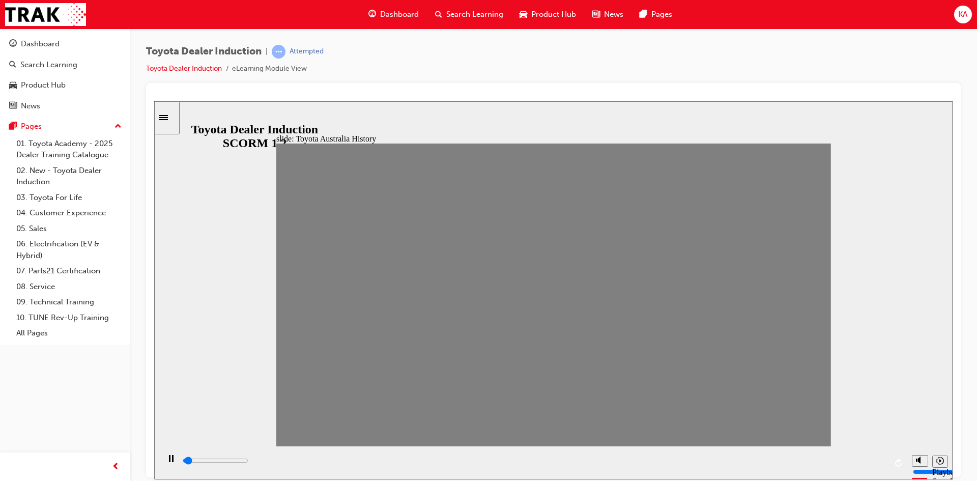
drag, startPoint x: 293, startPoint y: 303, endPoint x: 312, endPoint y: 303, distance: 19.3
drag, startPoint x: 331, startPoint y: 304, endPoint x: 348, endPoint y: 306, distance: 16.5
drag, startPoint x: 355, startPoint y: 302, endPoint x: 375, endPoint y: 301, distance: 19.9
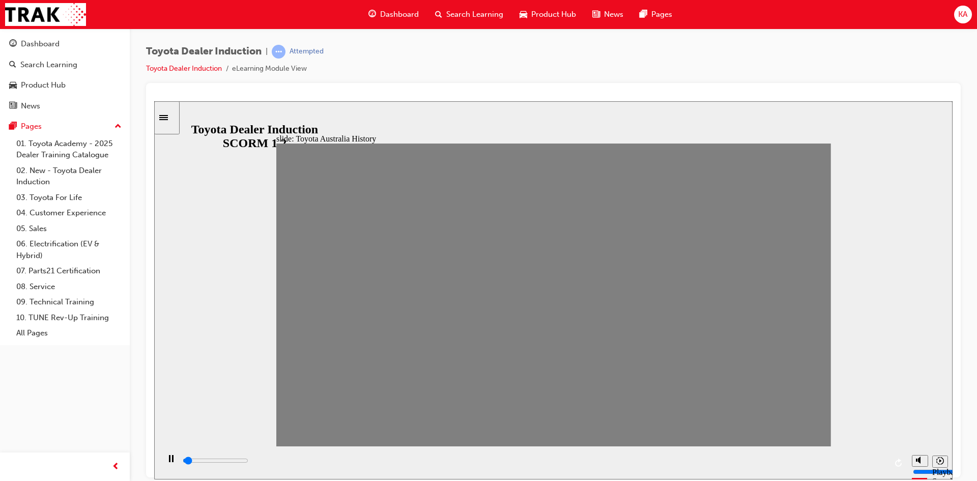
drag, startPoint x: 386, startPoint y: 299, endPoint x: 404, endPoint y: 301, distance: 18.4
drag, startPoint x: 402, startPoint y: 299, endPoint x: 444, endPoint y: 309, distance: 43.5
type input "0"
type input "5"
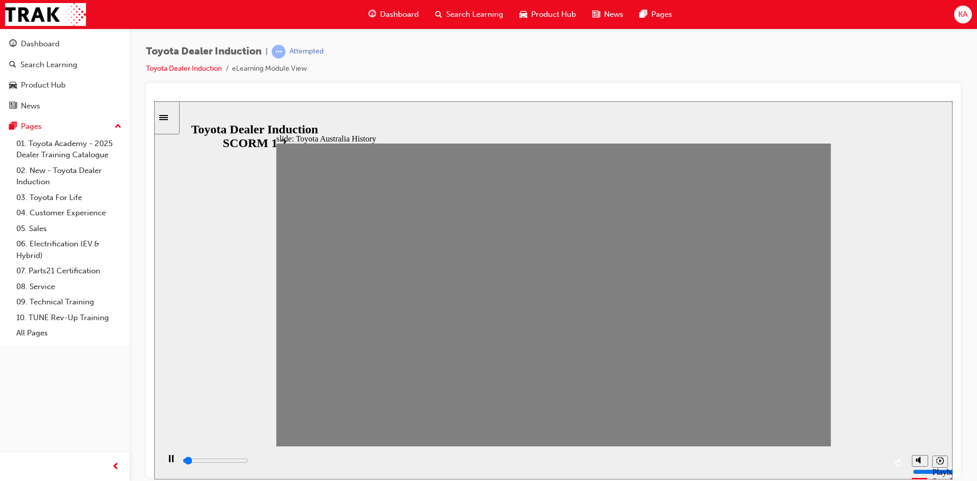
drag, startPoint x: 449, startPoint y: 299, endPoint x: 431, endPoint y: 302, distance: 18.6
type input "0"
type input "6"
drag, startPoint x: 431, startPoint y: 296, endPoint x: 439, endPoint y: 304, distance: 11.5
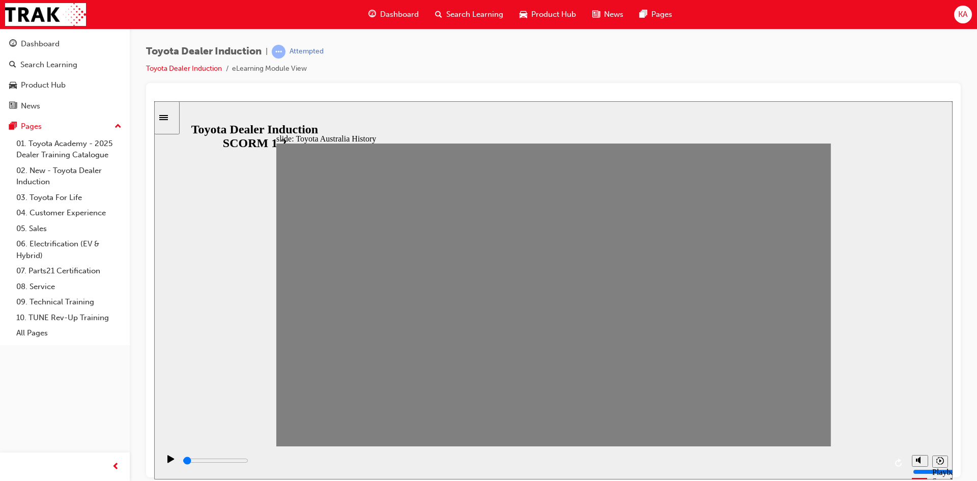
drag, startPoint x: 444, startPoint y: 295, endPoint x: 466, endPoint y: 299, distance: 22.3
drag, startPoint x: 481, startPoint y: 298, endPoint x: 491, endPoint y: 298, distance: 10.7
drag, startPoint x: 501, startPoint y: 303, endPoint x: 524, endPoint y: 304, distance: 22.9
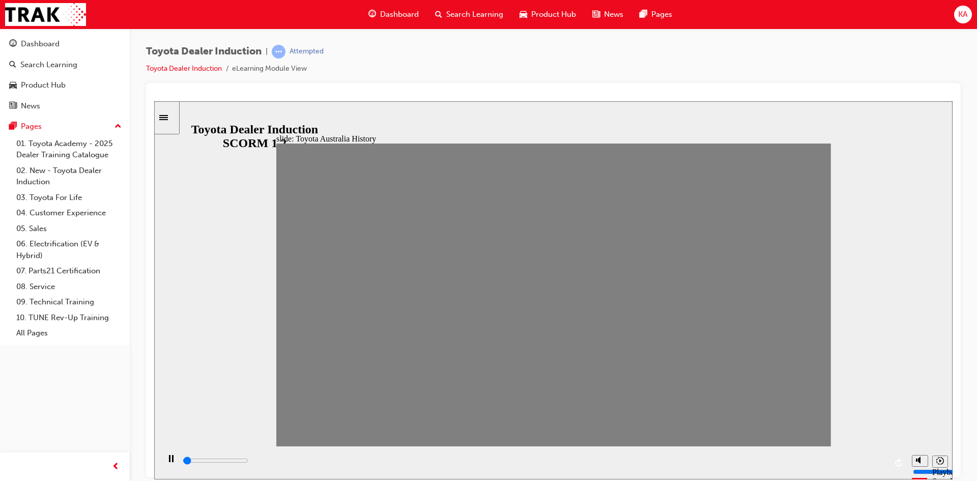
drag, startPoint x: 534, startPoint y: 302, endPoint x: 557, endPoint y: 307, distance: 23.6
drag, startPoint x: 549, startPoint y: 300, endPoint x: 575, endPoint y: 302, distance: 26.5
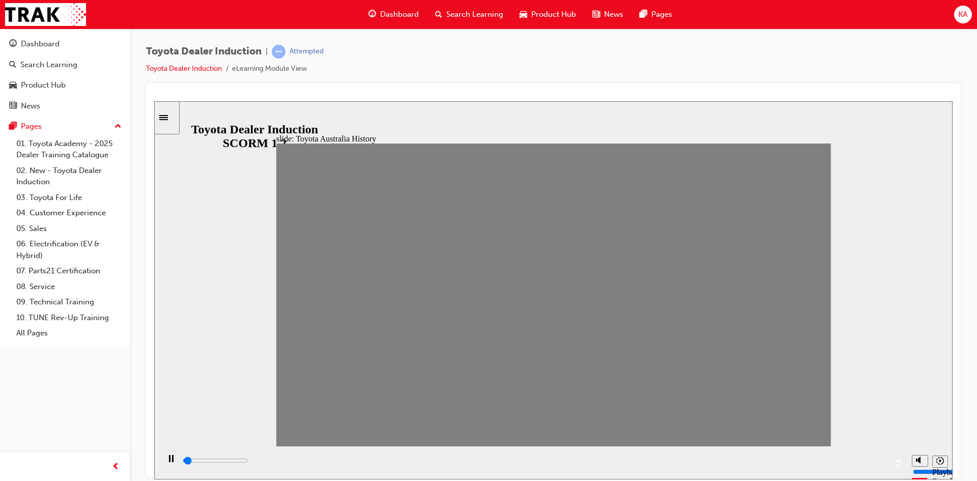
drag, startPoint x: 577, startPoint y: 301, endPoint x: 598, endPoint y: 298, distance: 21.2
drag, startPoint x: 600, startPoint y: 296, endPoint x: 629, endPoint y: 302, distance: 29.7
drag, startPoint x: 623, startPoint y: 301, endPoint x: 645, endPoint y: 299, distance: 22.4
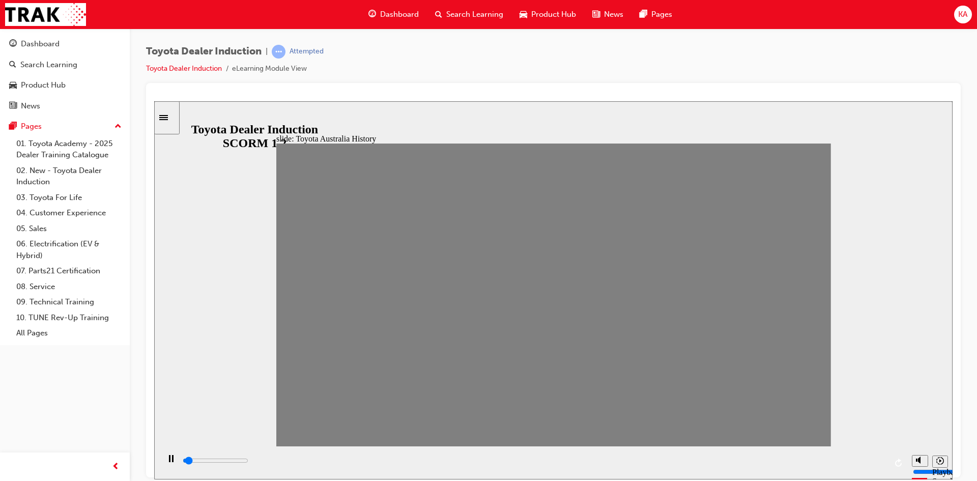
drag, startPoint x: 662, startPoint y: 298, endPoint x: 685, endPoint y: 301, distance: 23.6
drag, startPoint x: 678, startPoint y: 305, endPoint x: 695, endPoint y: 303, distance: 16.9
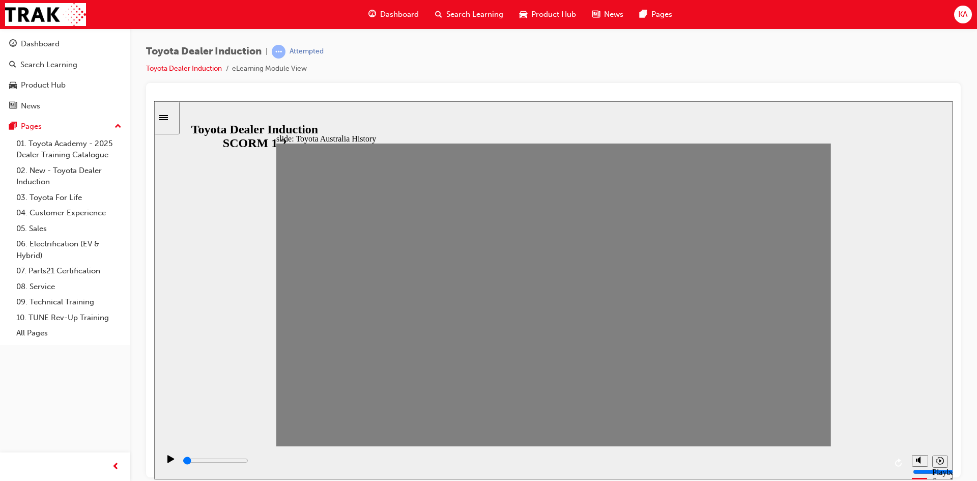
drag, startPoint x: 713, startPoint y: 304, endPoint x: 737, endPoint y: 302, distance: 23.5
drag, startPoint x: 730, startPoint y: 301, endPoint x: 748, endPoint y: 301, distance: 17.8
drag, startPoint x: 757, startPoint y: 301, endPoint x: 777, endPoint y: 302, distance: 19.4
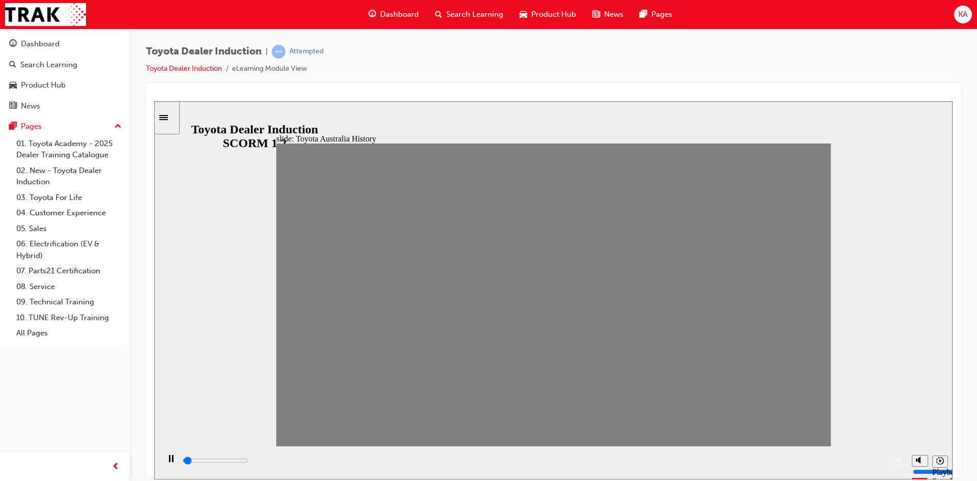
drag, startPoint x: 782, startPoint y: 302, endPoint x: 814, endPoint y: 302, distance: 32.1
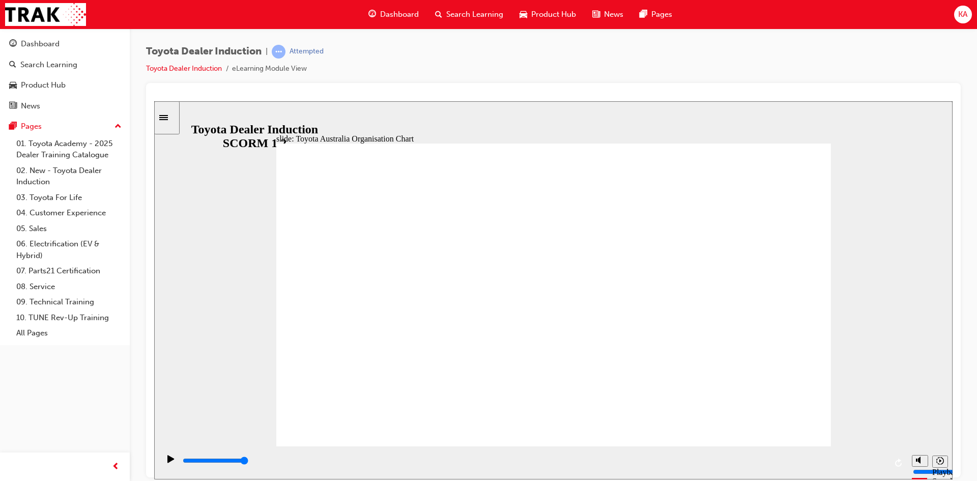
type input "5000"
radio input "true"
type input "3800"
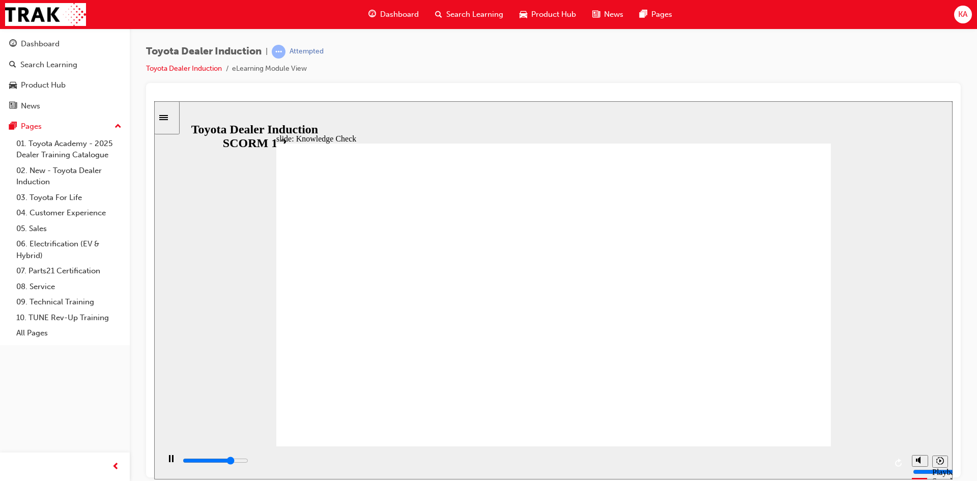
radio input "true"
type input "5000"
radio input "true"
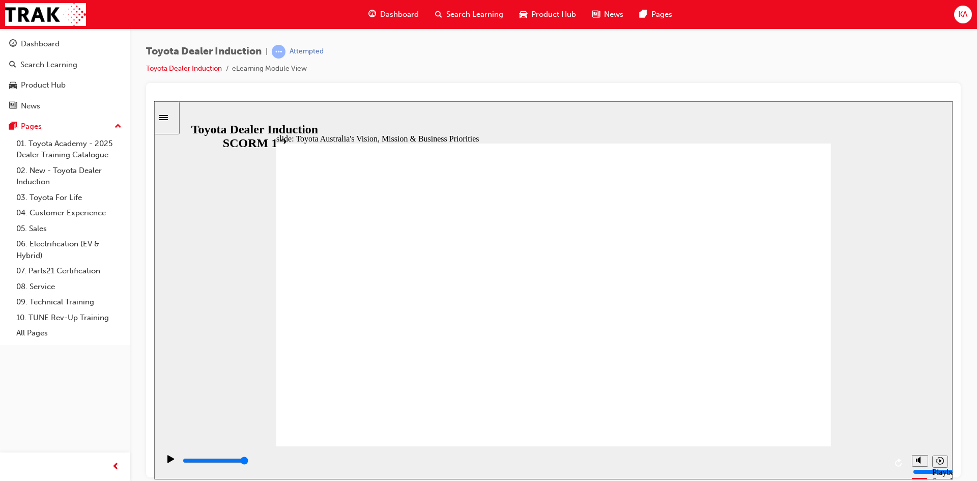
type input "9200"
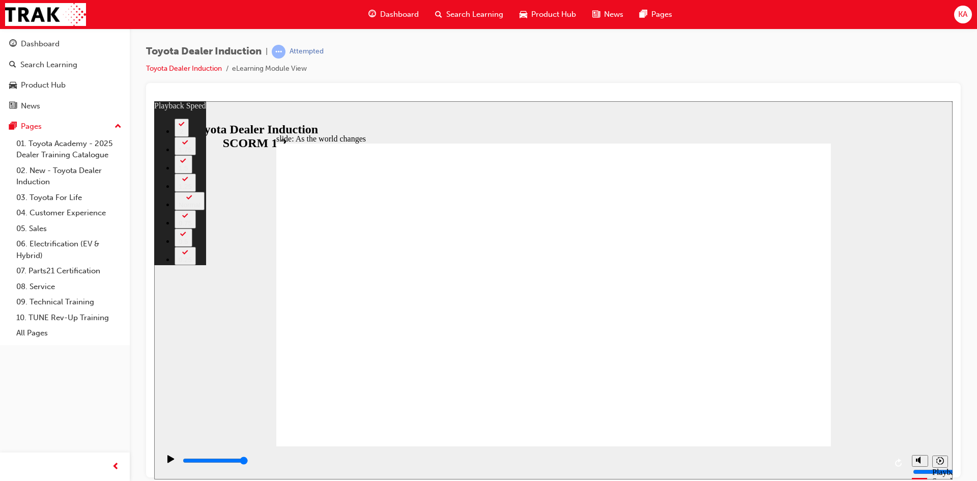
drag, startPoint x: 414, startPoint y: 424, endPoint x: 424, endPoint y: 425, distance: 9.7
type input "128"
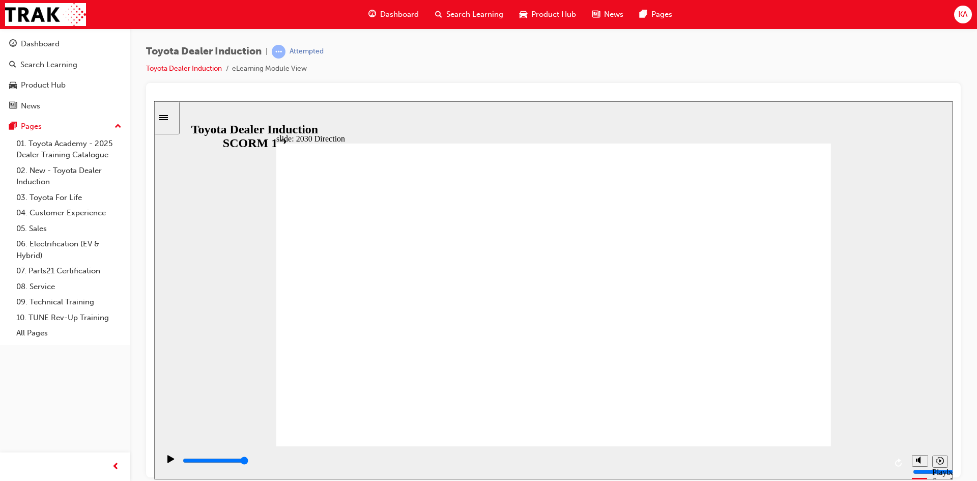
type input "5000"
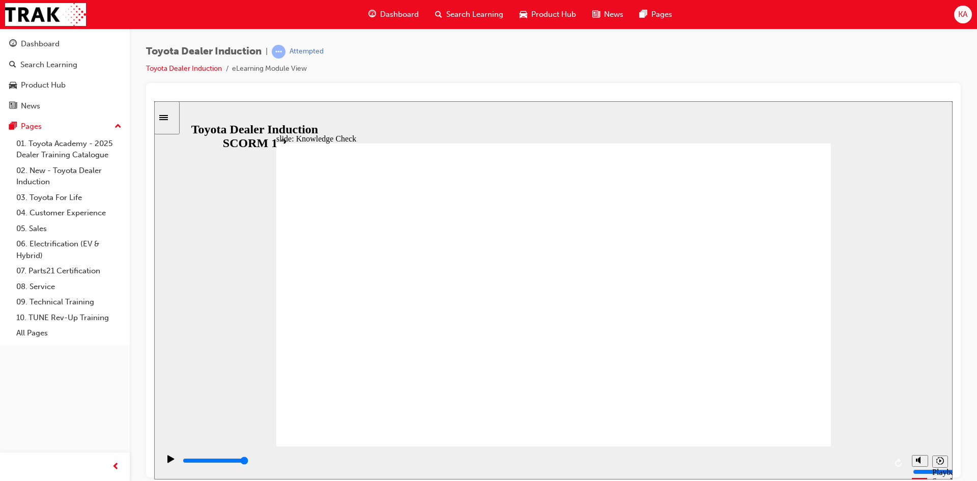
type input "s"
type input "sa"
type input "saf"
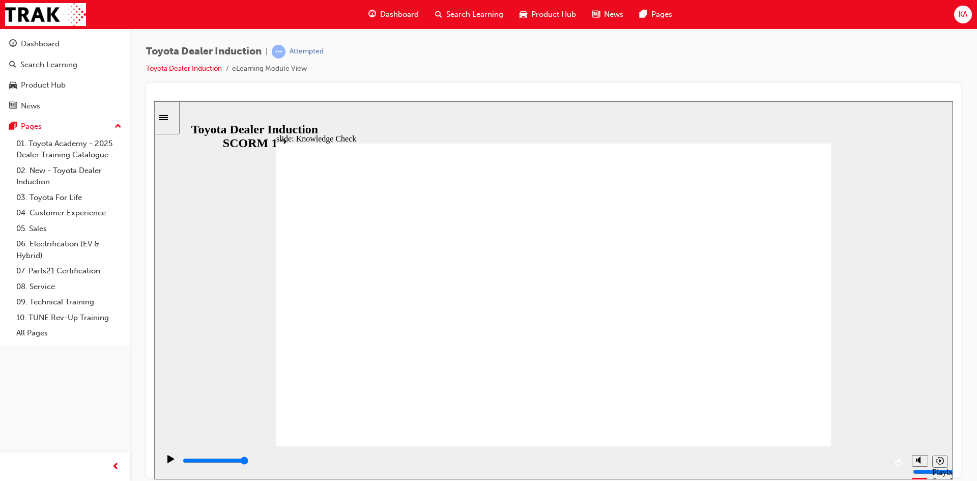
type input "saf"
type input "safe"
type input "safet"
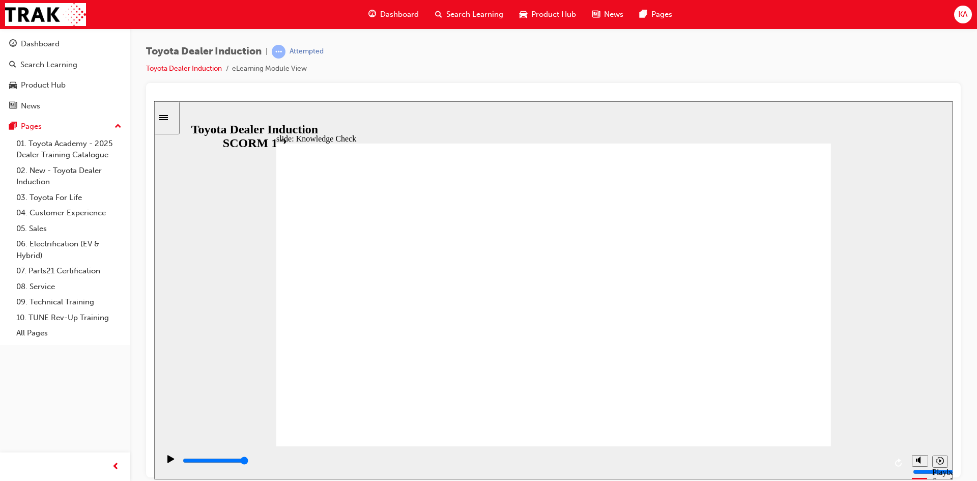
type input "safety"
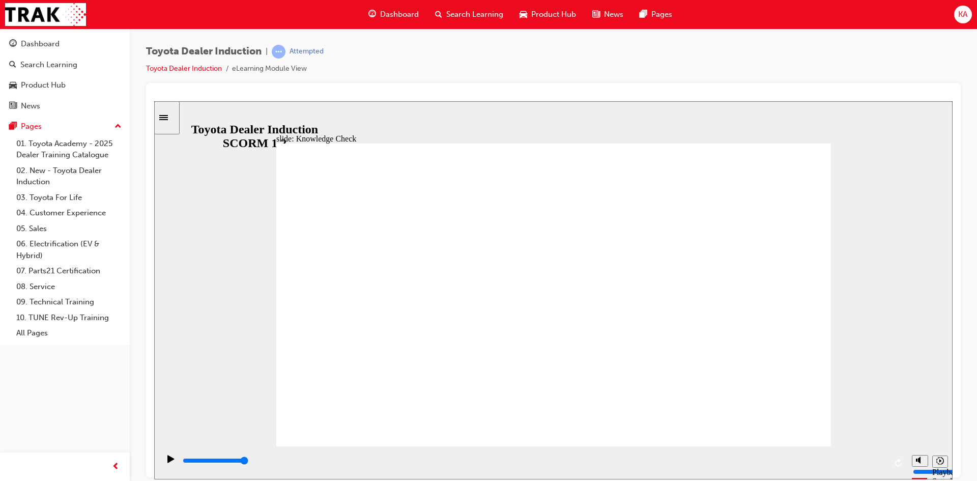
drag, startPoint x: 576, startPoint y: 340, endPoint x: 292, endPoint y: 144, distance: 345.4
type input "400"
type input "safety"
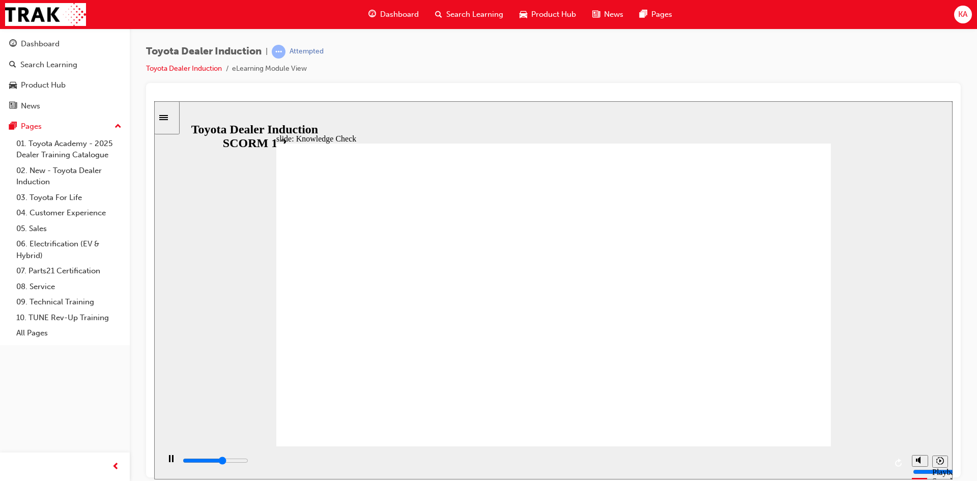
type input "4400"
type input "h"
type input "4600"
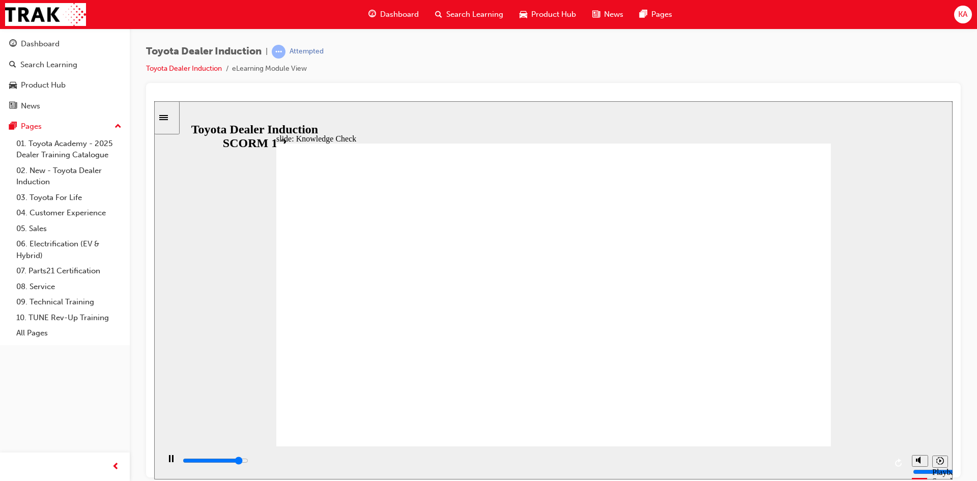
type input "ha"
type input "4700"
type input "hap"
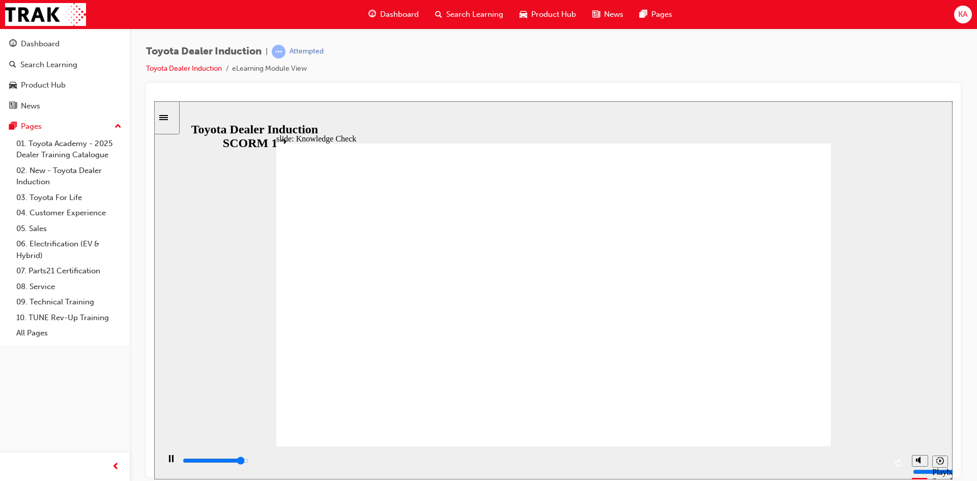
type input "4700"
type input "hap["
type input "5000"
type input "hap"
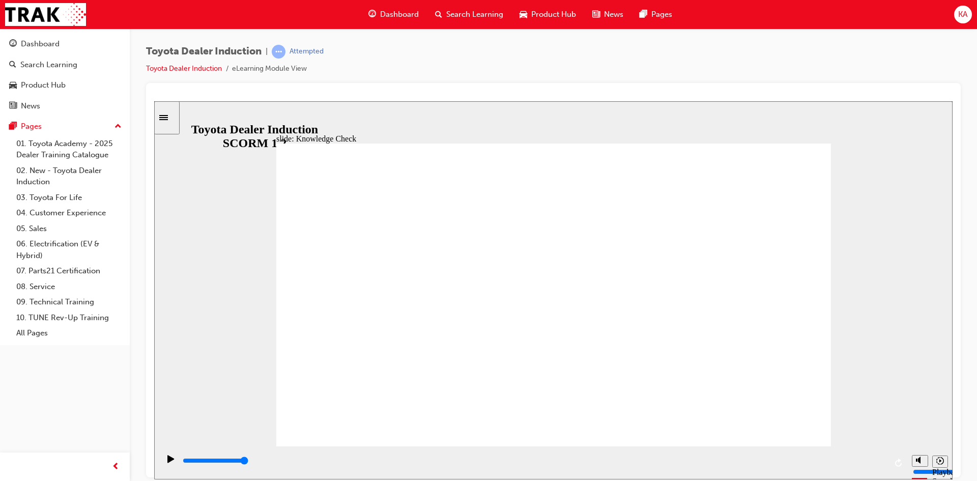
type input "hap"
type input "happ"
type input "happi"
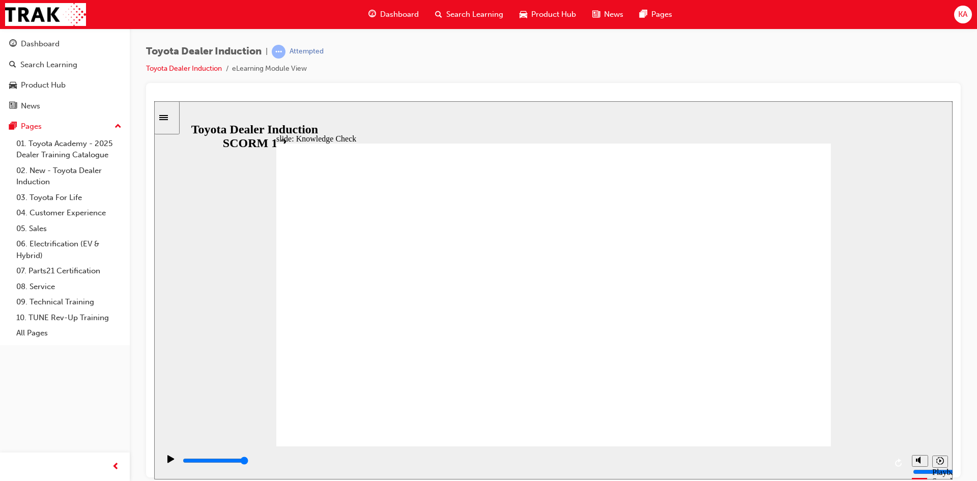
type input "happin"
type input "happine"
type input "happines"
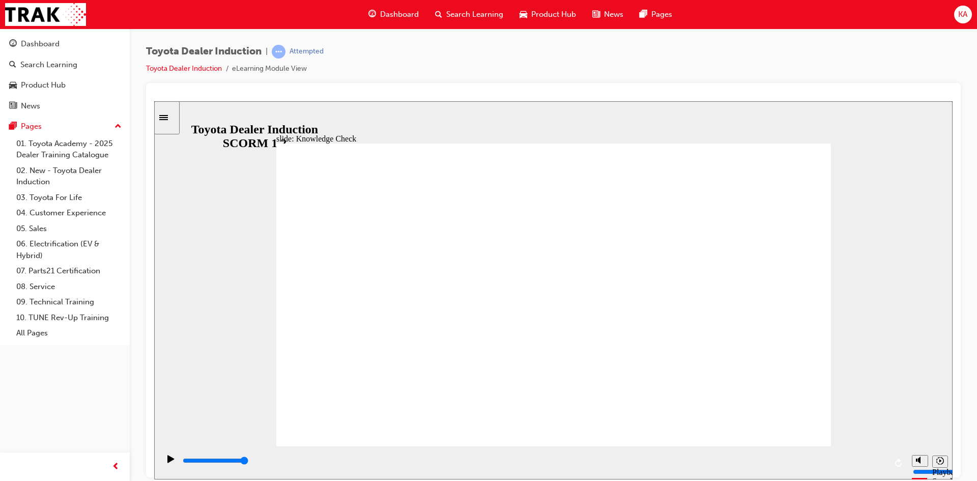
type input "happines"
type input "happiness"
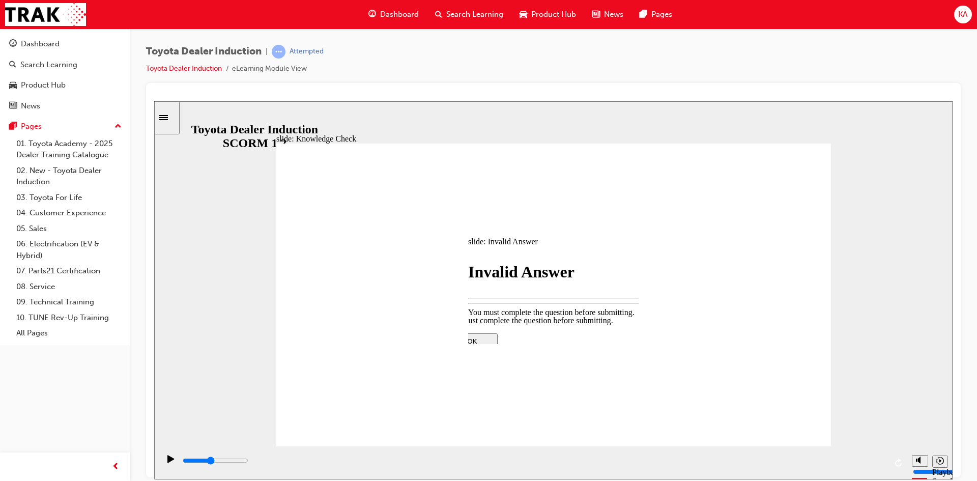
type input "2100"
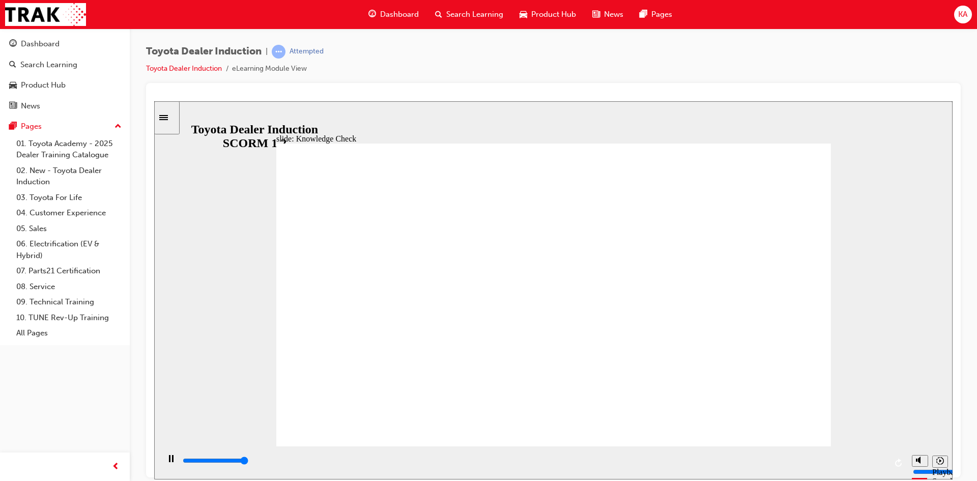
type input "5000"
type input "i"
type input "im"
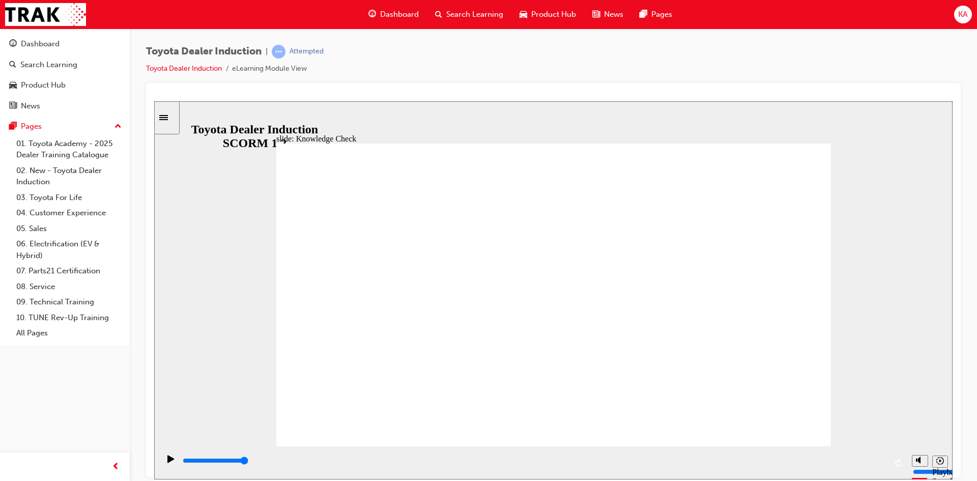
type input "imp"
type input "impr"
type input "impro"
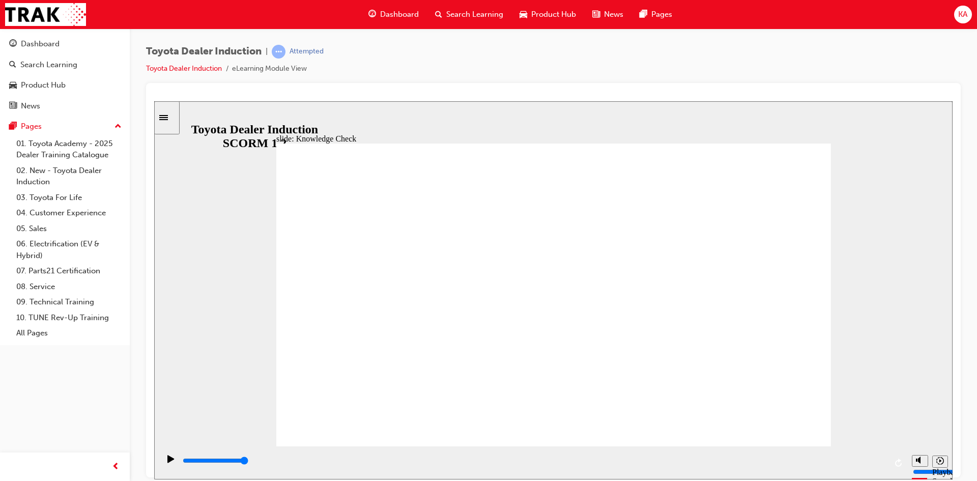
type input "impro"
type input "improv"
type input "improve"
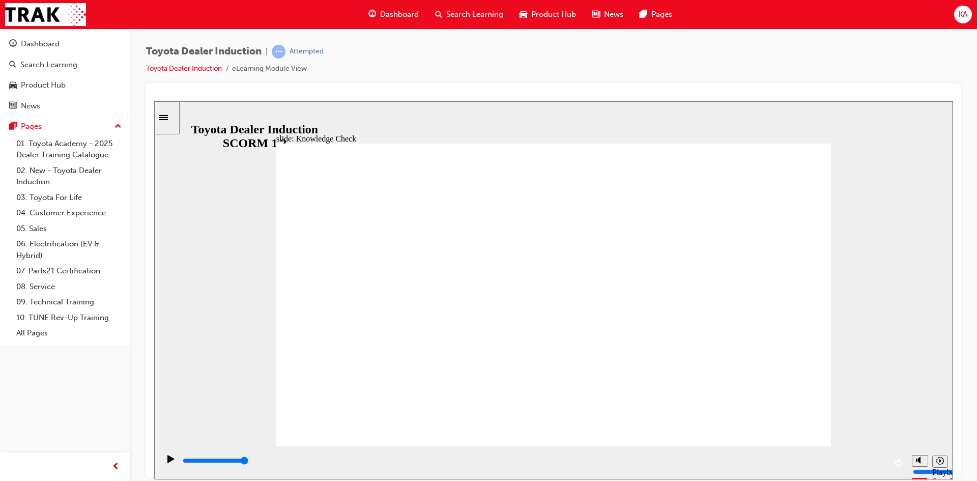
type input "improve"
type input "800"
type input "improve"
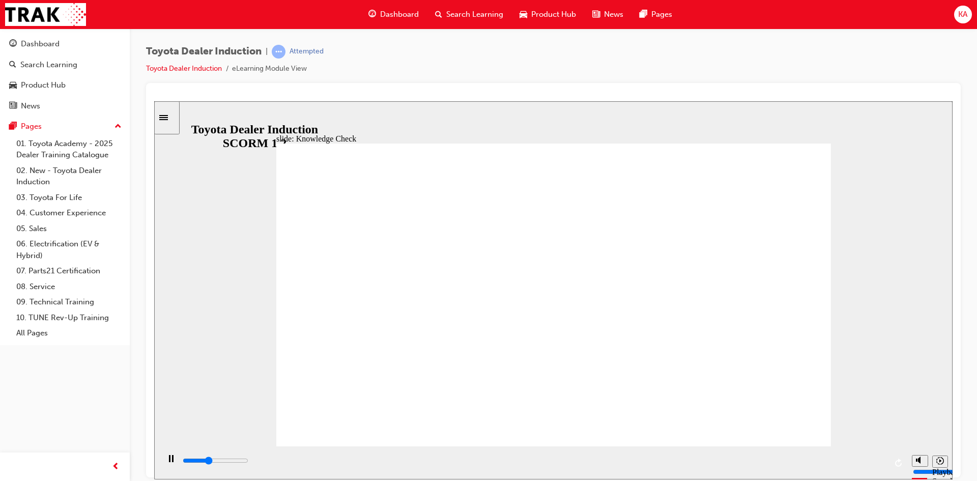
type input "1900"
type input "improv"
type input "2400"
type input "impro"
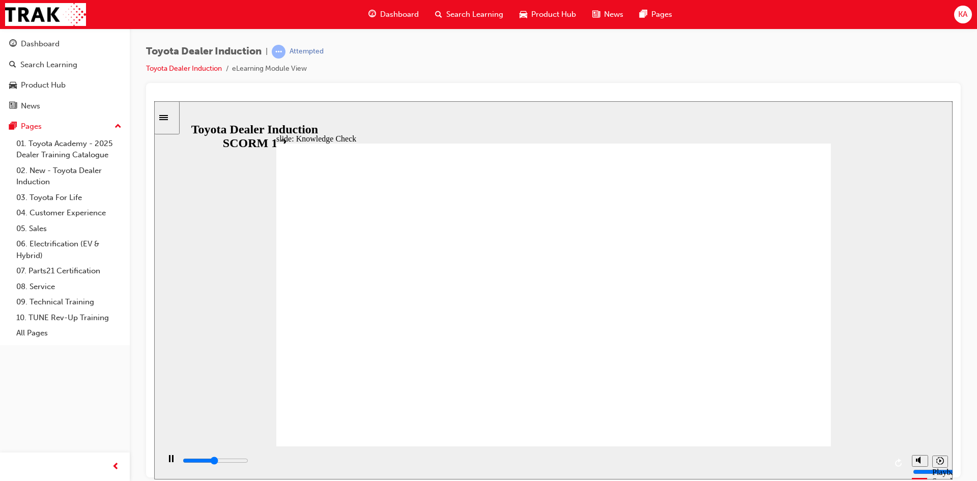
type input "impro"
type input "2500"
type input "impr"
type input "2500"
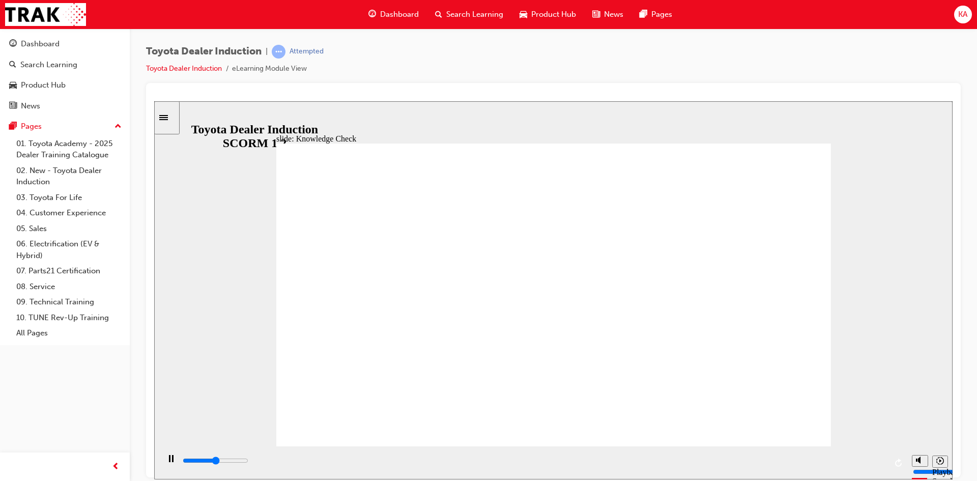
type input "imp"
type input "2500"
type input "im"
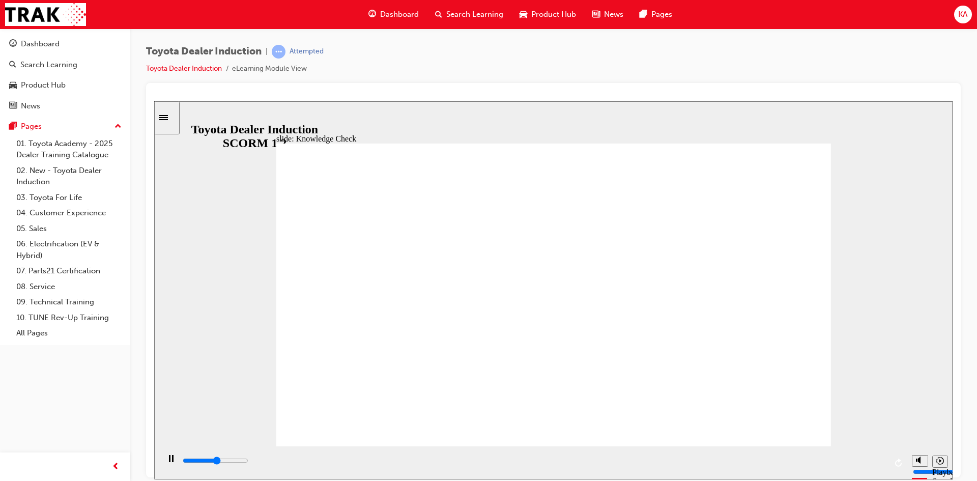
type input "2600"
type input "i"
type input "2600"
type input "3200"
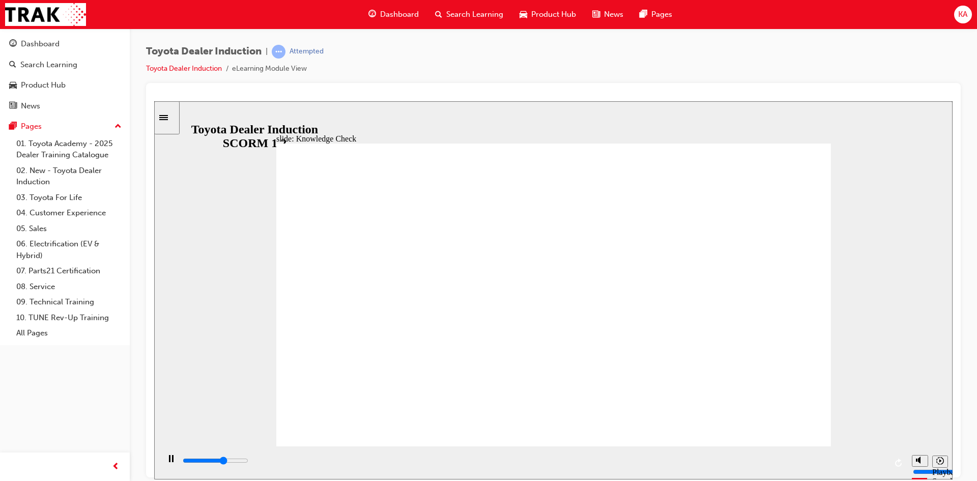
type input "m"
type input "3300"
type input "mo"
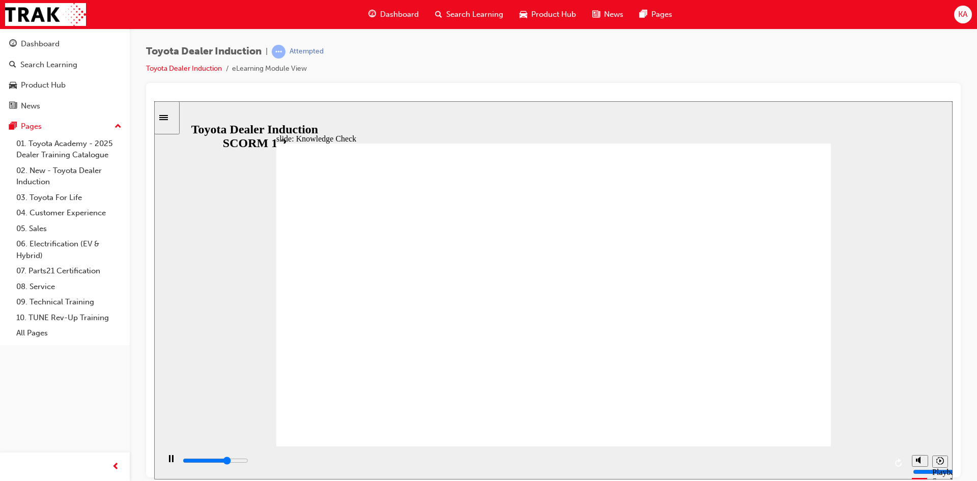
type input "3500"
type input "mov"
type input "3700"
type input "move"
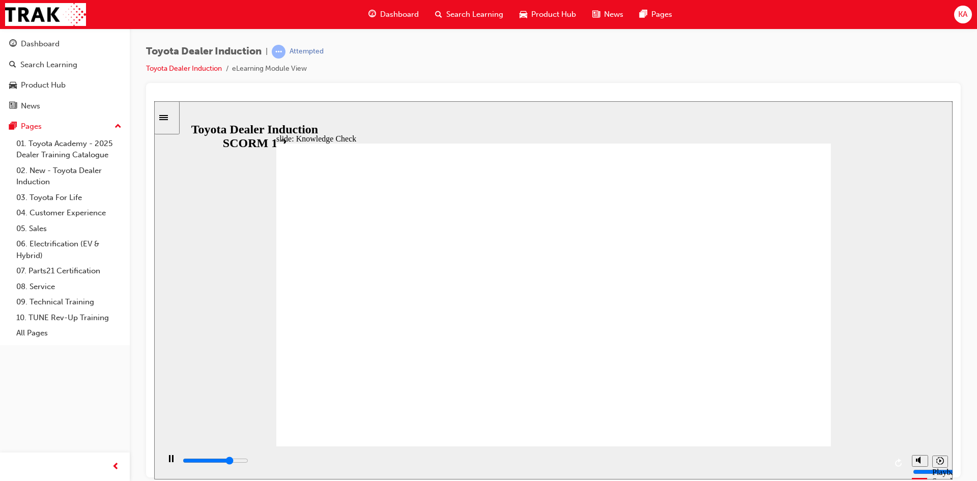
type input "move"
type input "3900"
type input "moves"
type input "4600"
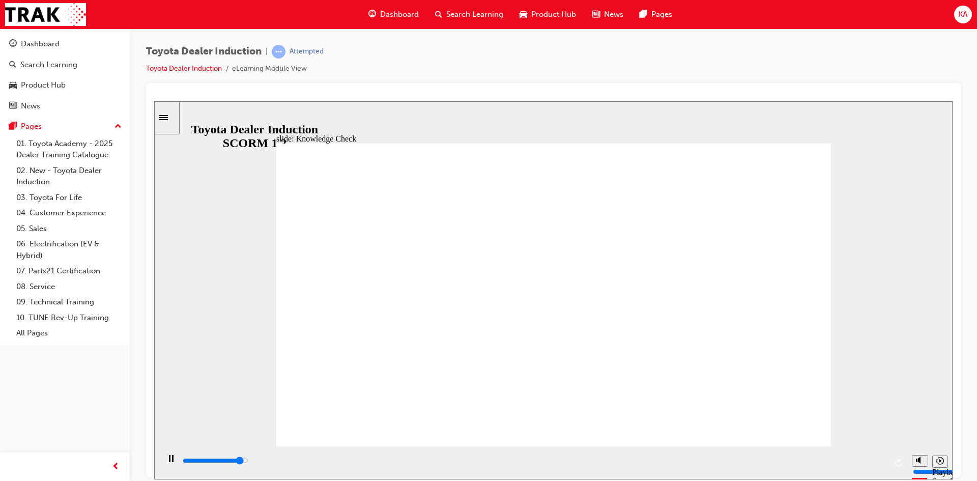
type input "move"
type input "4700"
type input "moved"
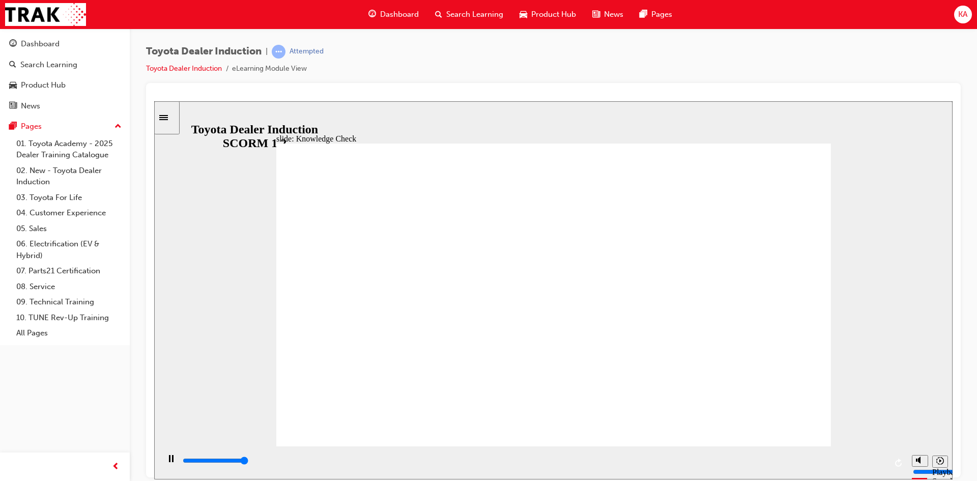
type input "5000"
type input "moved"
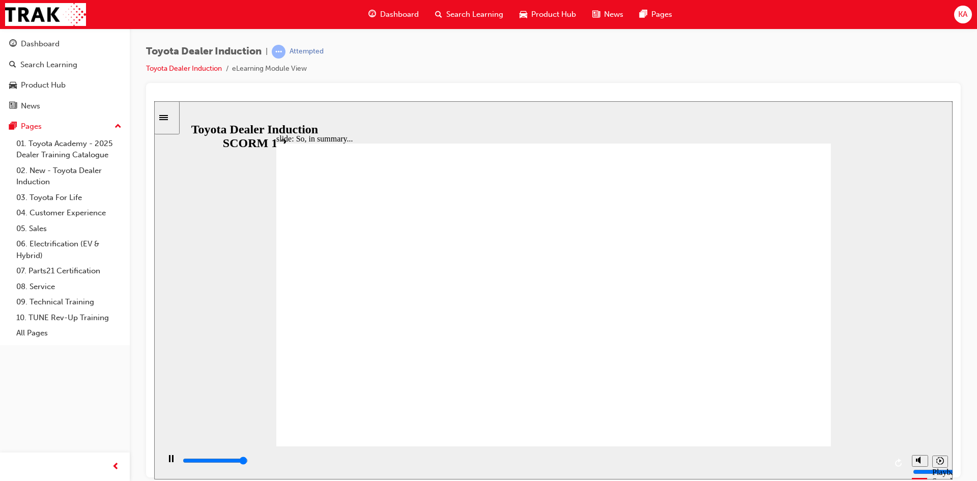
type input "6500"
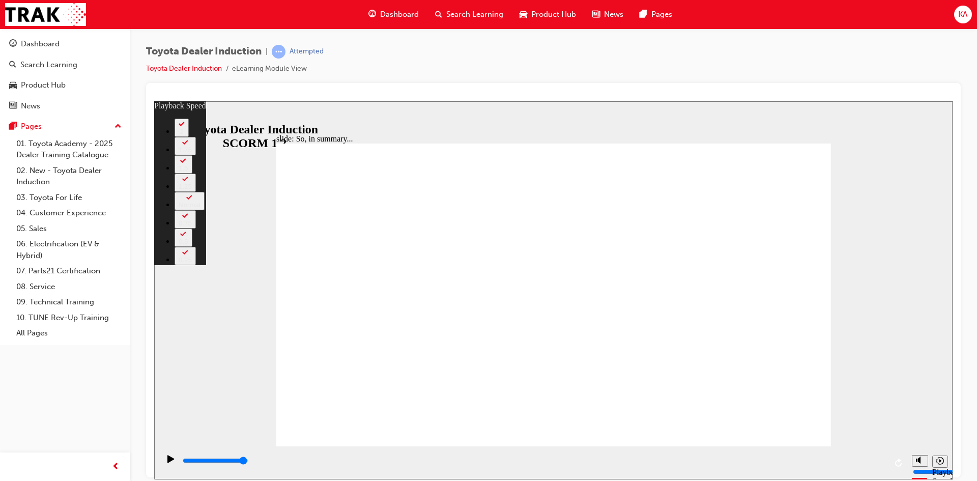
type input "9"
type input "6"
type input "9"
type input "6"
type input "9"
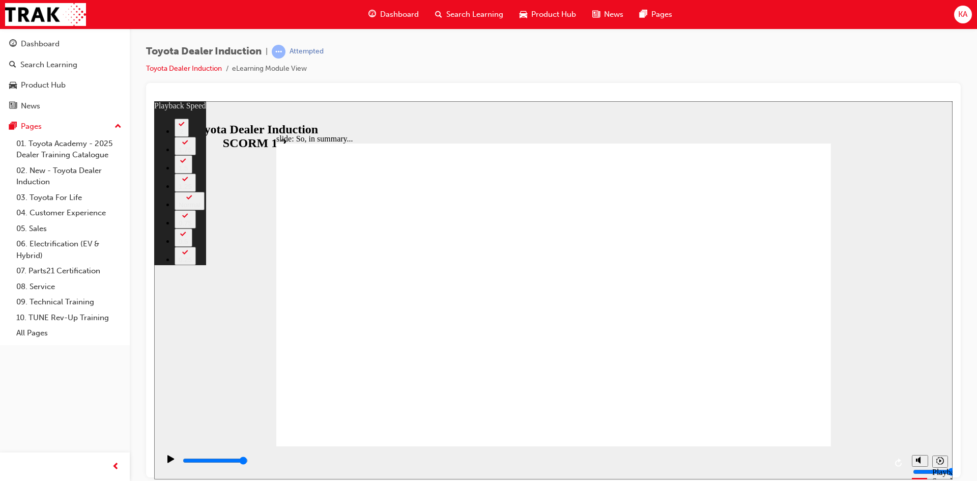
type input "6"
type input "9"
type input "6"
type input "10"
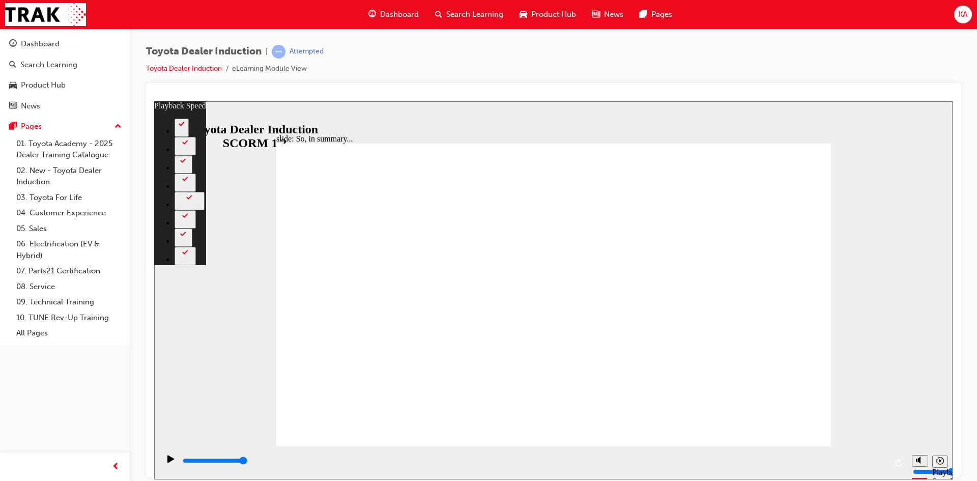
type input "6"
type input "10"
type input "6"
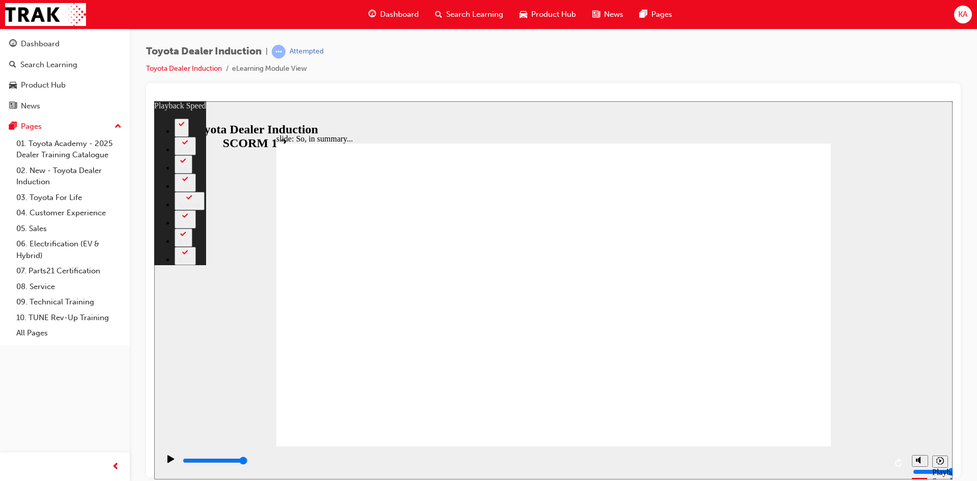
type input "10"
type input "6"
type input "10"
type input "5"
type input "10"
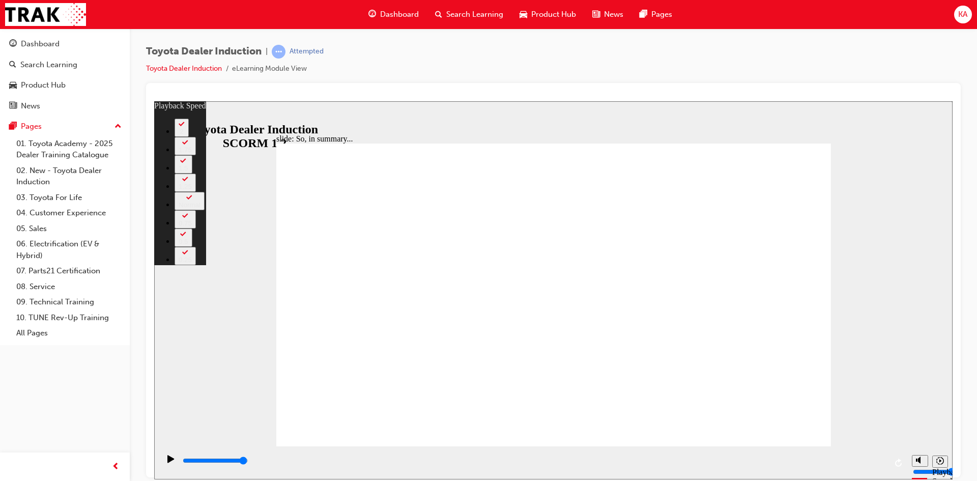
type input "5"
type input "10"
type input "5"
type input "10"
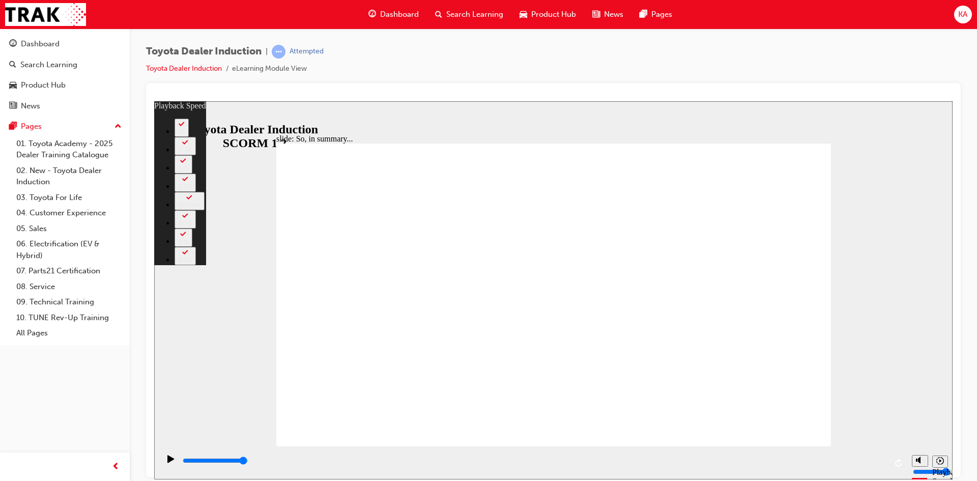
type input "5"
type input "10"
type input "5"
type input "10"
type input "5"
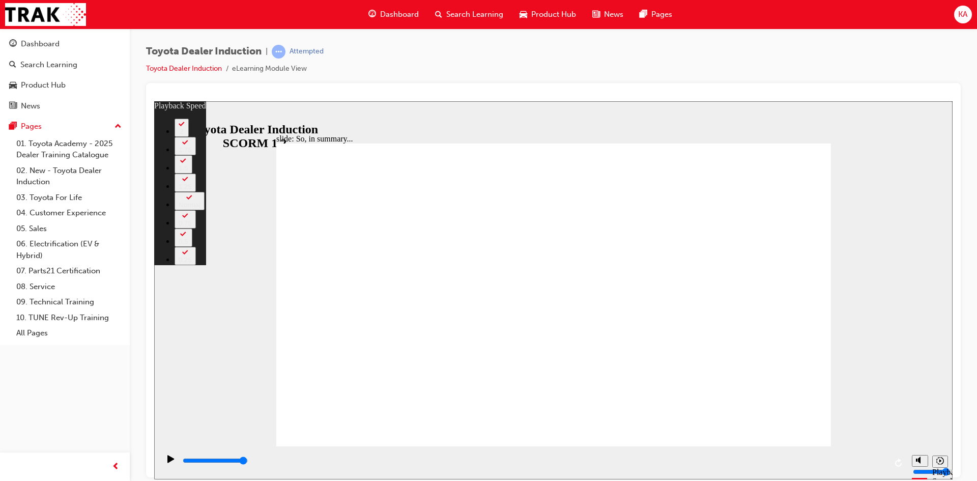
type input "10"
type input "5"
type input "4"
type input "10"
type input "4"
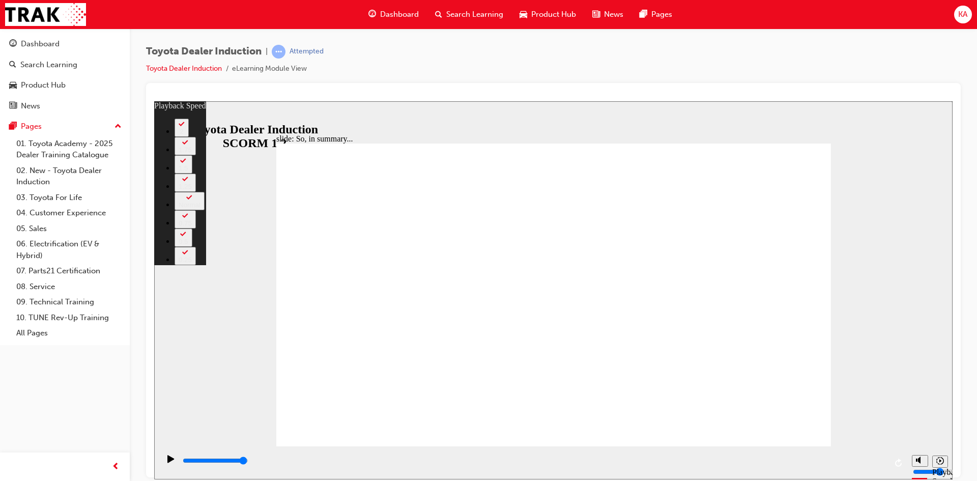
type input "10"
type input "4"
type input "10"
type input "4"
type input "10"
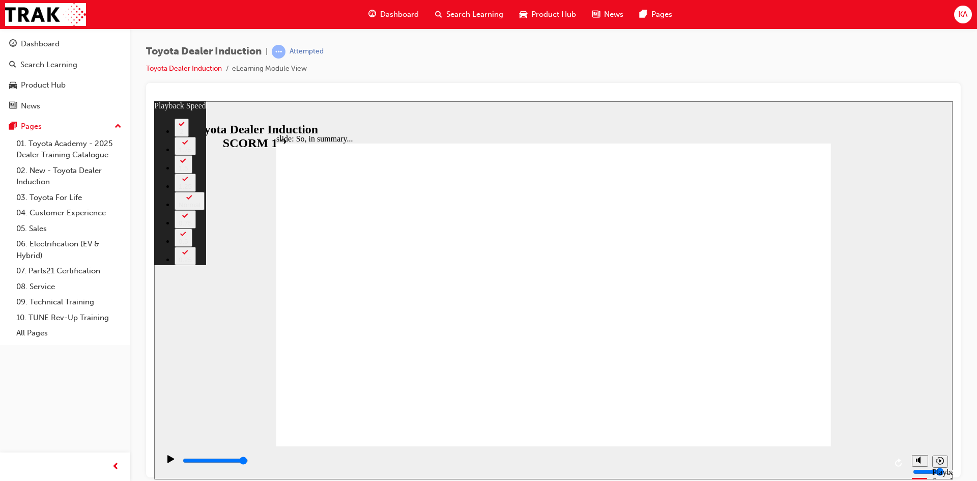
type input "4"
type input "10"
type input "4"
drag, startPoint x: 743, startPoint y: 403, endPoint x: 743, endPoint y: 409, distance: 6.1
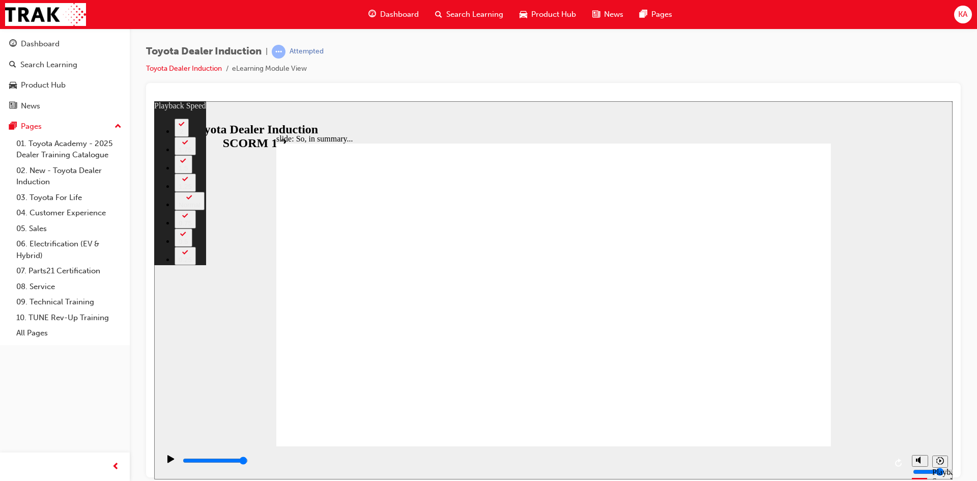
type input "128"
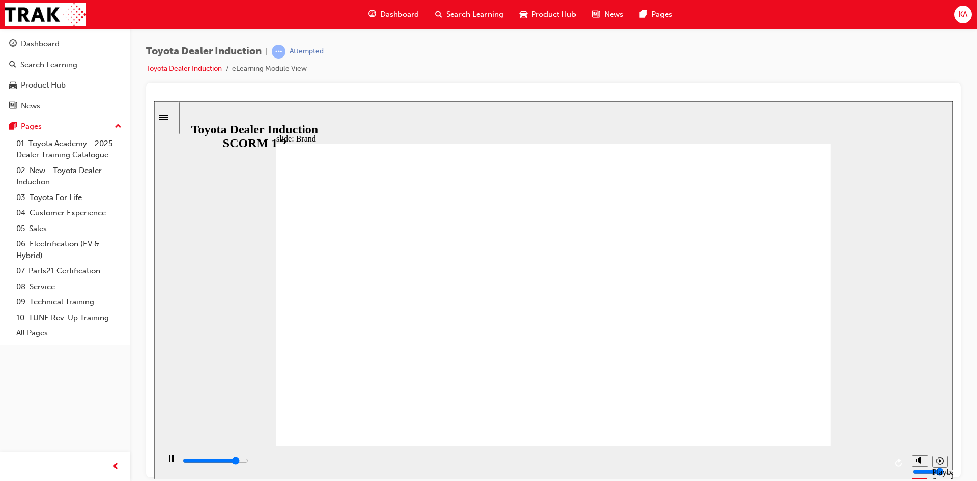
type input "1100"
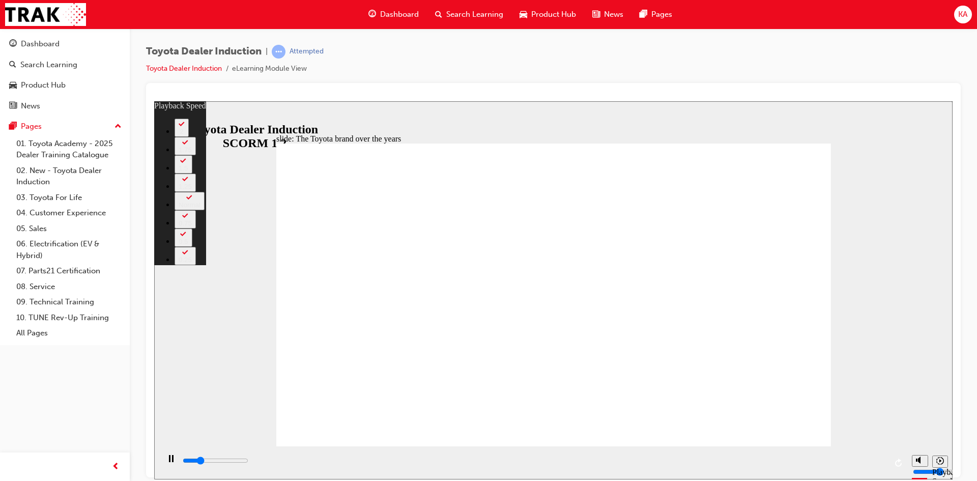
type input "2000"
type input "0"
type input "2200"
type input "0"
type input "2500"
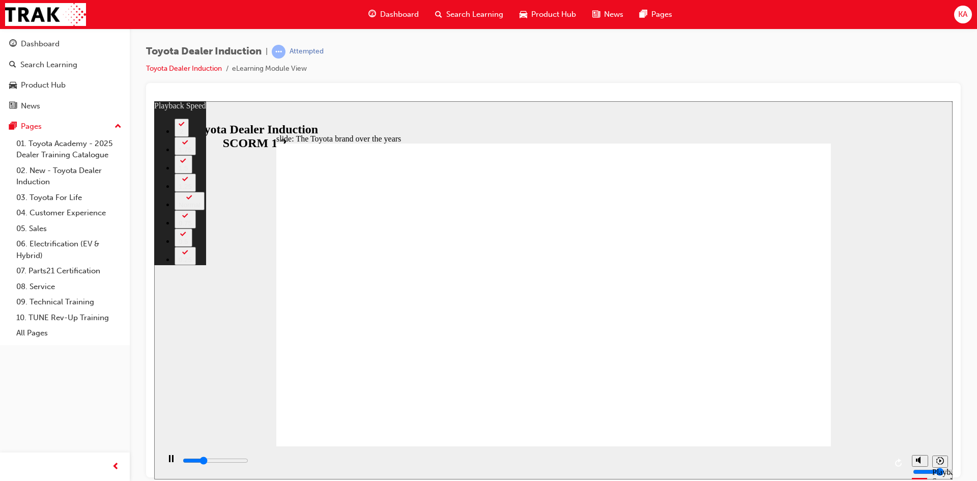
type input "1"
type input "2700"
type input "1"
type input "3000"
type input "1"
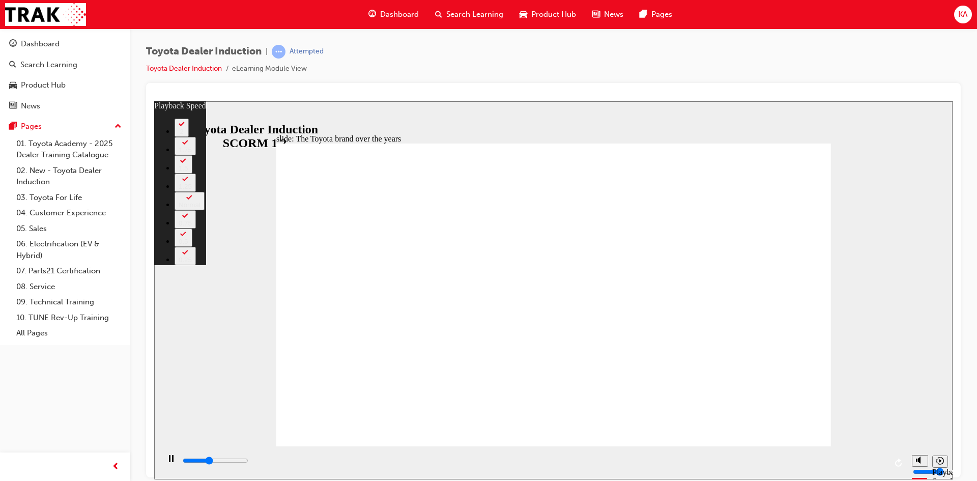
type input "3300"
type input "1"
type input "3600"
type input "2"
type input "3800"
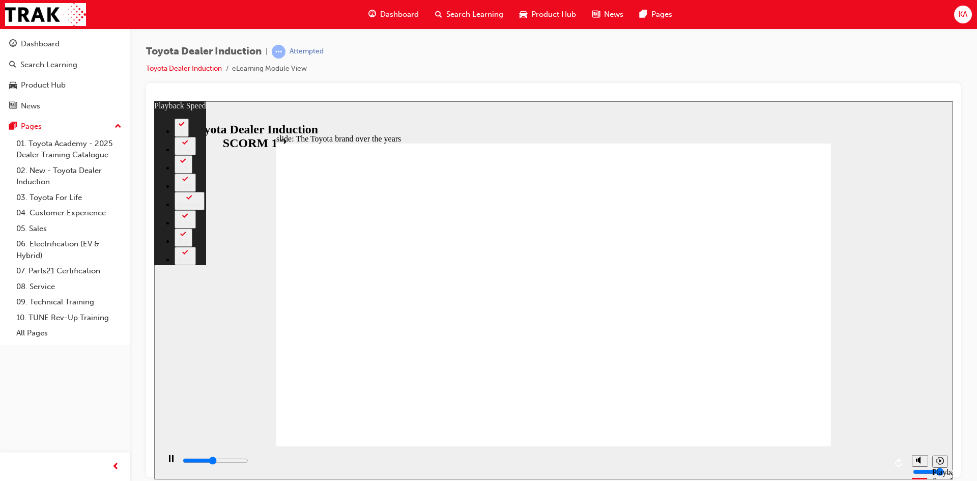
type input "2"
type input "4100"
type input "2"
type input "4300"
type input "2"
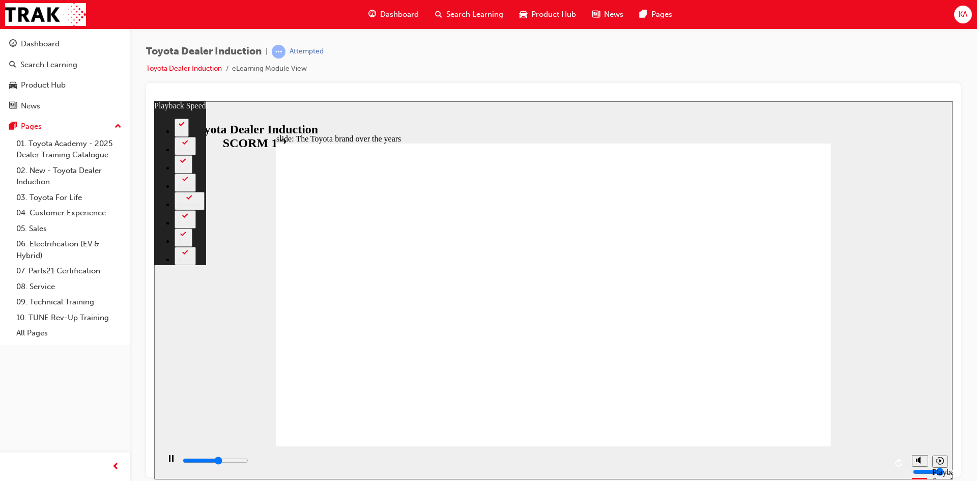
type input "4600"
type input "3"
type input "4900"
type input "3"
type input "4900"
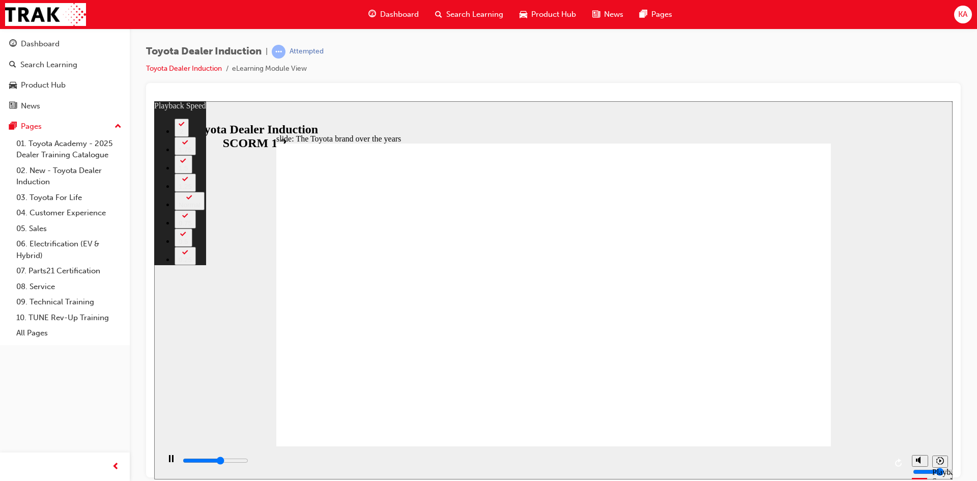
type input "3"
type input "5100"
type input "3"
type input "5400"
type input "3"
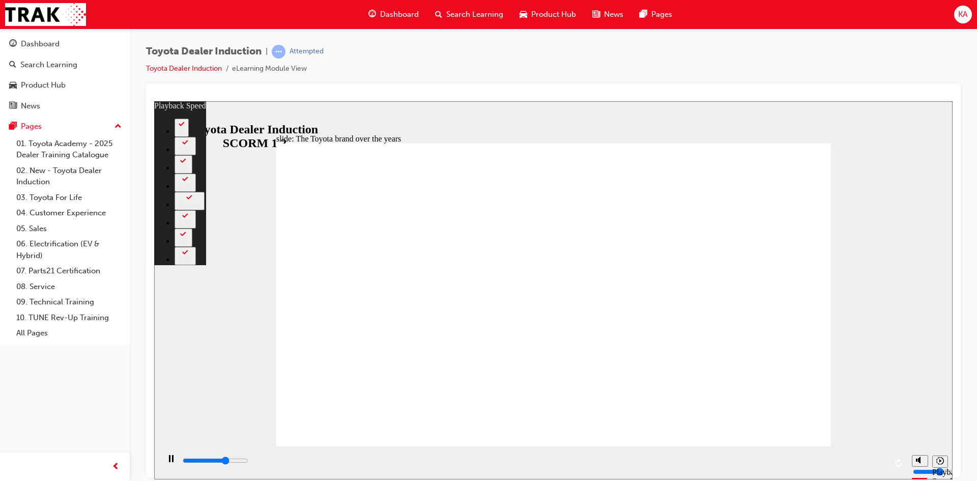
type input "5700"
type input "4"
type input "5900"
type input "4"
type input "6200"
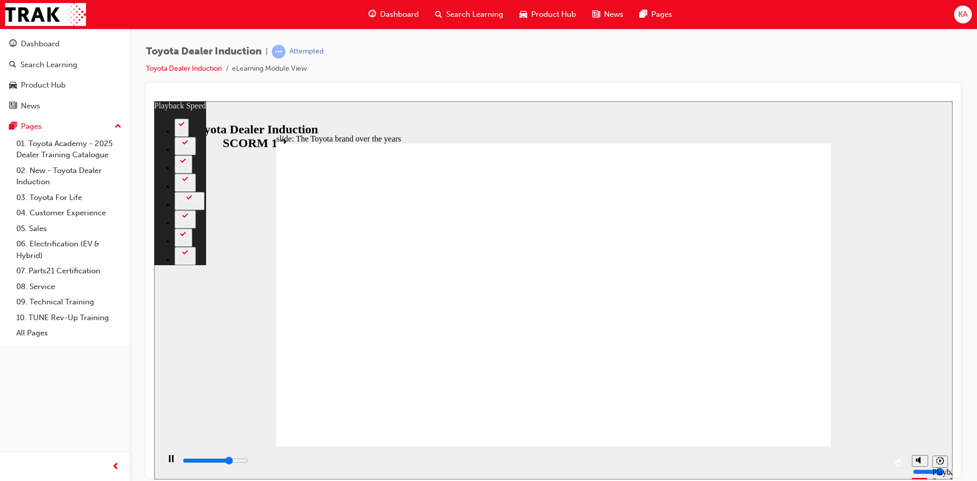
type input "4"
type input "6500"
type input "4"
type input "6700"
type input "5"
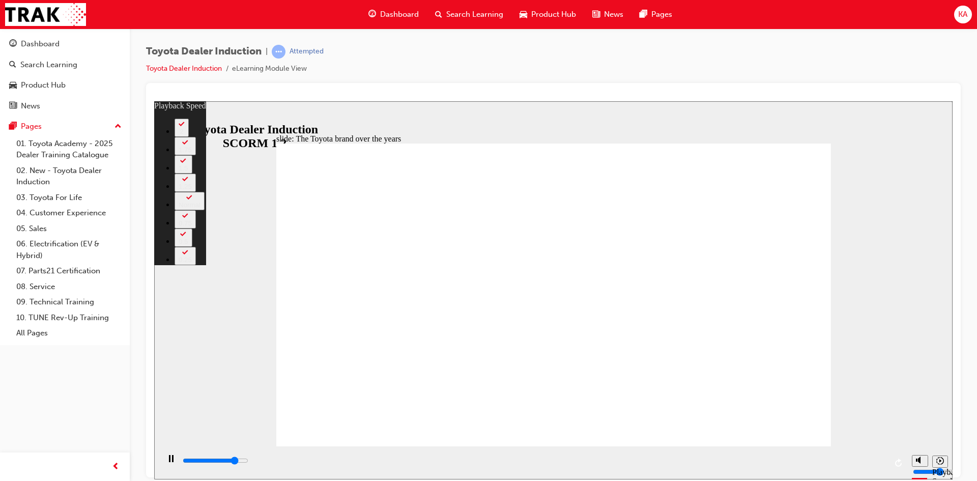
type input "7000"
type input "5"
type input "7300"
type input "5"
type input "7500"
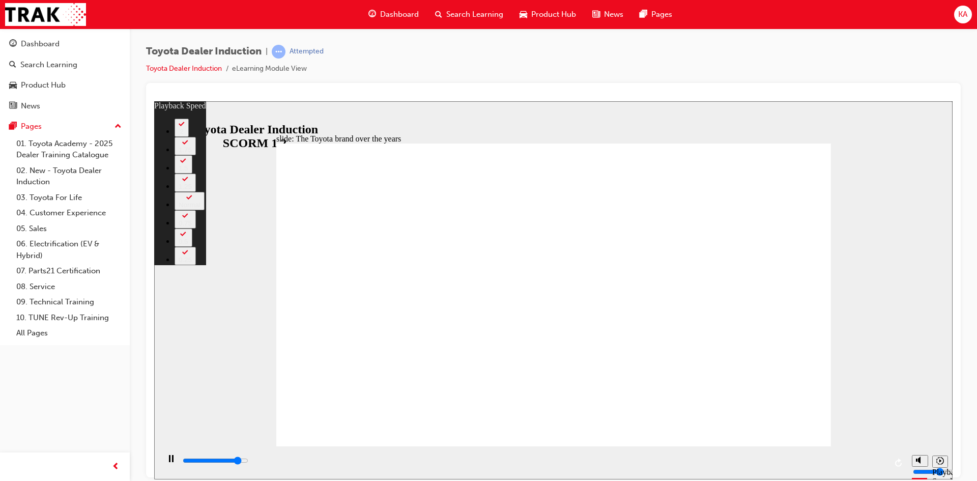
type input "6"
type input "7800"
type input "6"
type input "8100"
type input "6"
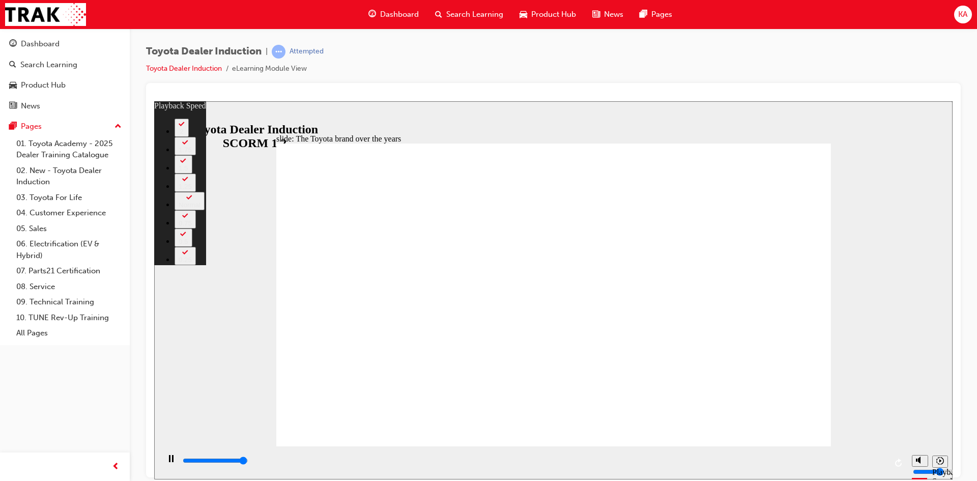
type input "8300"
type input "6"
type input "8400"
type input "165"
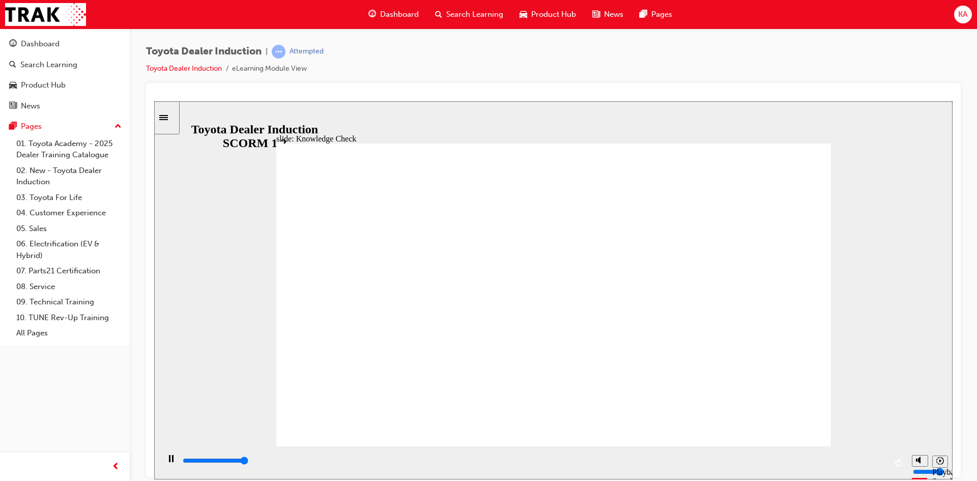
type input "5000"
radio input "true"
drag, startPoint x: 768, startPoint y: 430, endPoint x: 773, endPoint y: 424, distance: 7.6
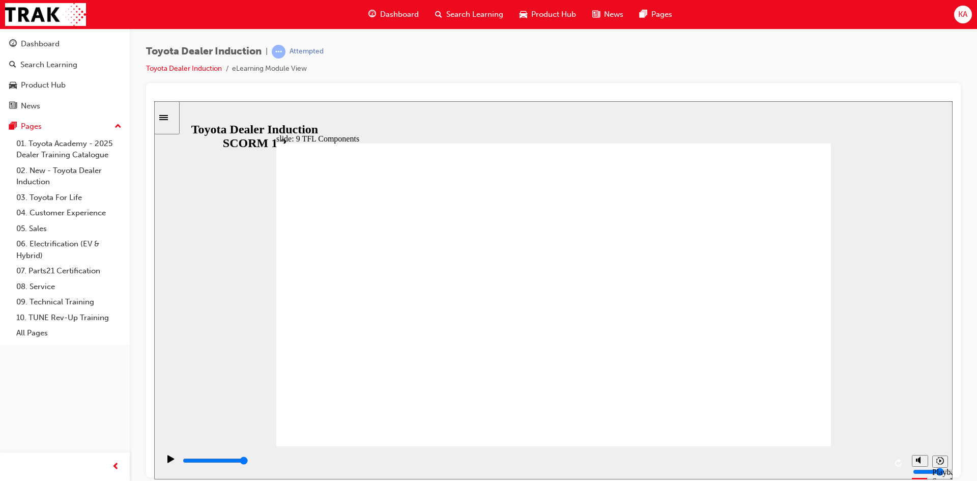
drag, startPoint x: 418, startPoint y: 271, endPoint x: 571, endPoint y: 408, distance: 205.1
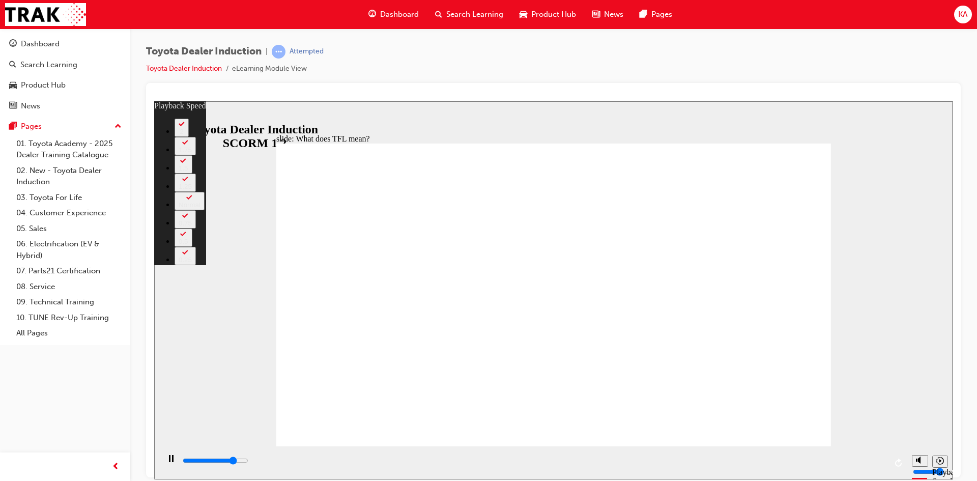
type input "8700"
type input "0"
type input "9000"
type input "1"
type input "9300"
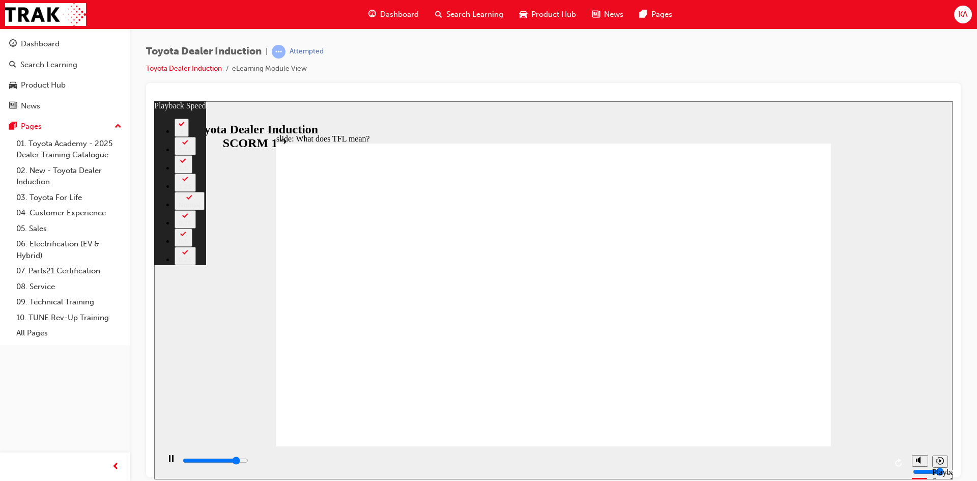
type input "1"
type input "9500"
type input "1"
type input "9800"
type input "1"
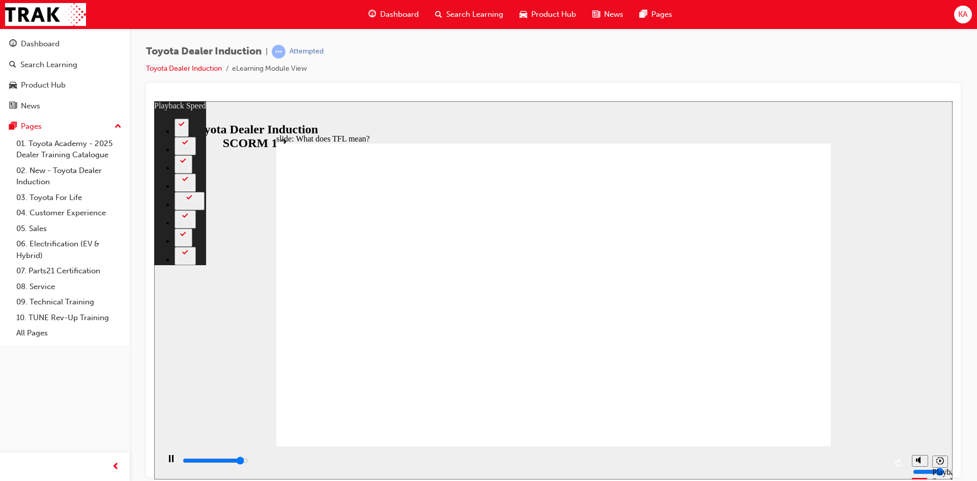
type input "10100"
type input "2"
type input "10300"
type input "2"
type input "10600"
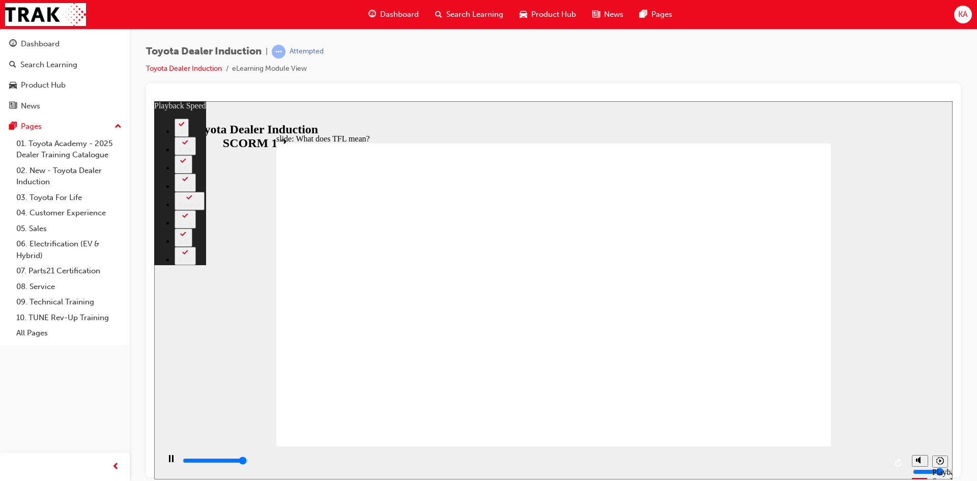
type input "2"
type input "10800"
type input "139"
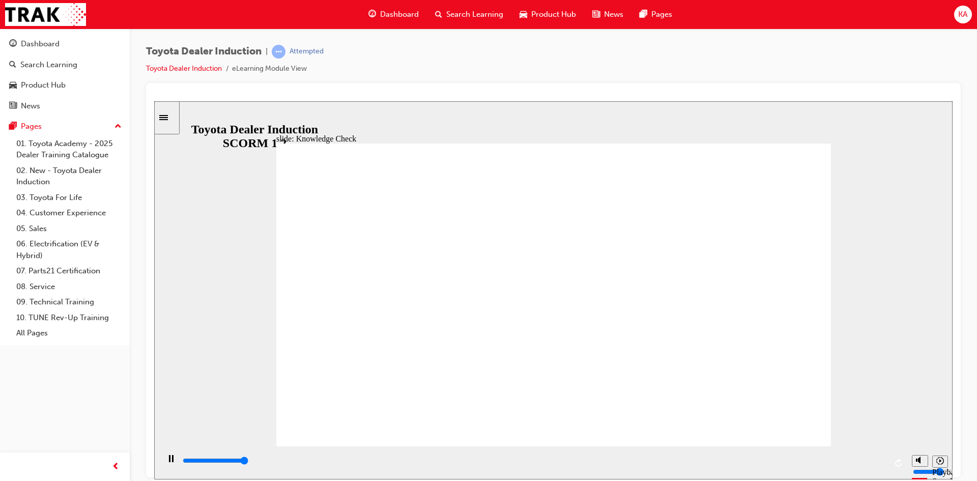
type input "5000"
radio input "true"
type input "1200"
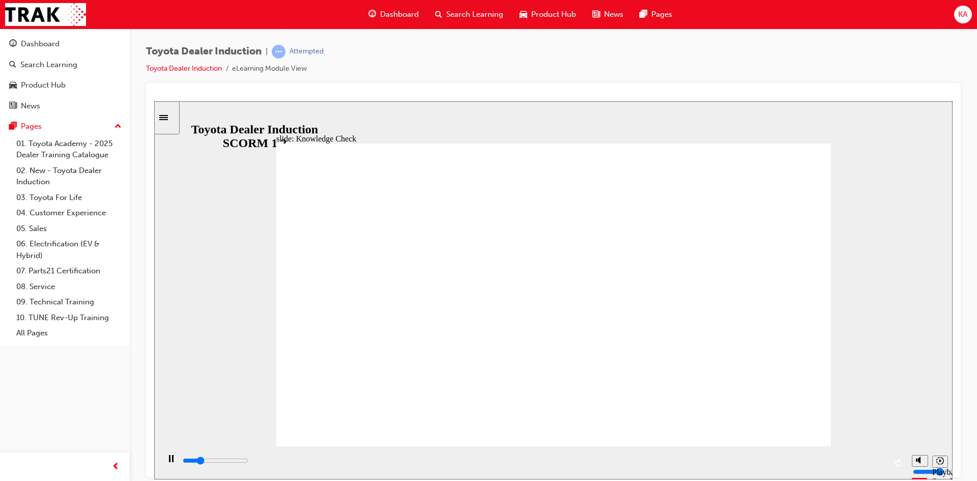
radio input "true"
type input "1500"
radio input "false"
radio input "true"
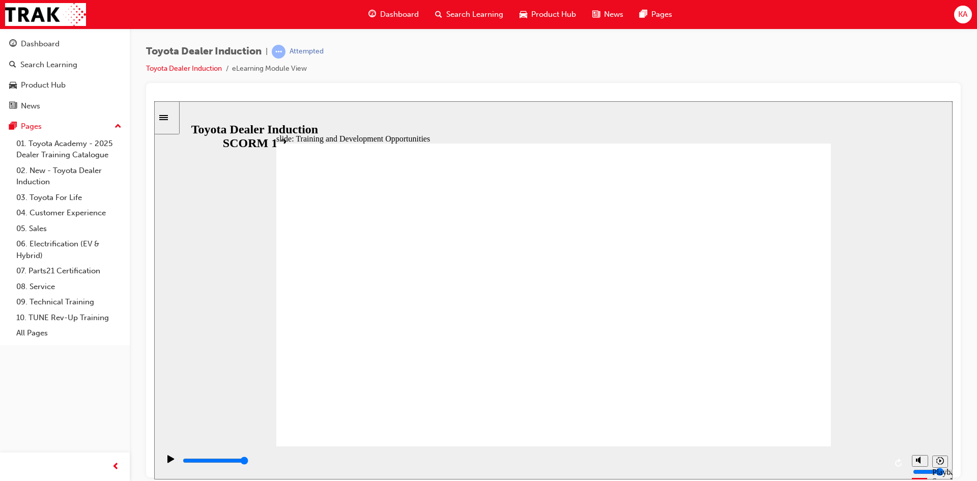
drag, startPoint x: 797, startPoint y: 212, endPoint x: 769, endPoint y: 221, distance: 29.1
drag, startPoint x: 366, startPoint y: 245, endPoint x: 493, endPoint y: 256, distance: 127.2
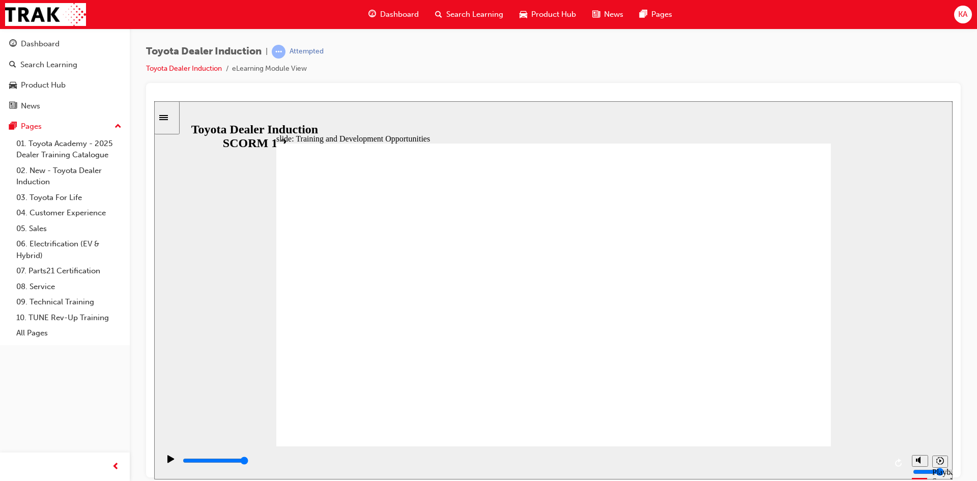
type input "5000"
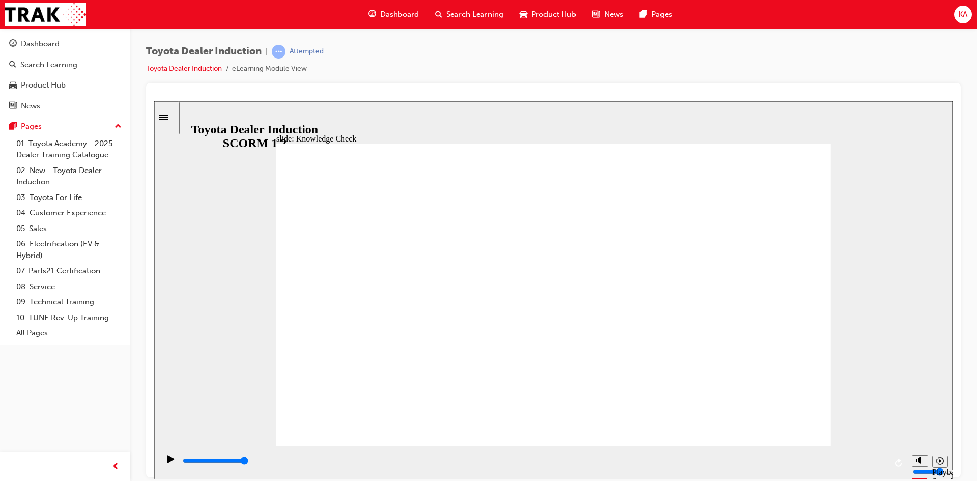
radio input "true"
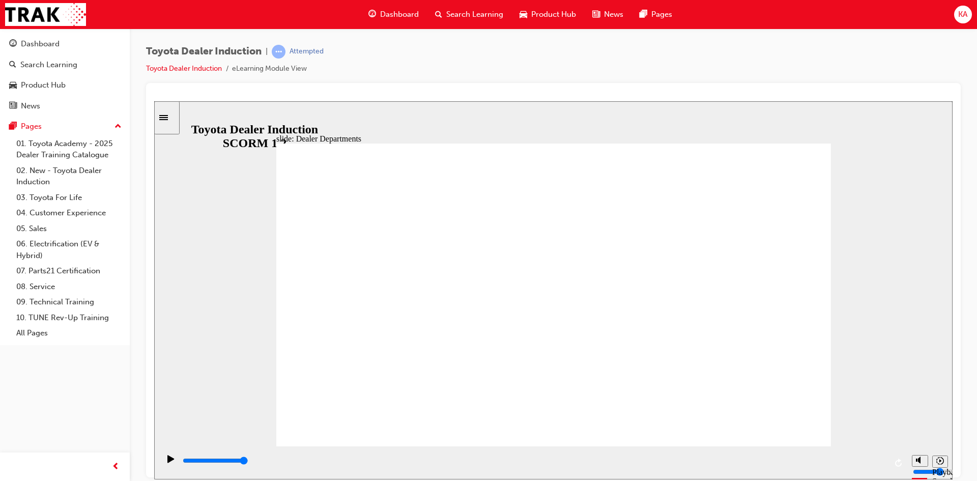
drag, startPoint x: 441, startPoint y: 263, endPoint x: 514, endPoint y: 273, distance: 73.4
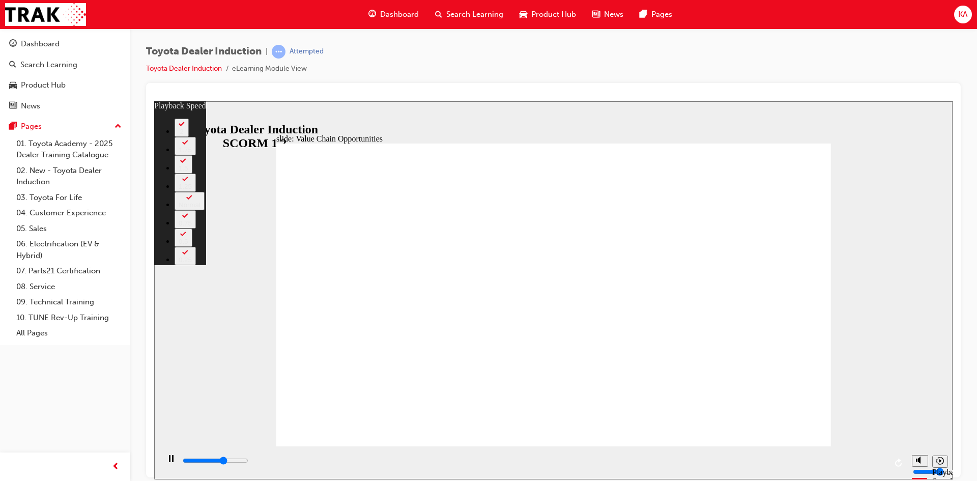
type input "7200"
type input "0"
type input "7400"
type input "0"
type input "7700"
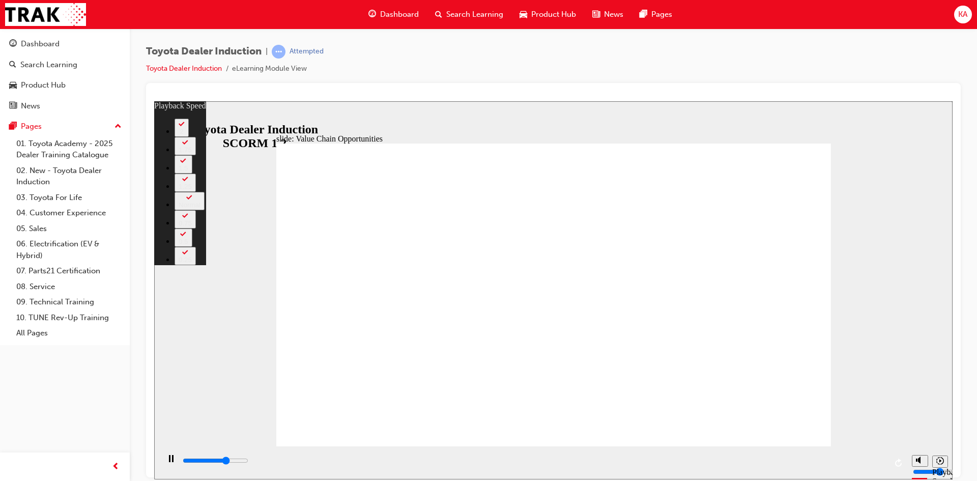
type input "1"
type input "8000"
type input "1"
type input "8200"
type input "1"
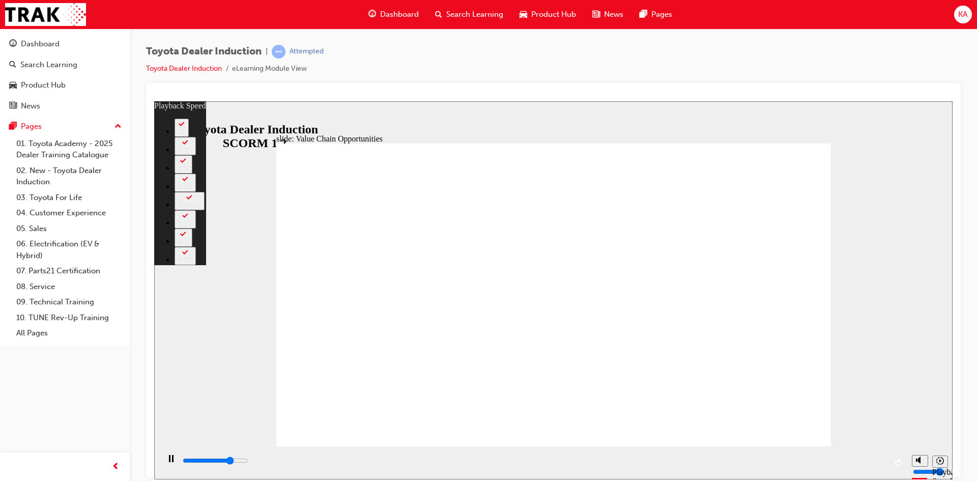
type input "8500"
type input "2"
type input "8800"
type input "2"
type input "9000"
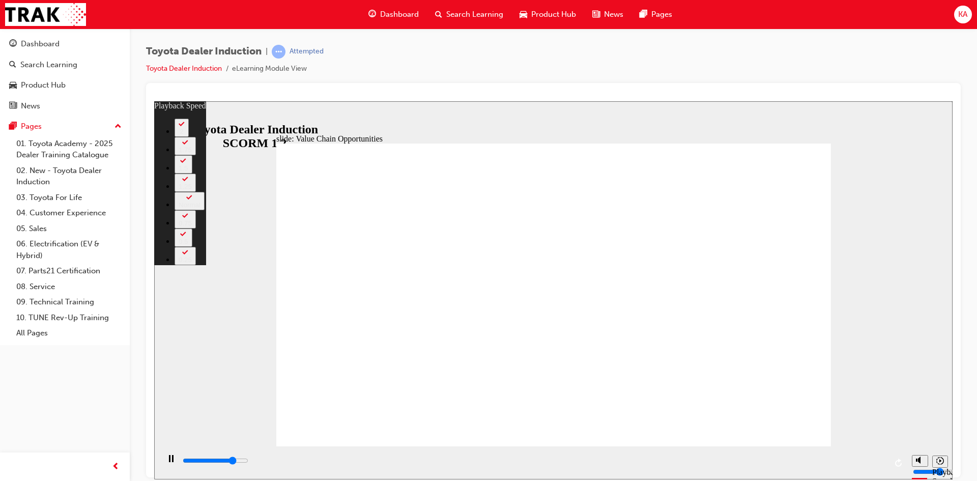
type input "2"
type input "9300"
type input "2"
type input "9600"
type input "3"
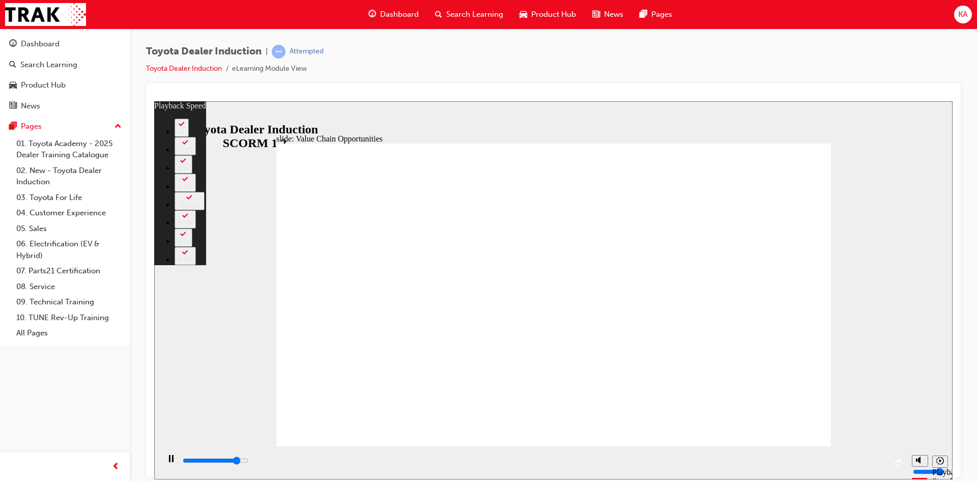
type input "9800"
type input "3"
type input "9800"
type input "3"
type input "10100"
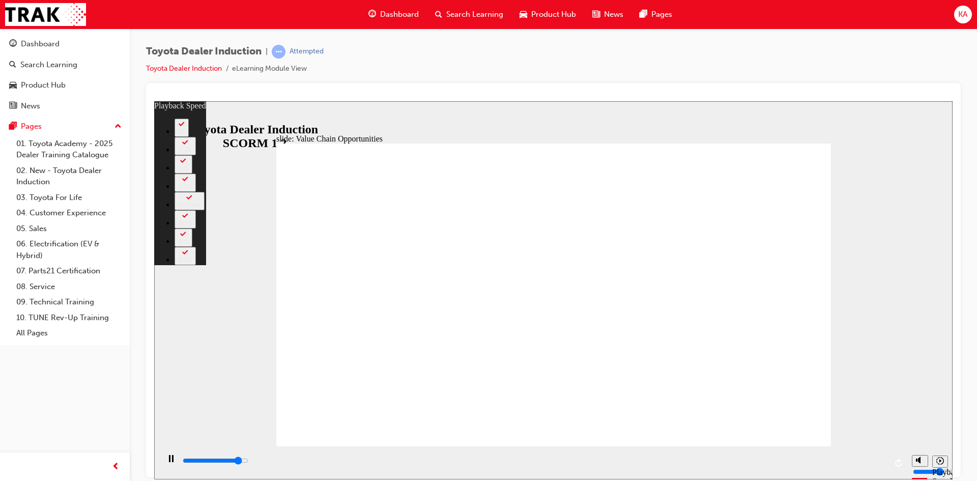
type input "3"
type input "10400"
type input "3"
type input "10600"
type input "4"
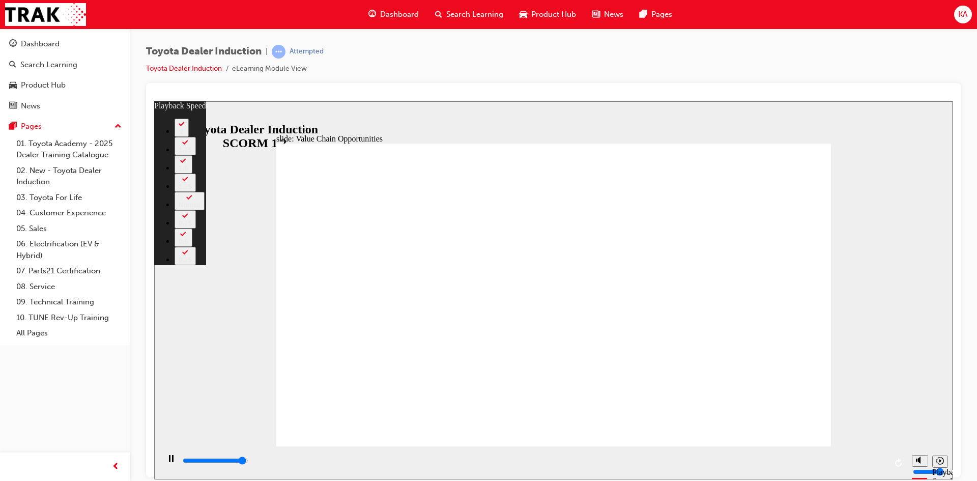
type input "10900"
type input "4"
type input "11200"
type input "4"
type input "11300"
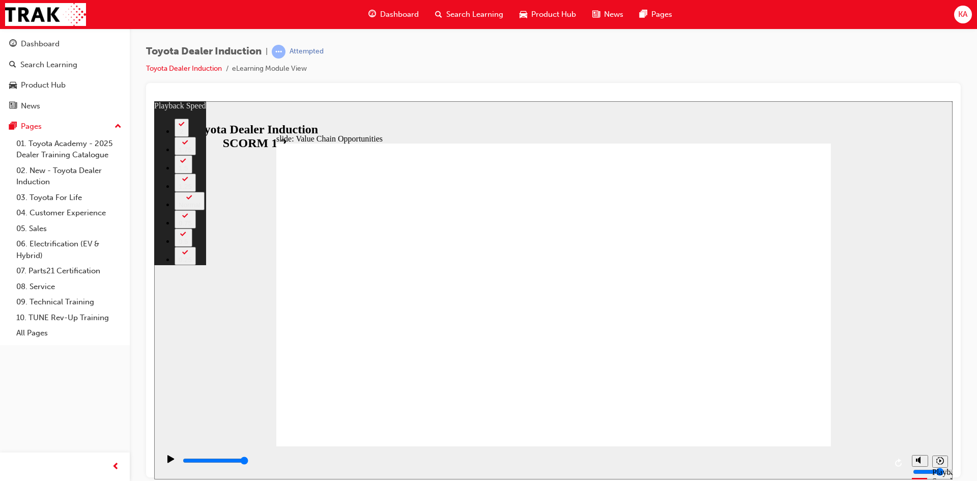
drag, startPoint x: 791, startPoint y: 151, endPoint x: 808, endPoint y: 149, distance: 17.9
type input "64"
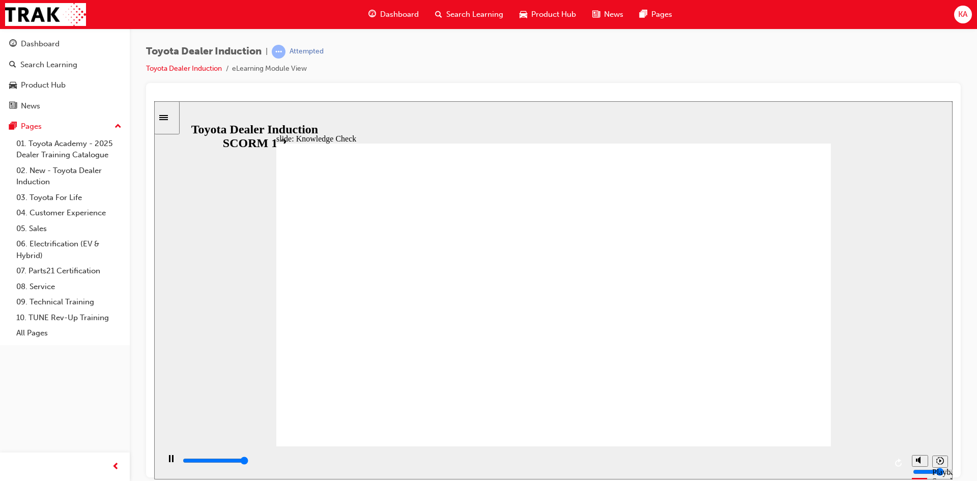
type input "5000"
radio input "true"
drag, startPoint x: 518, startPoint y: 302, endPoint x: 791, endPoint y: 162, distance: 306.4
type input "5000"
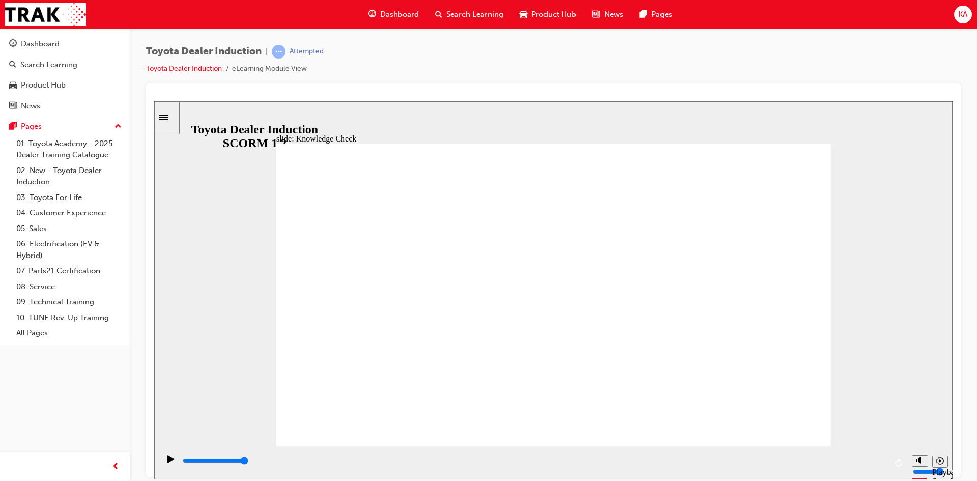
radio input "true"
radio input "false"
radio input "true"
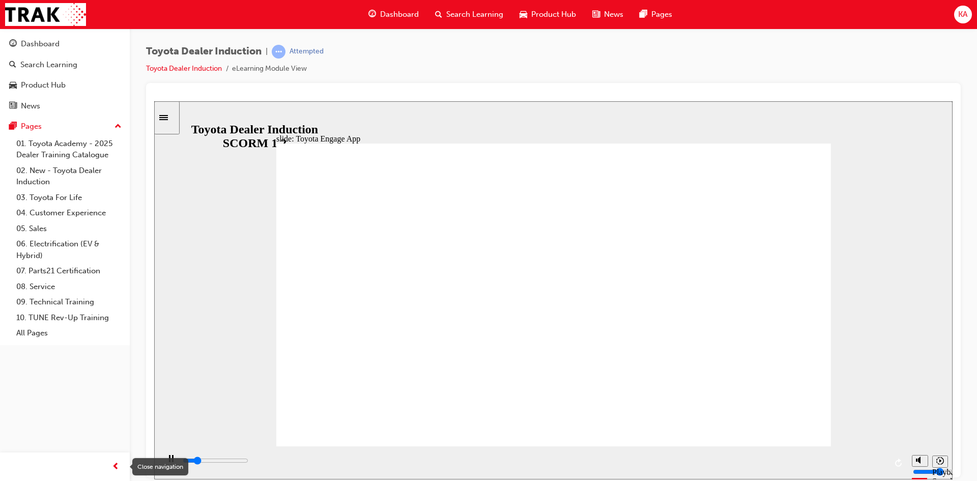
click at [112, 462] on span "prev-icon" at bounding box center [116, 467] width 8 height 13
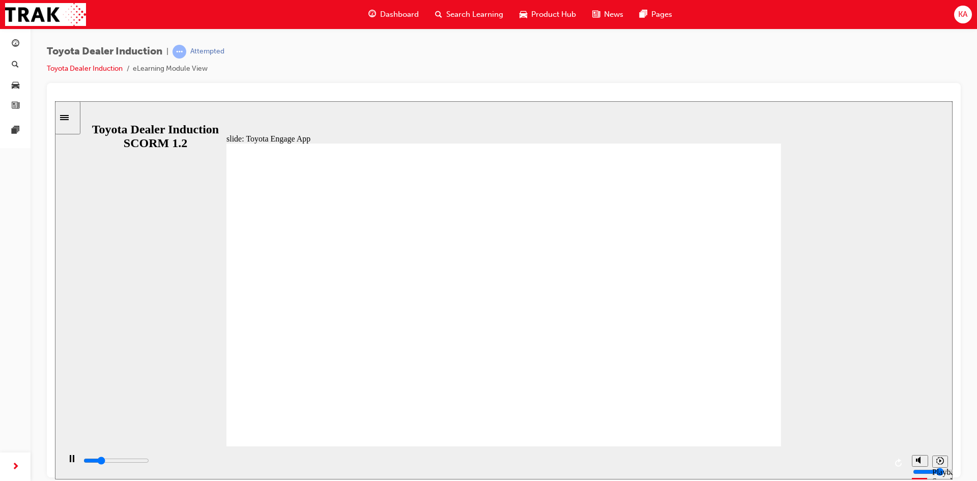
type input "5400"
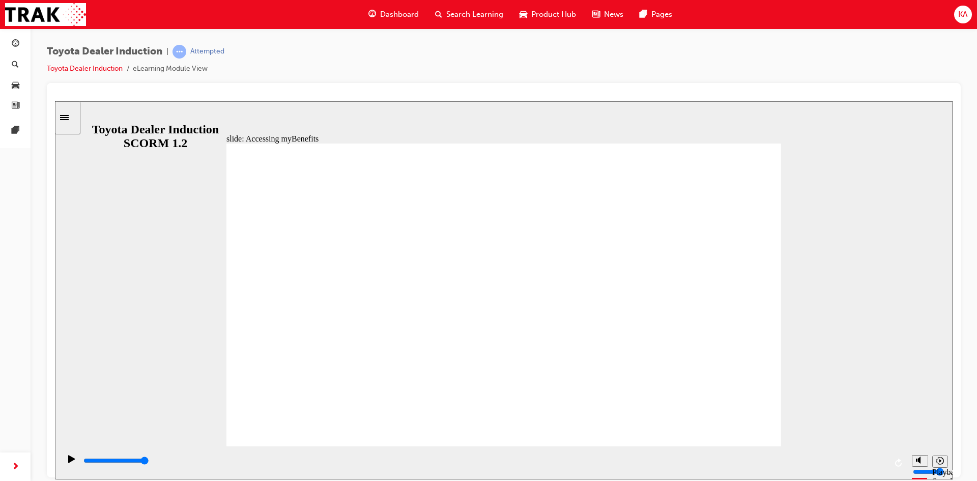
type input "5000"
drag, startPoint x: 404, startPoint y: 302, endPoint x: 400, endPoint y: 307, distance: 6.2
type input "t"
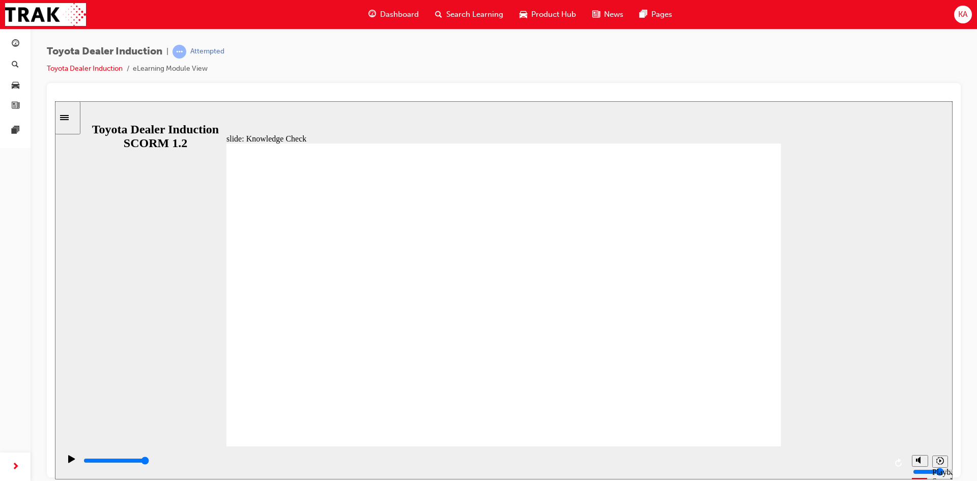
type input "t"
type input "to"
type input "toy"
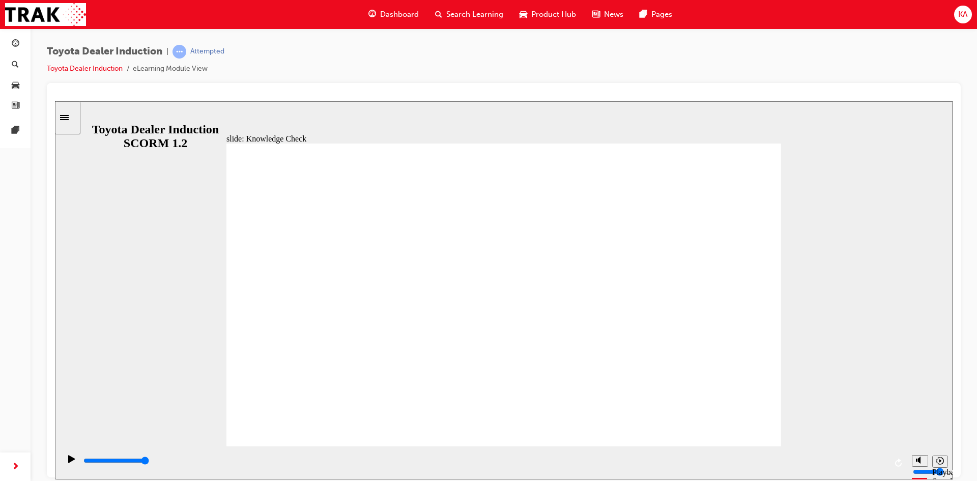
type input "toyo"
type input "toyor"
type input "toyora"
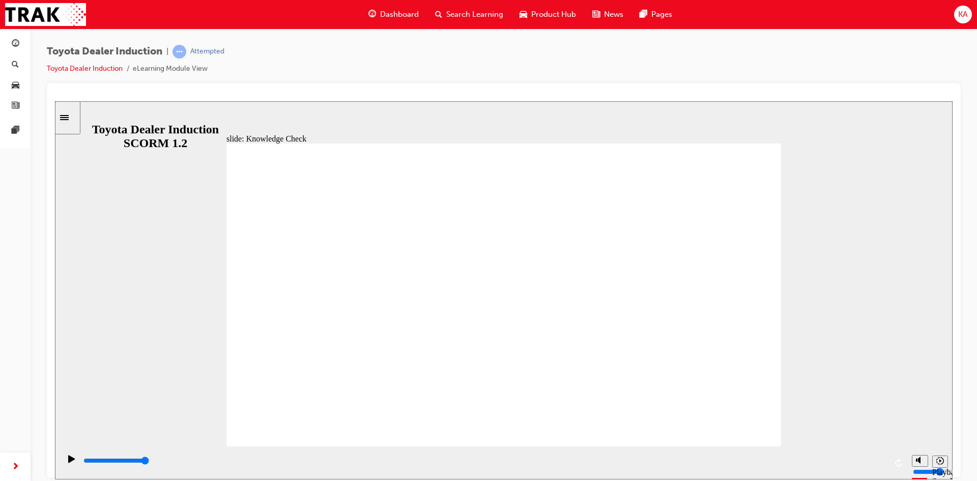
type input "toyora"
type input "toyor"
type input "toyo"
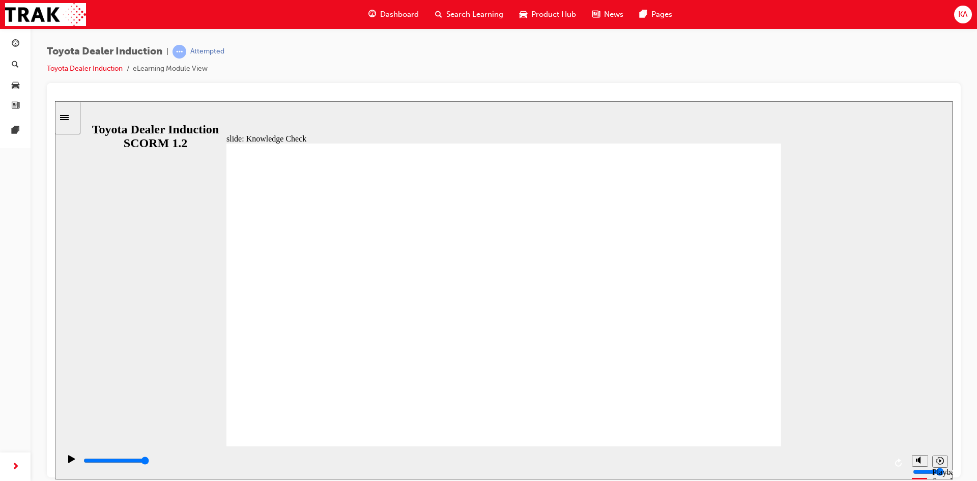
type input "toyot"
type input "toyota"
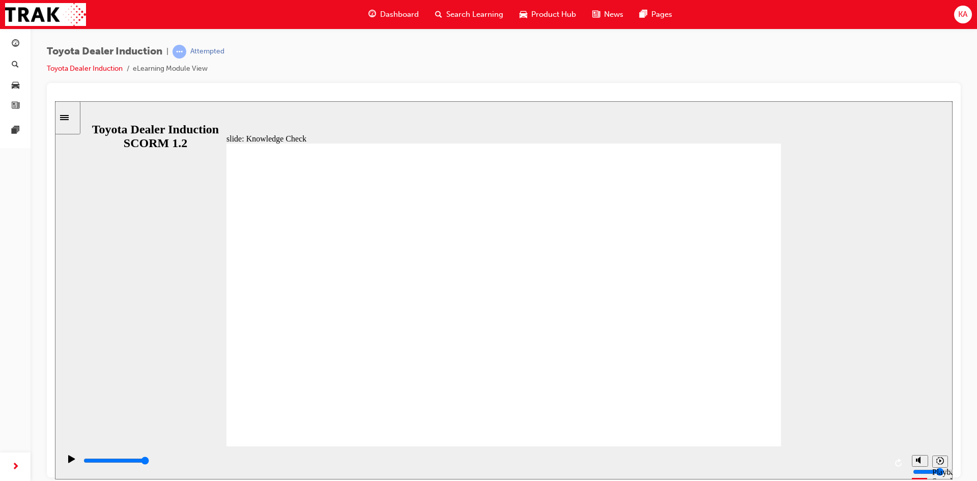
type input "toyota"
type input "toyota e"
type input "toyota en"
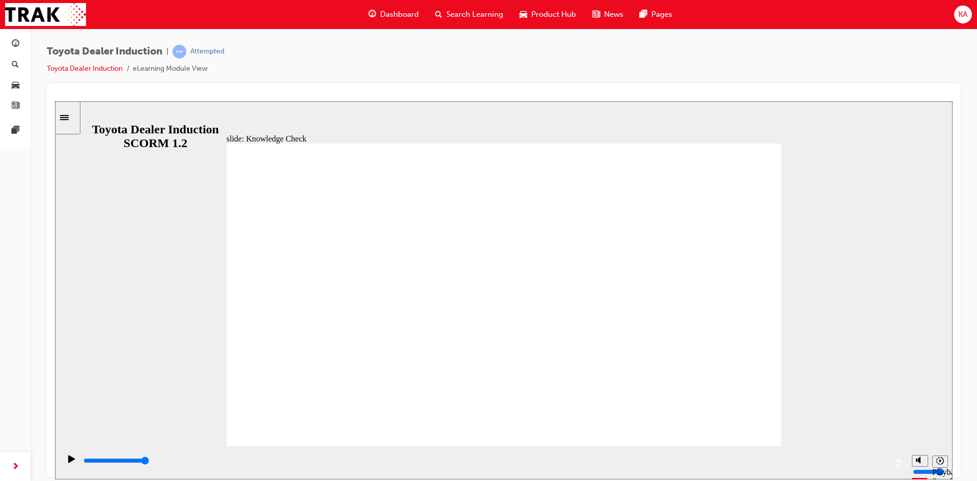
type input "toyota eng"
type input "toyota enga"
type input "toyota engag"
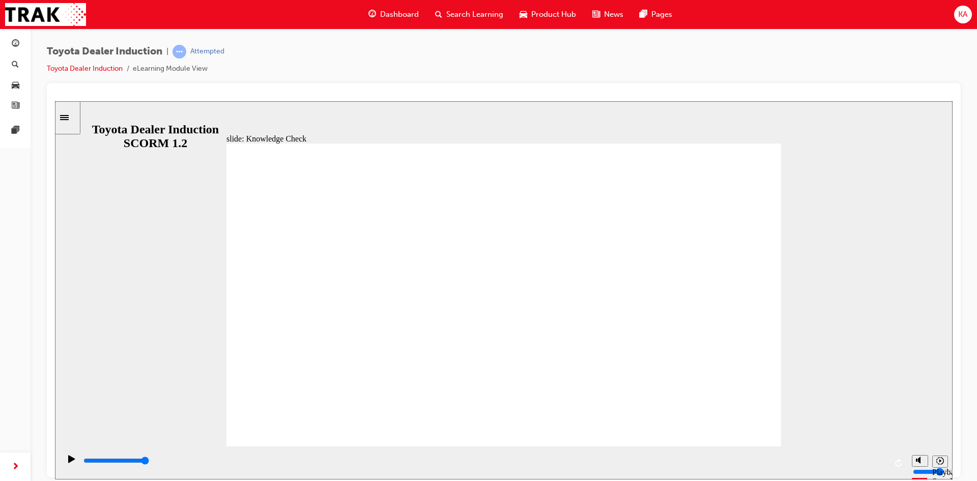
type input "toyota engag"
type input "toyota engage"
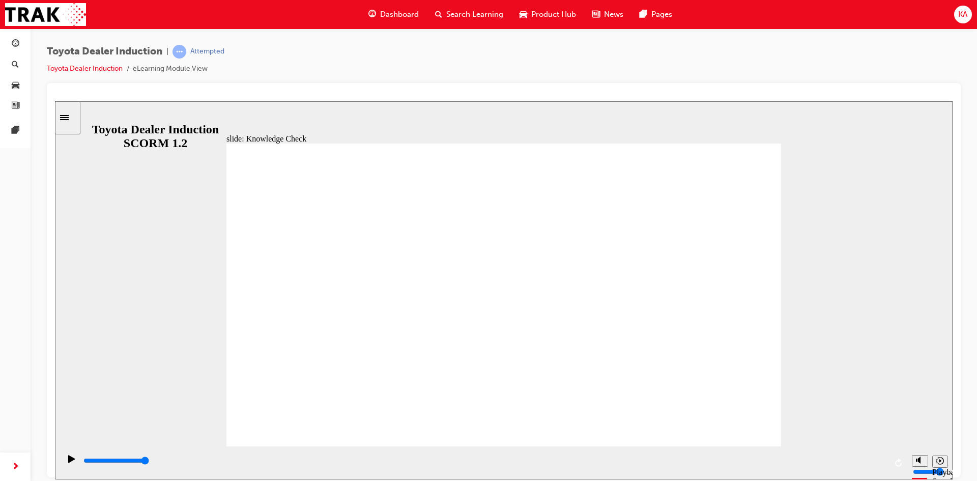
type input "toyota engage"
drag, startPoint x: 540, startPoint y: 350, endPoint x: 263, endPoint y: 407, distance: 283.3
type input "800"
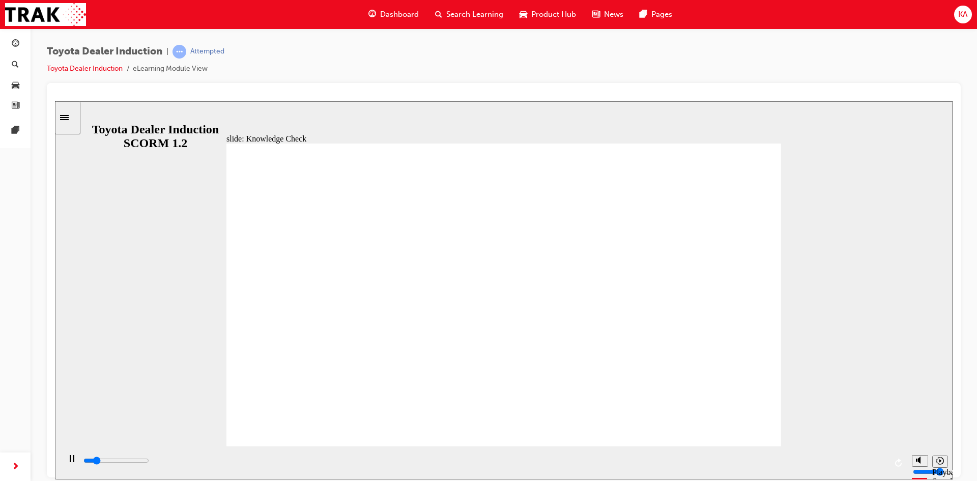
type input "toyota engage"
type input "1100"
type input "toyota engage"
type input "1400"
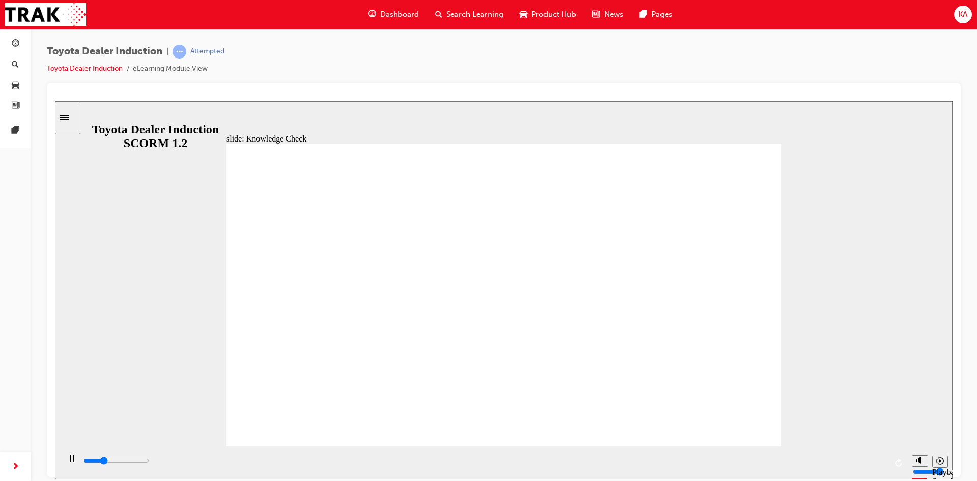
type input "toyota engage a"
type input "1600"
type input "toyota engage ap"
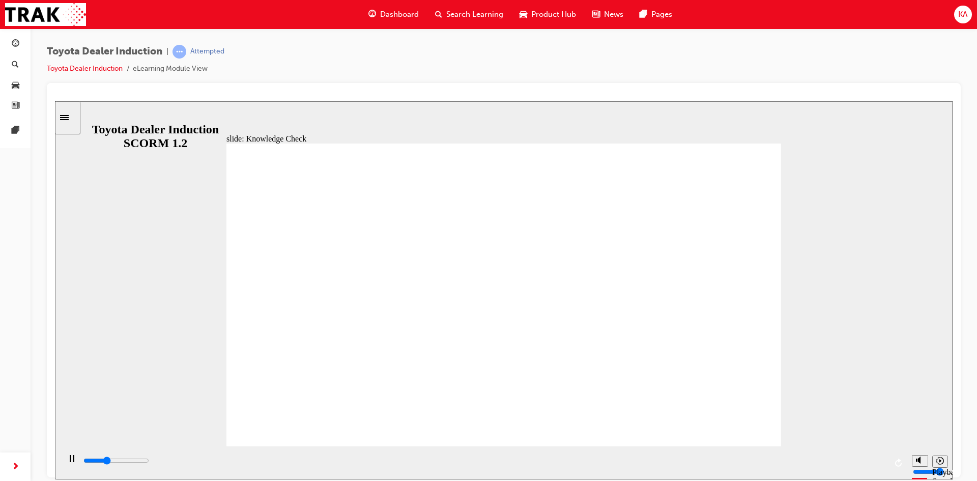
type input "1700"
type input "toyota engage app"
type input "3900"
type input "toyota engage app"
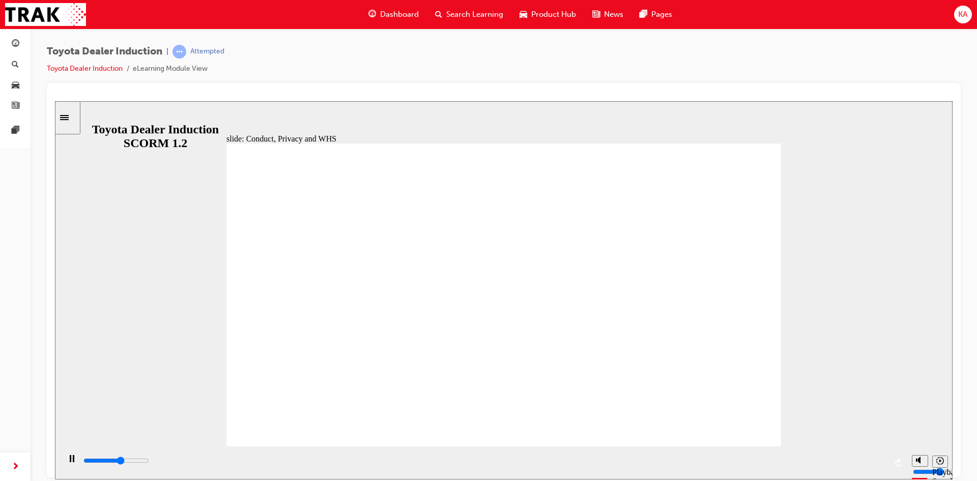
type input "3900"
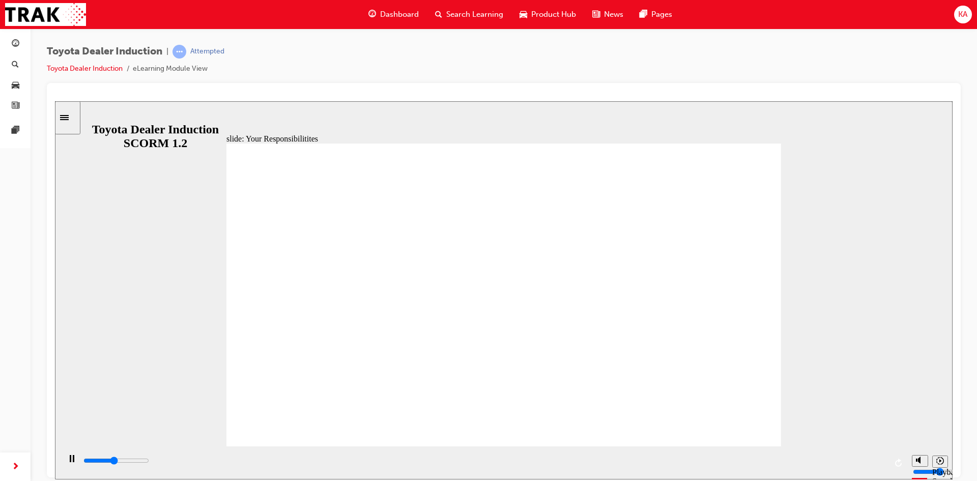
checkbox input "true"
type input "4800"
checkbox input "true"
drag, startPoint x: 283, startPoint y: 234, endPoint x: 283, endPoint y: 245, distance: 11.2
type input "5100"
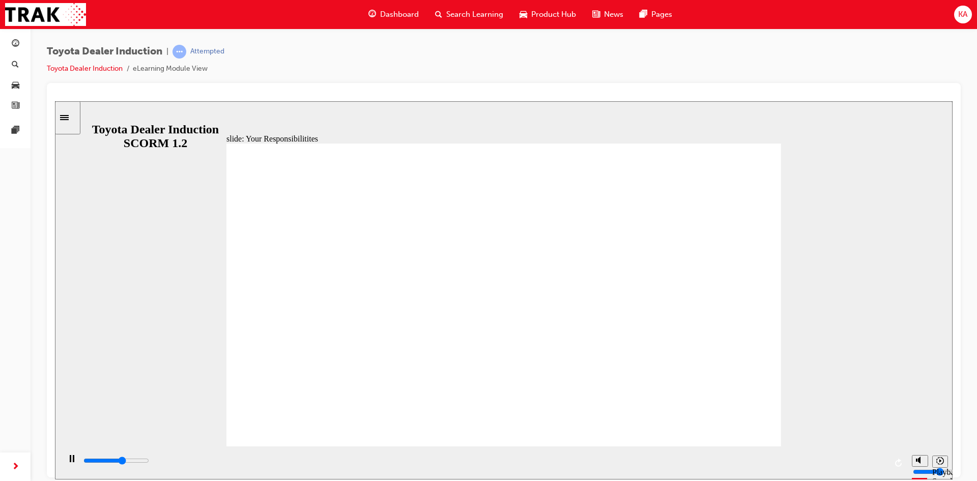
checkbox input "true"
type input "5400"
checkbox input "true"
type input "5700"
checkbox input "true"
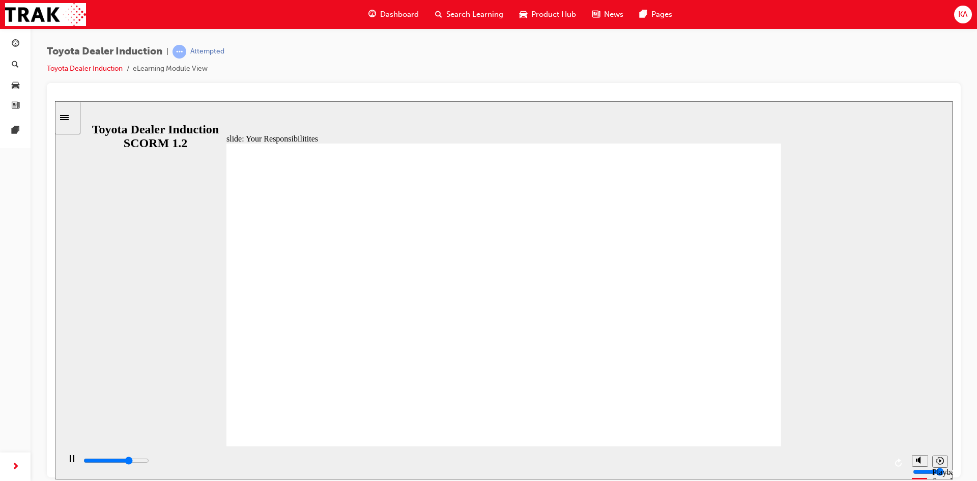
type input "6100"
checkbox input "true"
type input "6400"
checkbox input "true"
drag, startPoint x: 277, startPoint y: 379, endPoint x: 645, endPoint y: 326, distance: 372.2
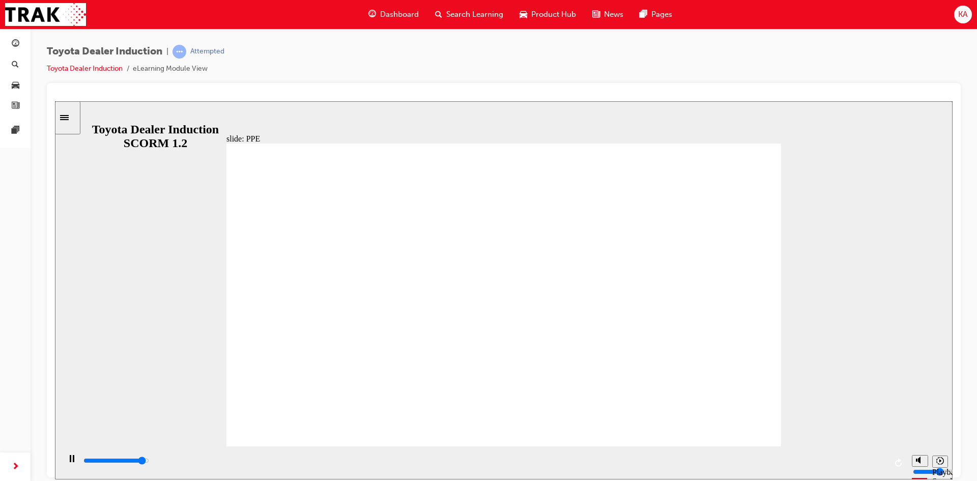
type input "5000"
checkbox input "true"
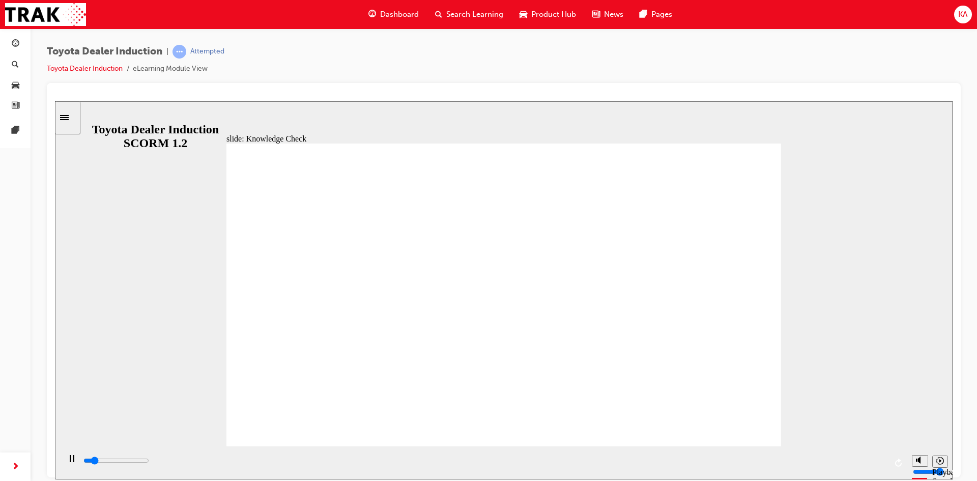
type input "5000"
checkbox input "true"
drag, startPoint x: 523, startPoint y: 283, endPoint x: 580, endPoint y: 296, distance: 58.4
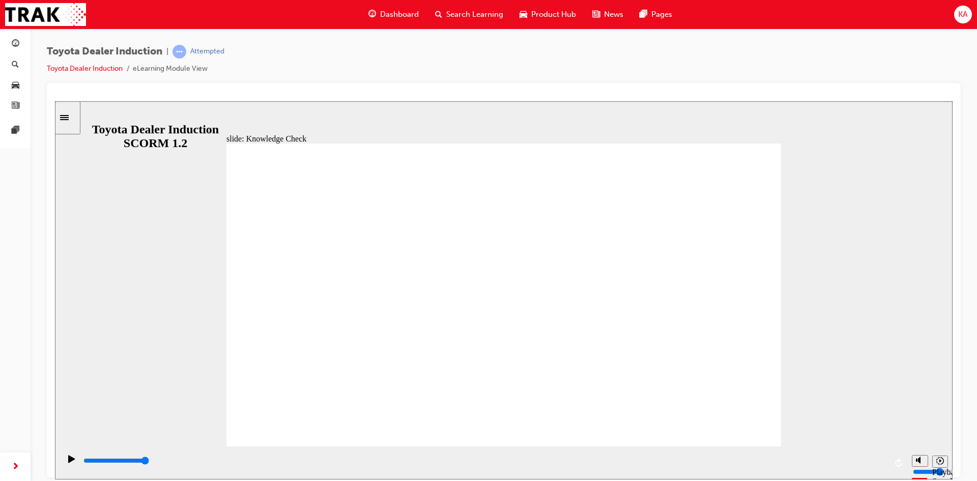
drag, startPoint x: 395, startPoint y: 259, endPoint x: 401, endPoint y: 266, distance: 9.1
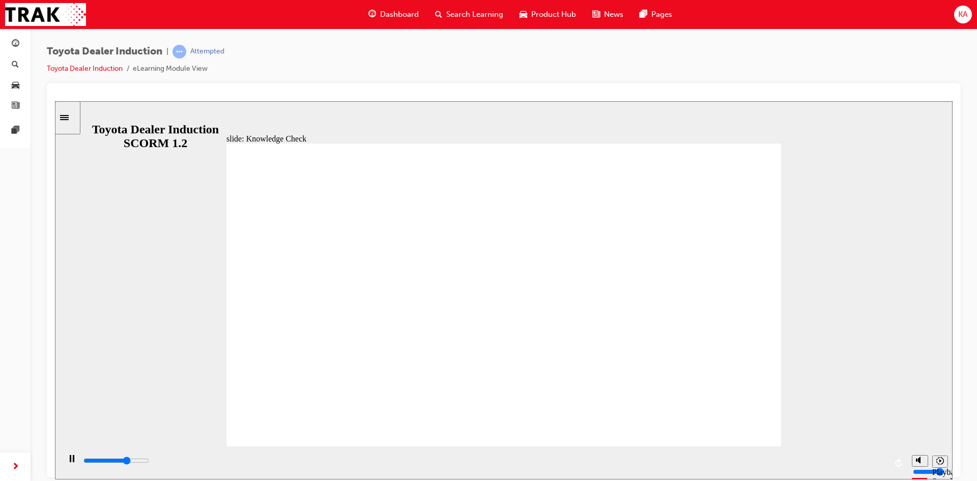
type input "3400"
checkbox input "true"
type input "3700"
checkbox input "true"
type input "5000"
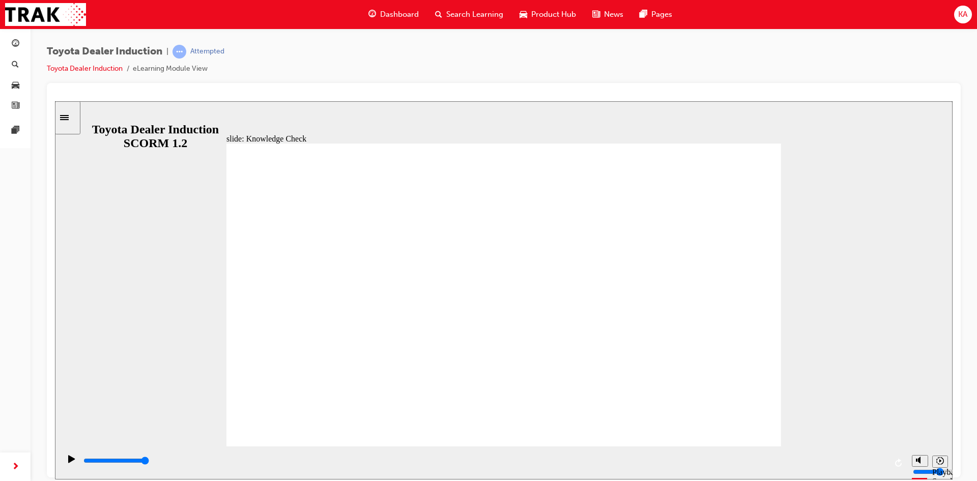
checkbox input "true"
drag, startPoint x: 459, startPoint y: 398, endPoint x: 449, endPoint y: 404, distance: 11.9
checkbox input "true"
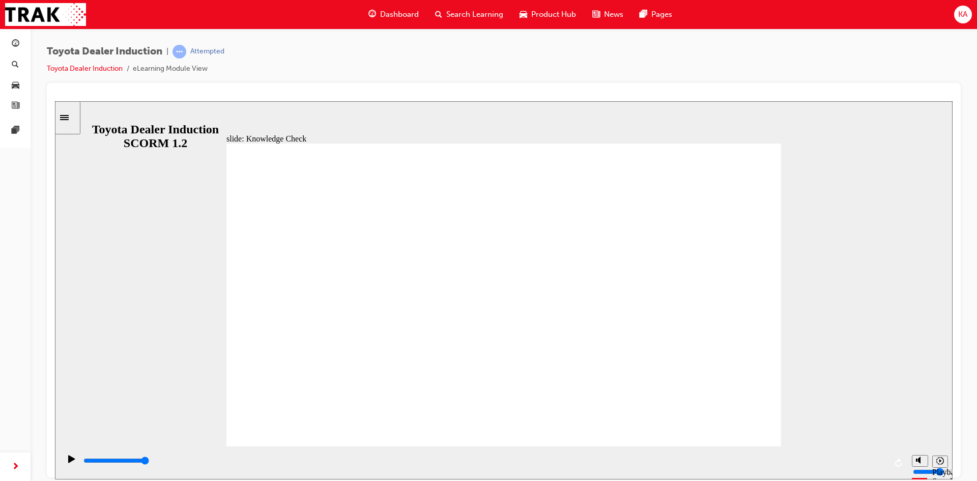
type input "5000"
radio input "true"
drag, startPoint x: 403, startPoint y: 311, endPoint x: 761, endPoint y: 161, distance: 388.5
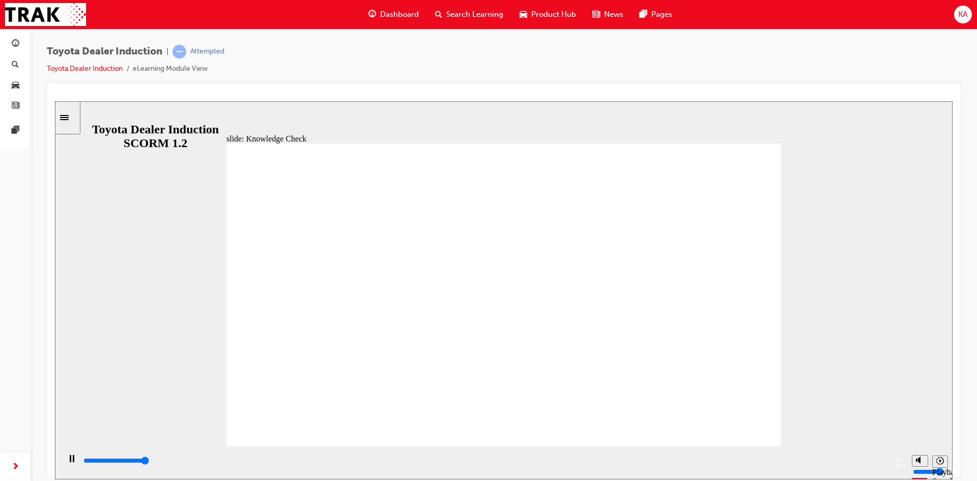
type input "5000"
checkbox input "true"
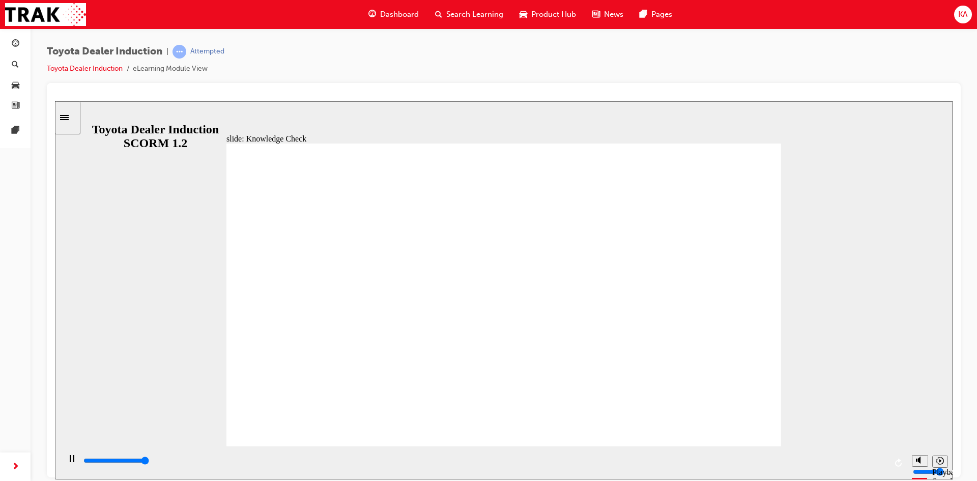
type input "5000"
checkbox input "true"
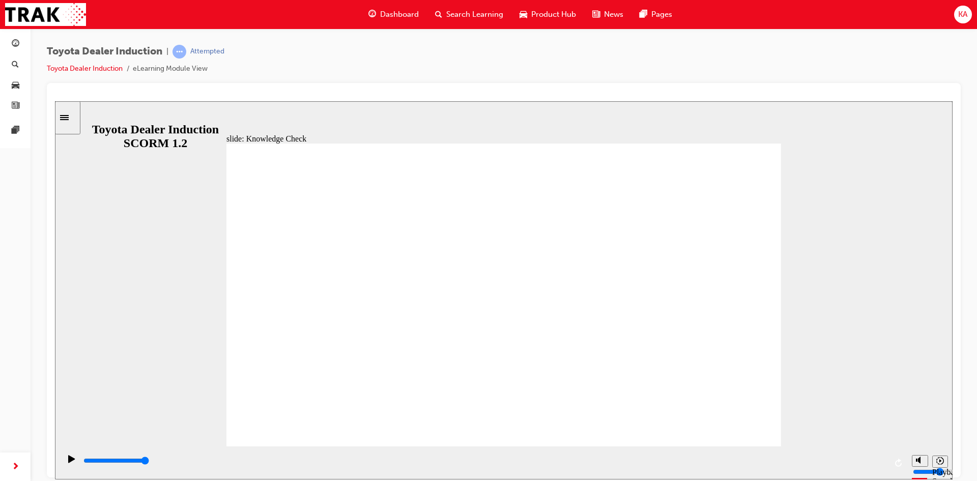
type input "9900"
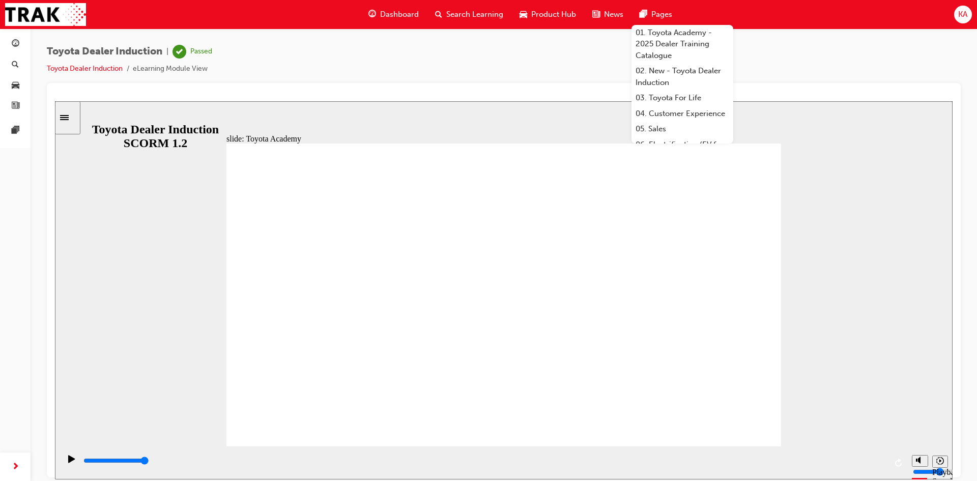
click at [969, 17] on div "KA" at bounding box center [963, 15] width 18 height 18
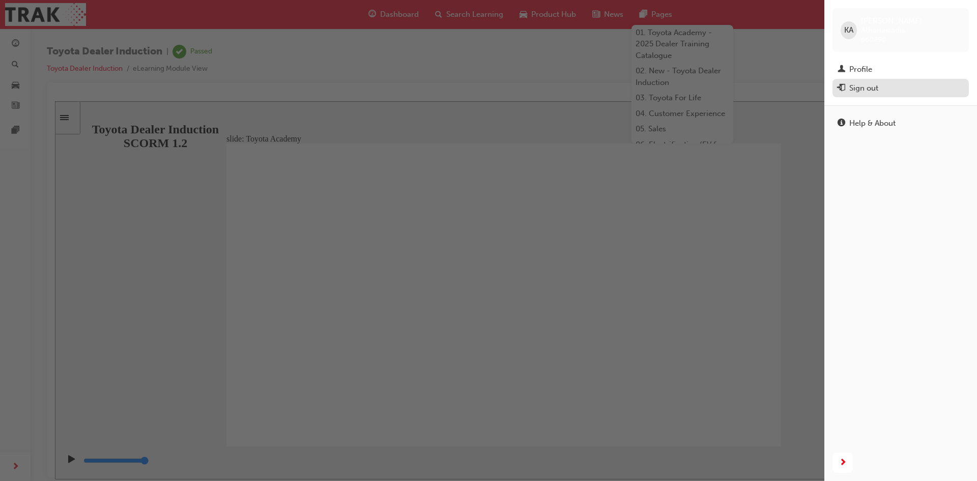
click at [881, 82] on div "Sign out" at bounding box center [901, 88] width 126 height 13
